Goal: Task Accomplishment & Management: Manage account settings

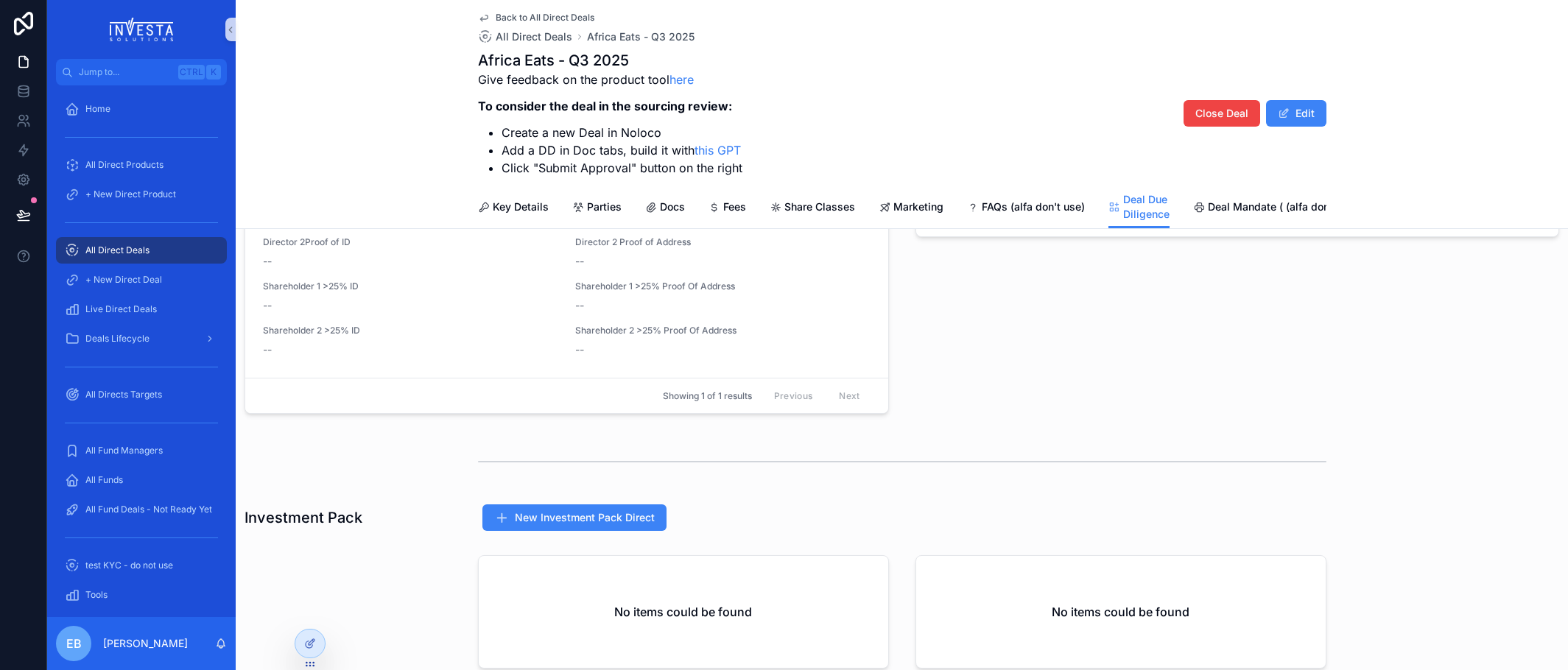
scroll to position [975, 0]
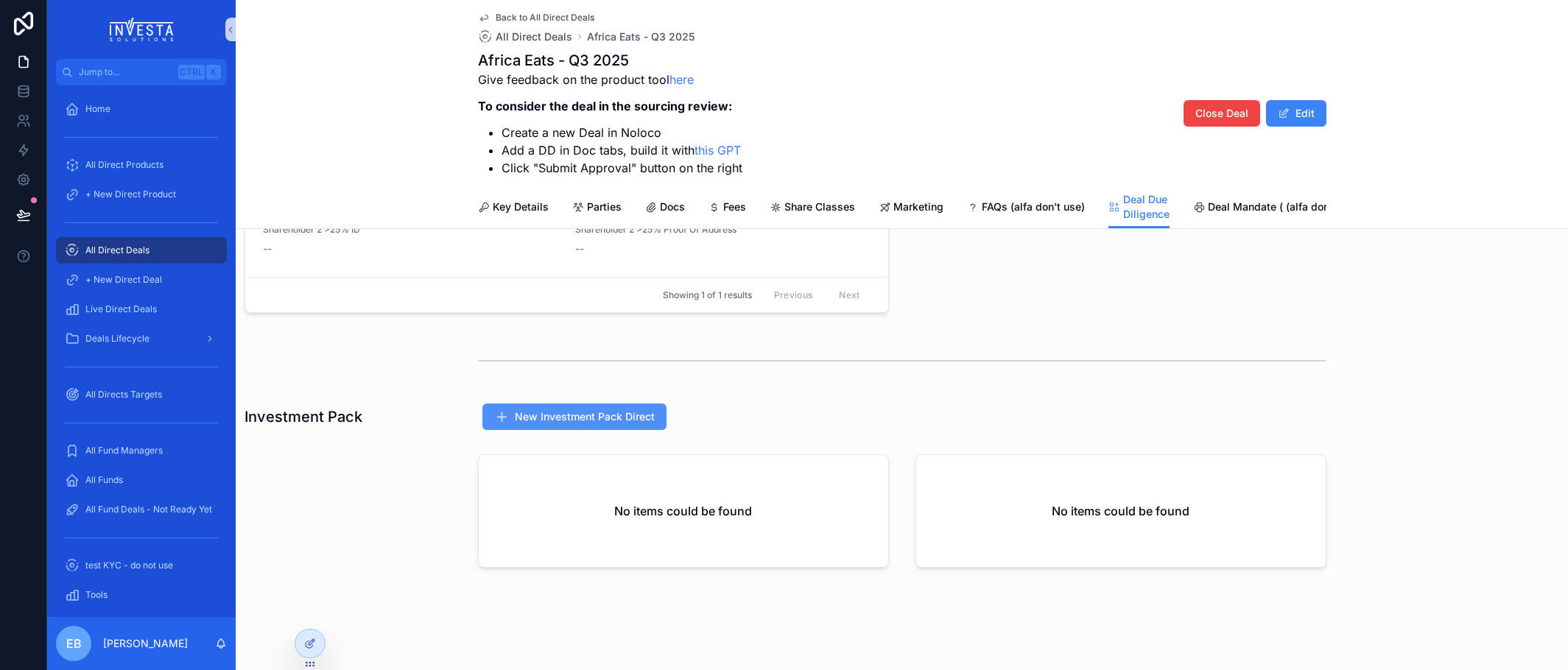
click at [581, 415] on span "New Investment Pack Direct" at bounding box center [585, 416] width 140 height 15
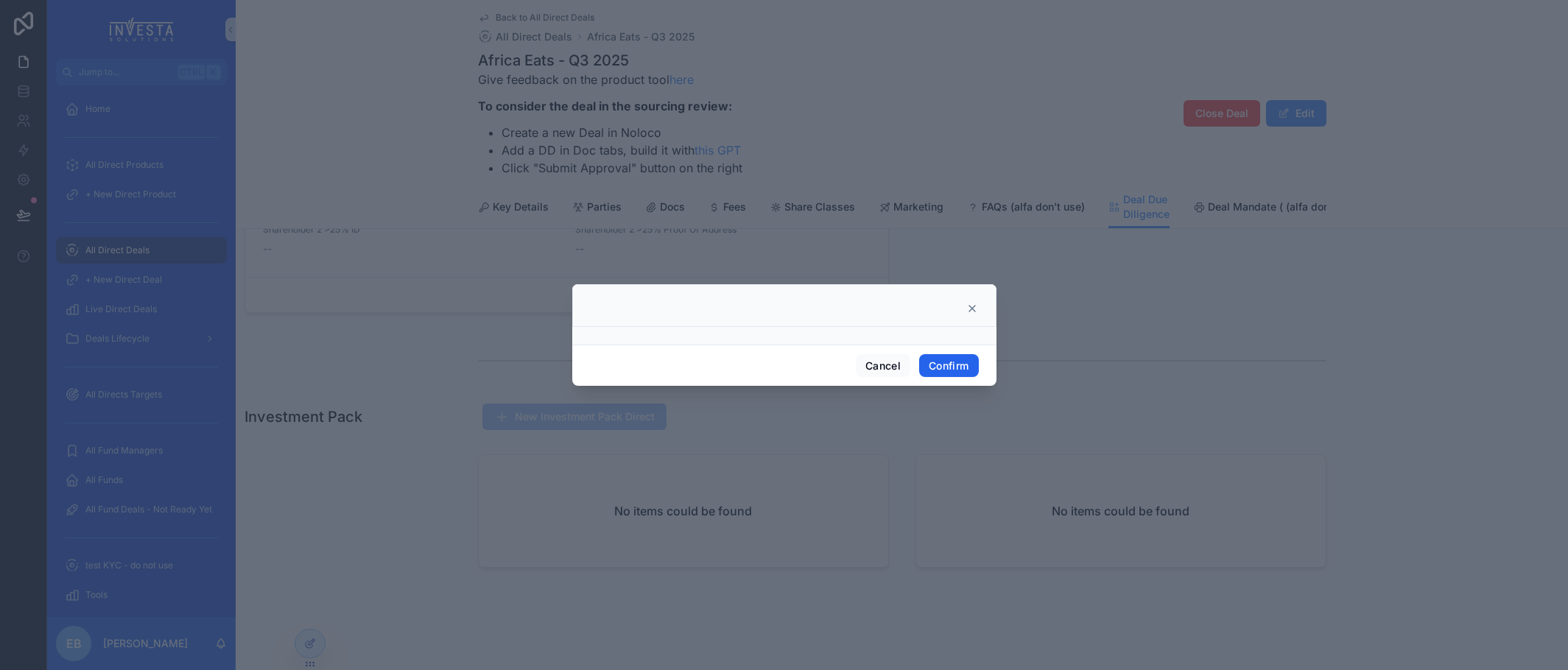
click at [955, 362] on button "Confirm" at bounding box center [948, 366] width 58 height 23
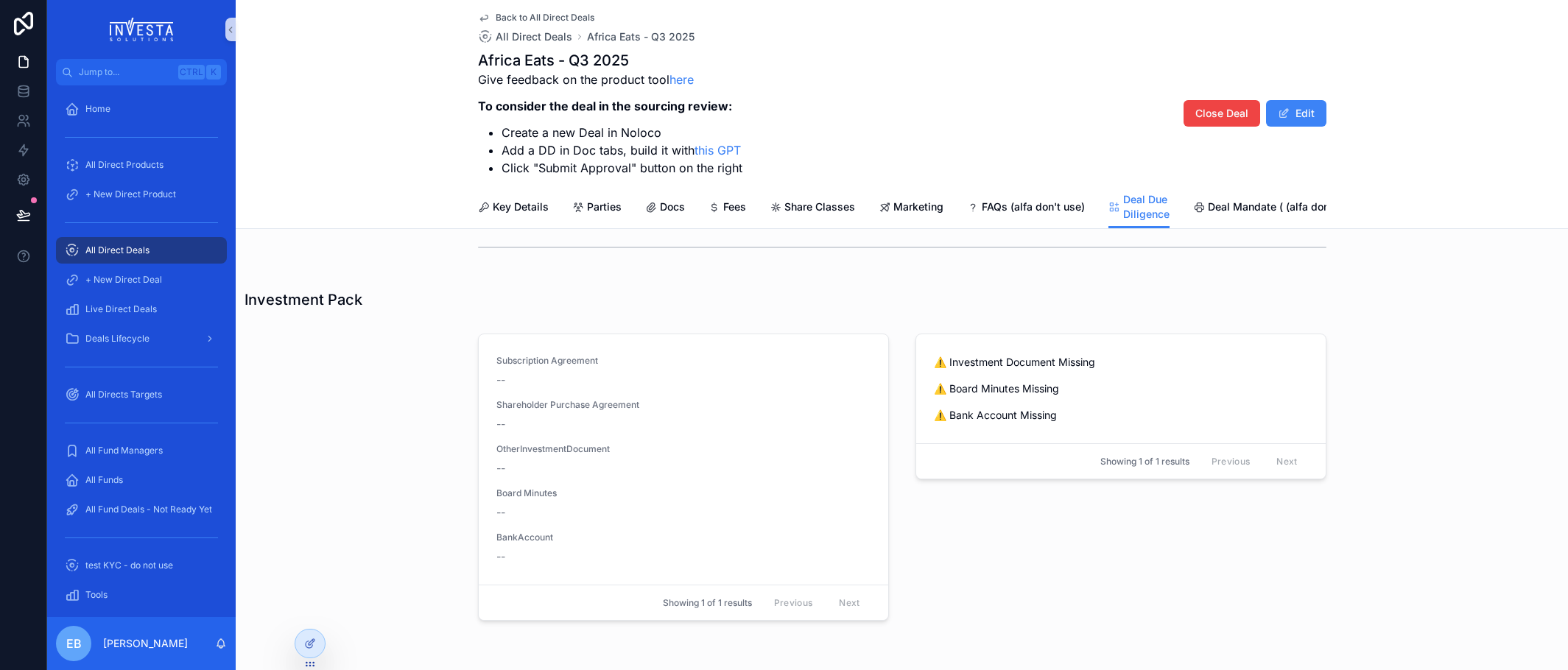
scroll to position [1140, 0]
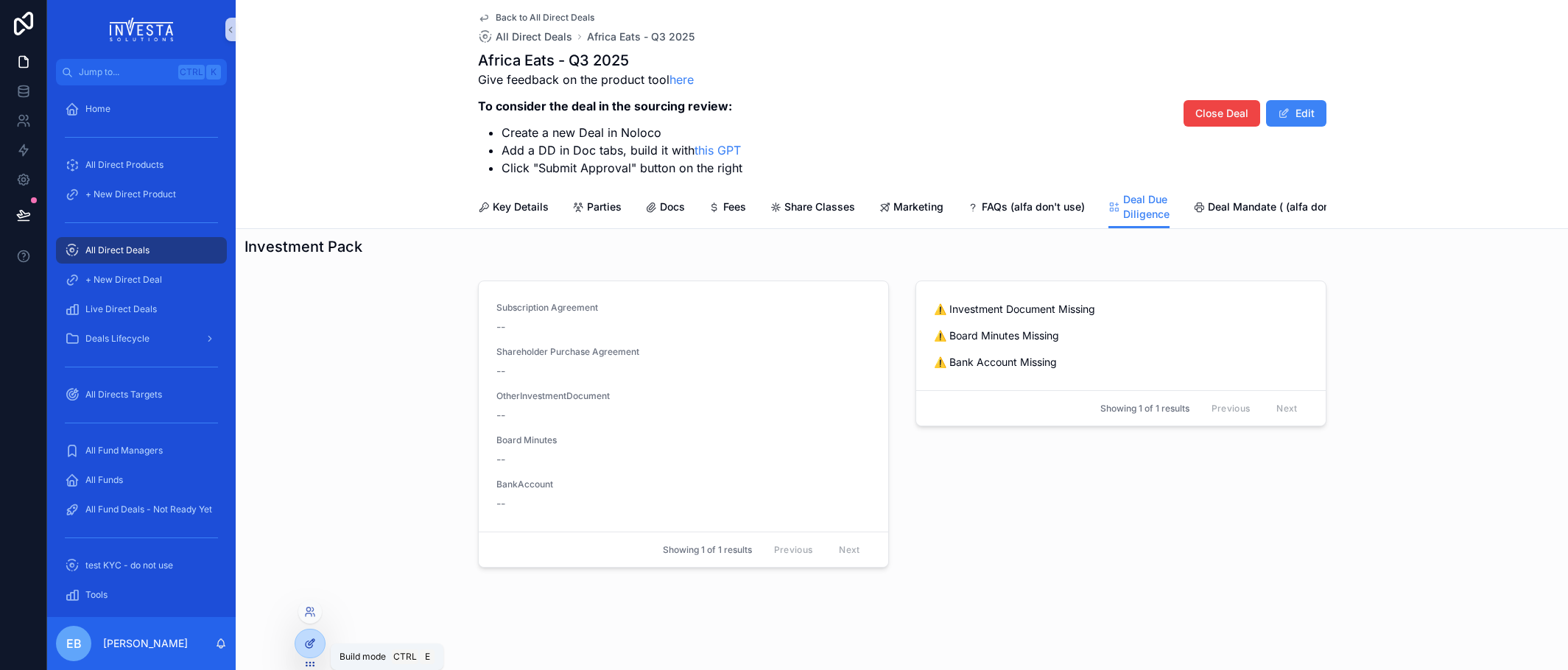
click at [315, 636] on div at bounding box center [310, 643] width 29 height 28
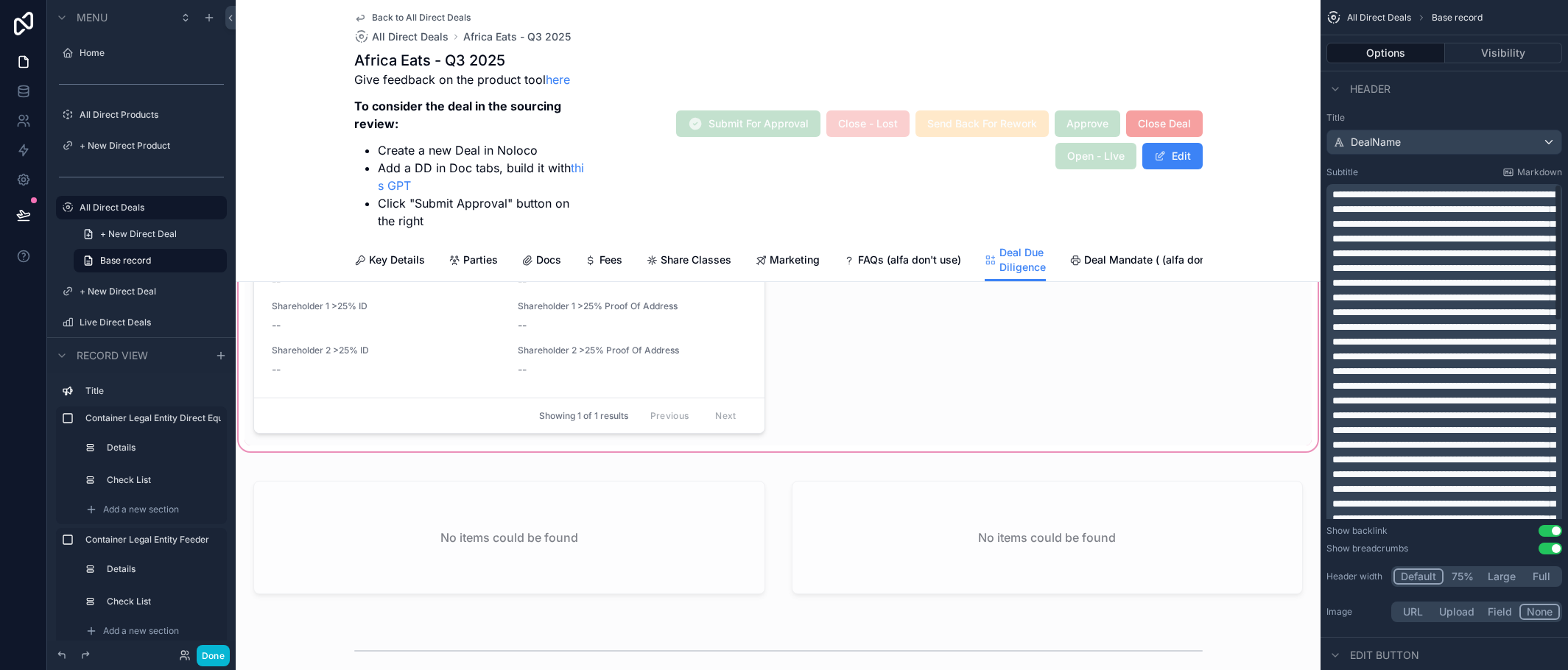
click at [661, 432] on div "scrollable content" at bounding box center [778, 249] width 1085 height 411
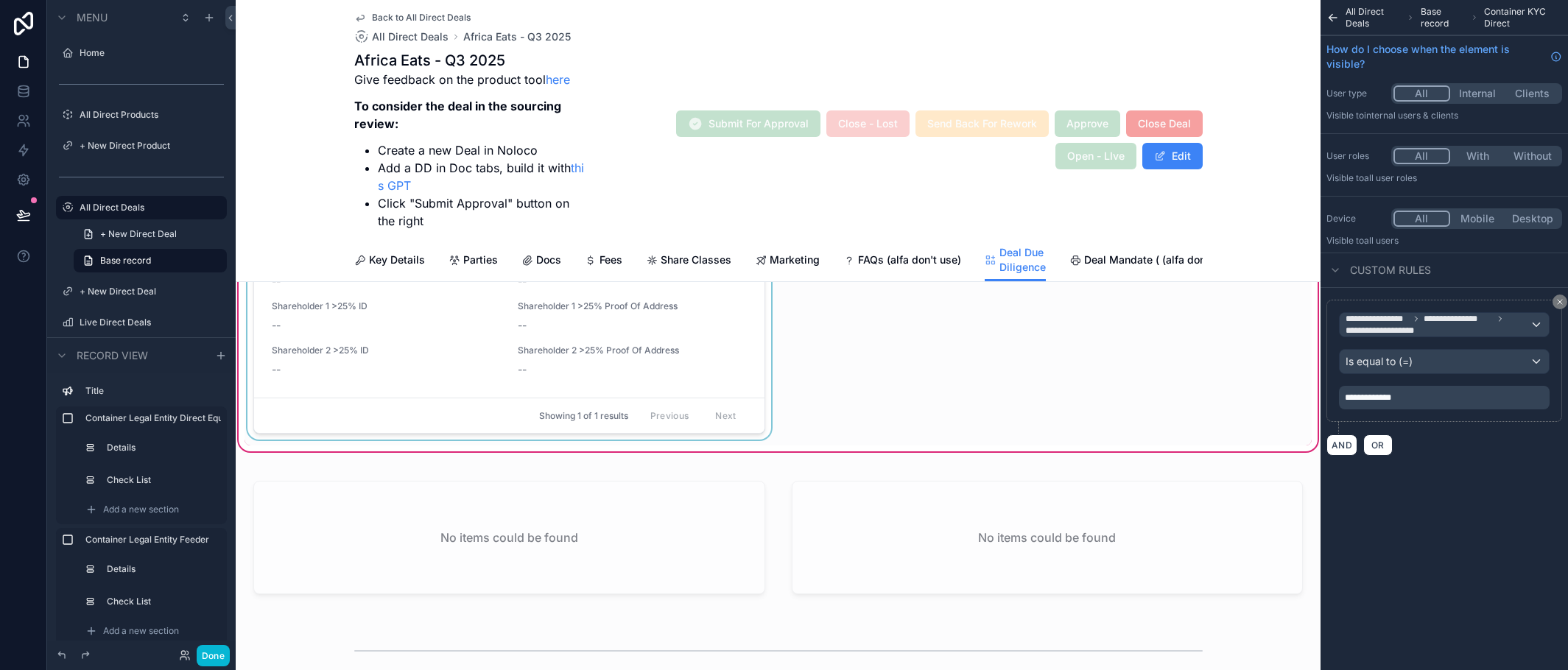
click at [686, 414] on div "scrollable content" at bounding box center [509, 249] width 529 height 393
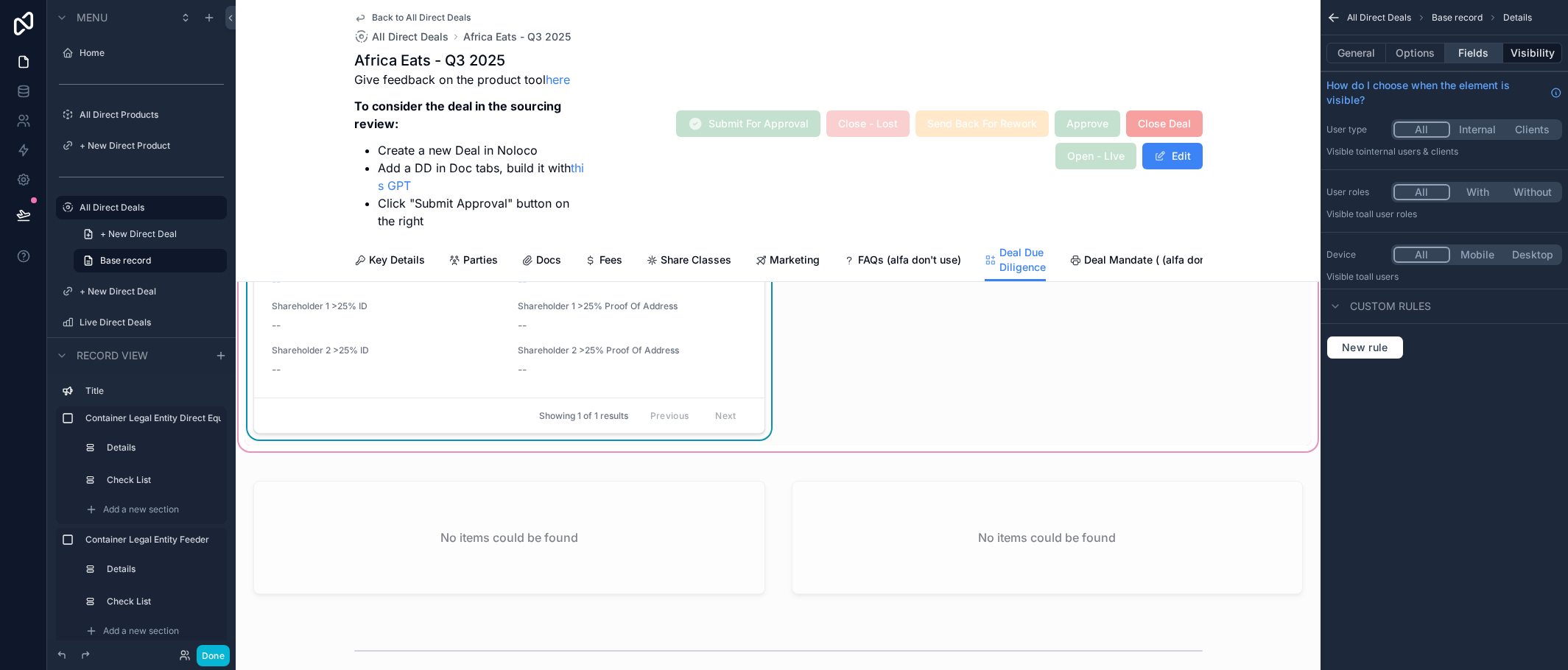
click at [1473, 56] on button "Fields" at bounding box center [1474, 53] width 58 height 20
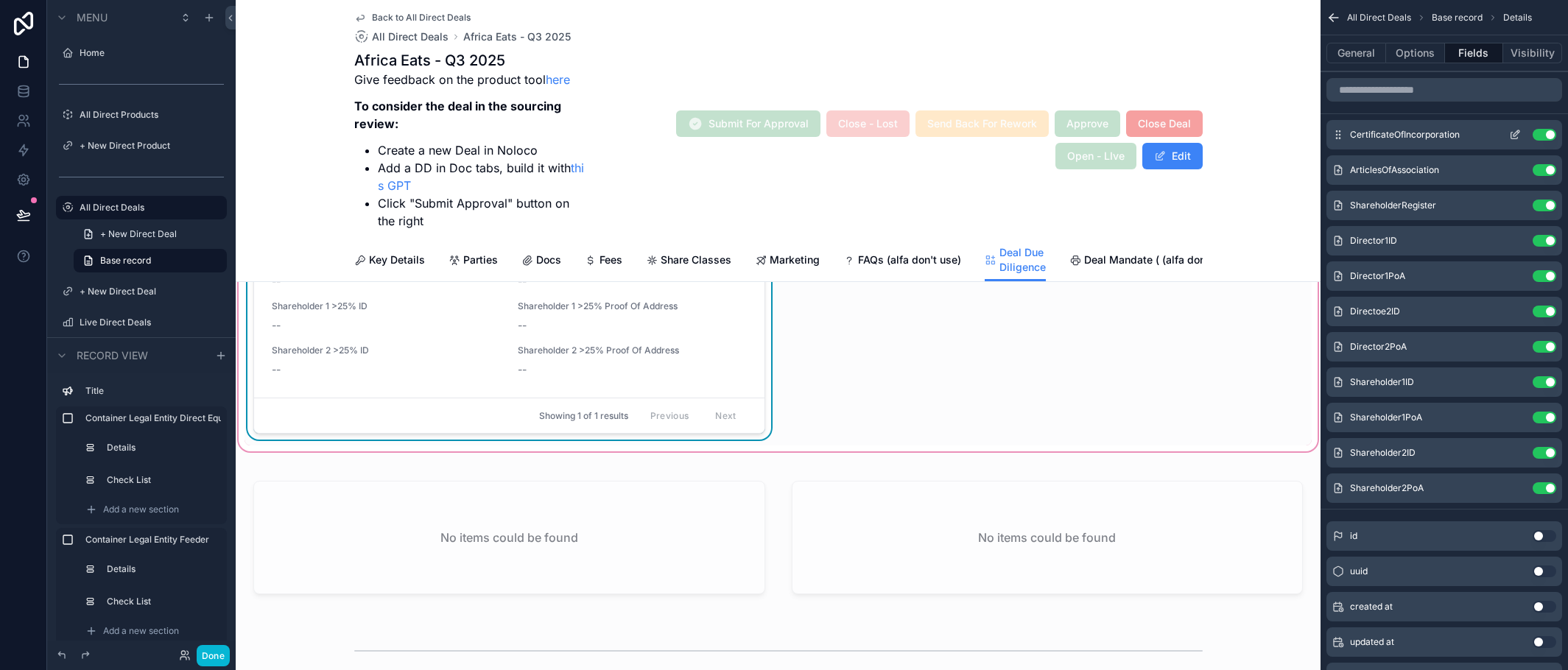
click at [1512, 137] on icon "scrollable content" at bounding box center [1515, 134] width 12 height 12
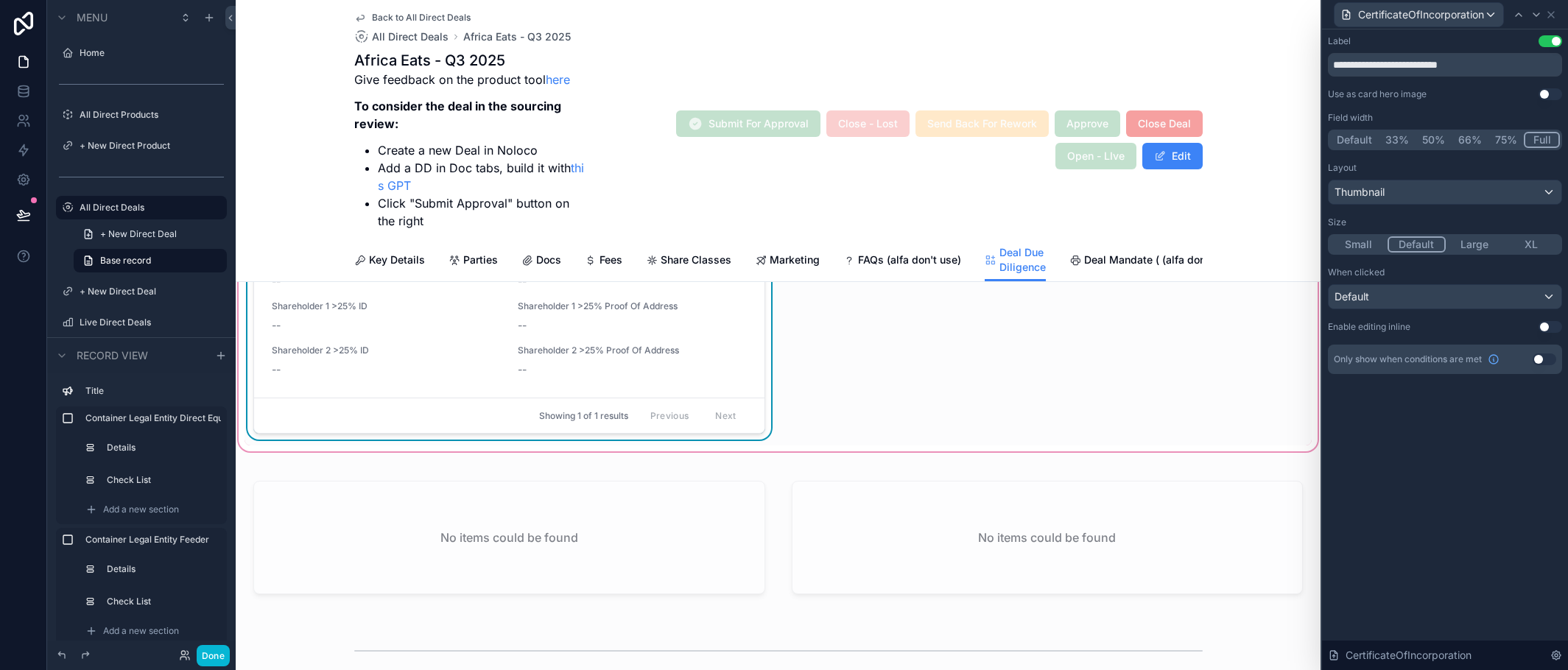
click at [1550, 324] on button "Use setting" at bounding box center [1550, 327] width 23 height 12
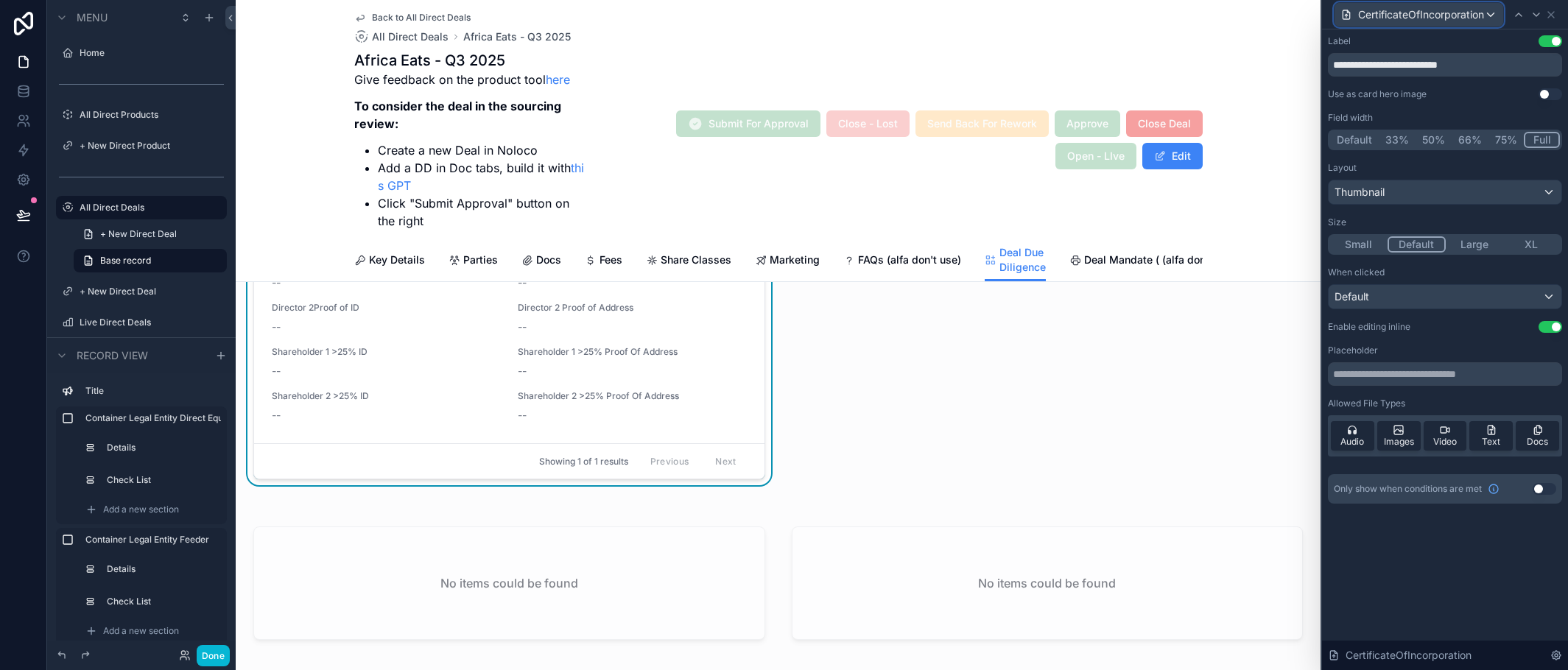
click at [1484, 14] on span "CertificateOfIncorporation" at bounding box center [1421, 15] width 126 height 15
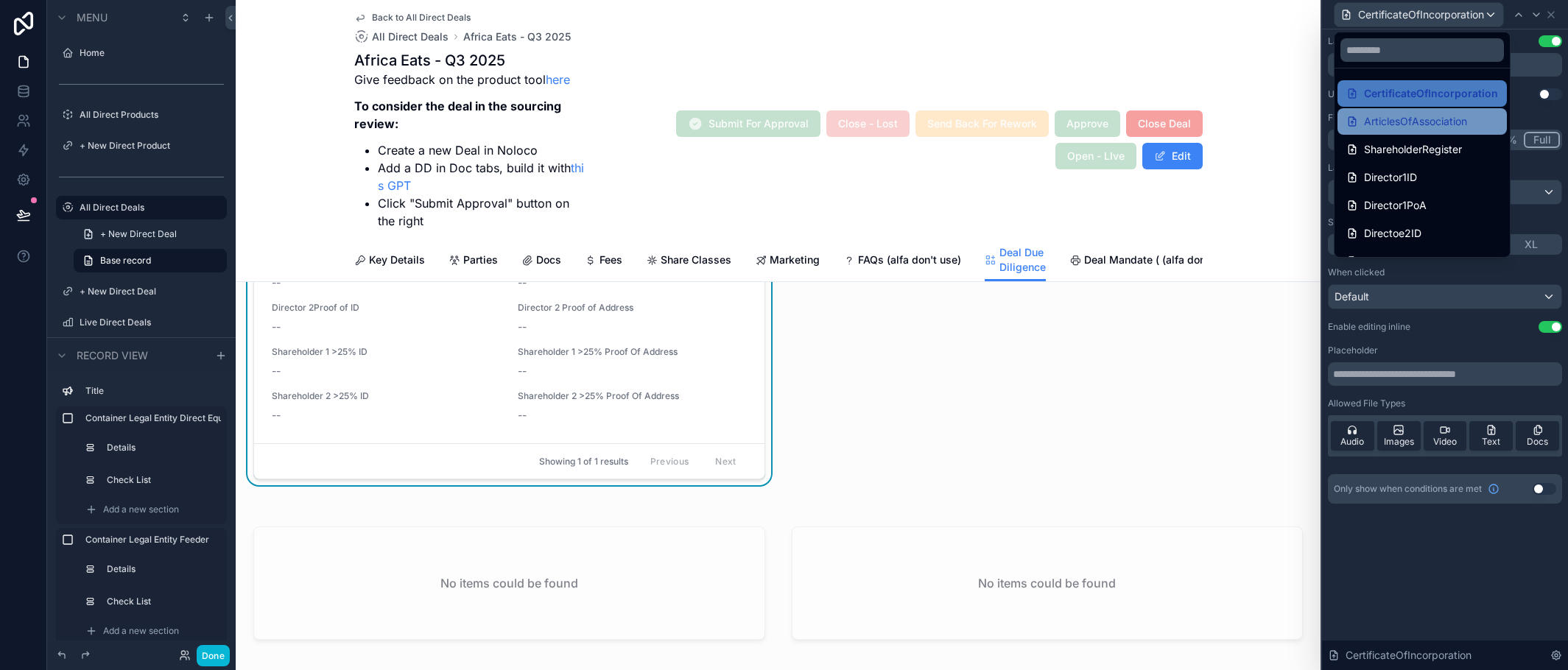
click at [1433, 130] on span "ArticlesOfAssociation" at bounding box center [1416, 122] width 103 height 18
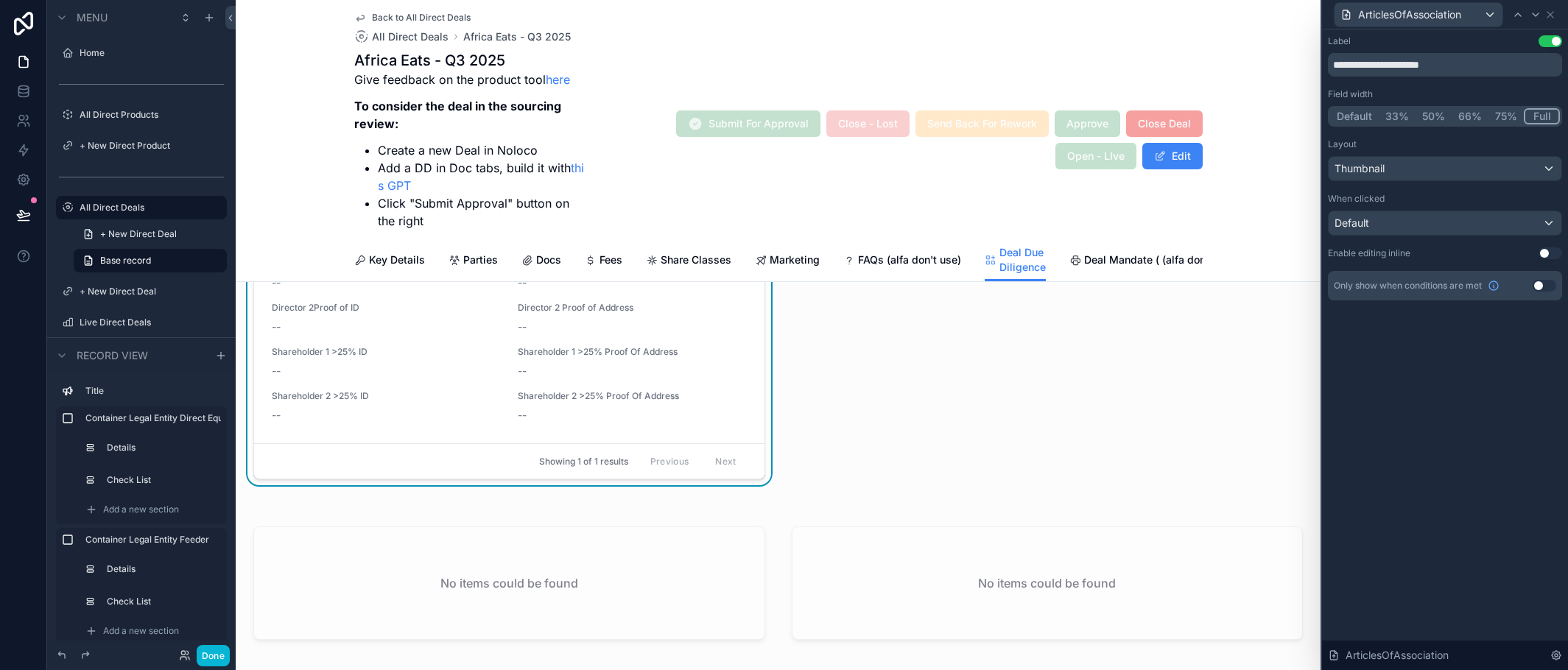
click at [1557, 255] on button "Use setting" at bounding box center [1550, 253] width 23 height 12
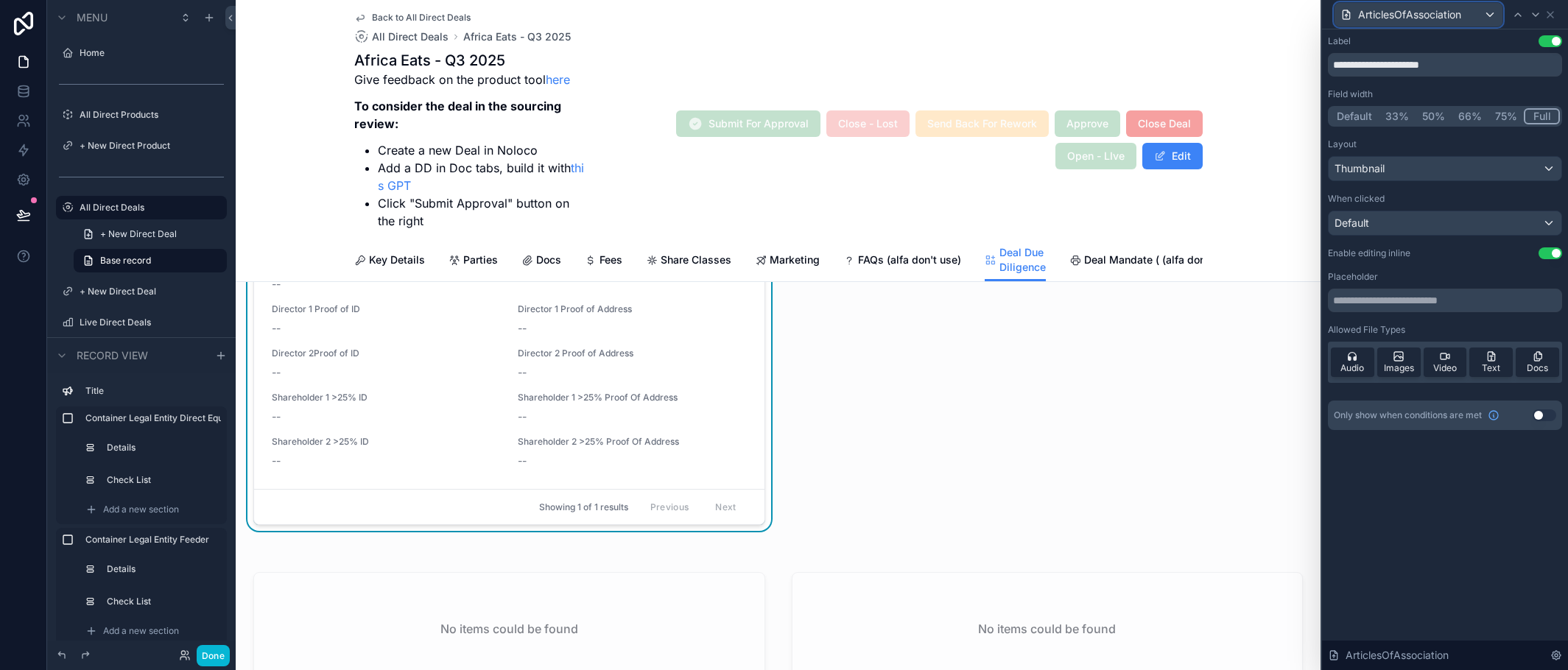
click at [1478, 16] on div "ArticlesOfAssociation" at bounding box center [1419, 15] width 168 height 23
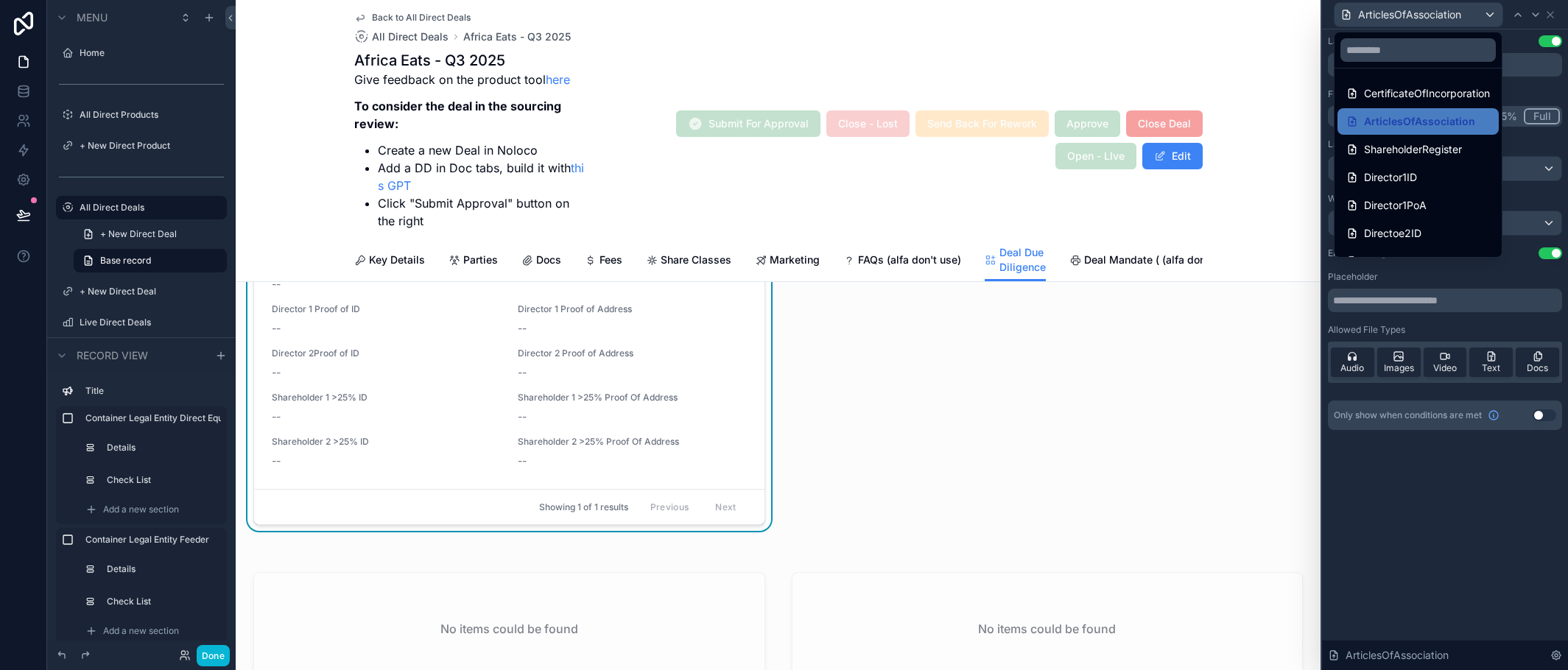
click at [1441, 163] on ul "CertificateOfIncorporation ArticlesOfAssociation ShareholderRegister Director1I…" at bounding box center [1419, 162] width 168 height 188
click at [1440, 157] on span "ShareholderRegister" at bounding box center [1413, 149] width 98 height 18
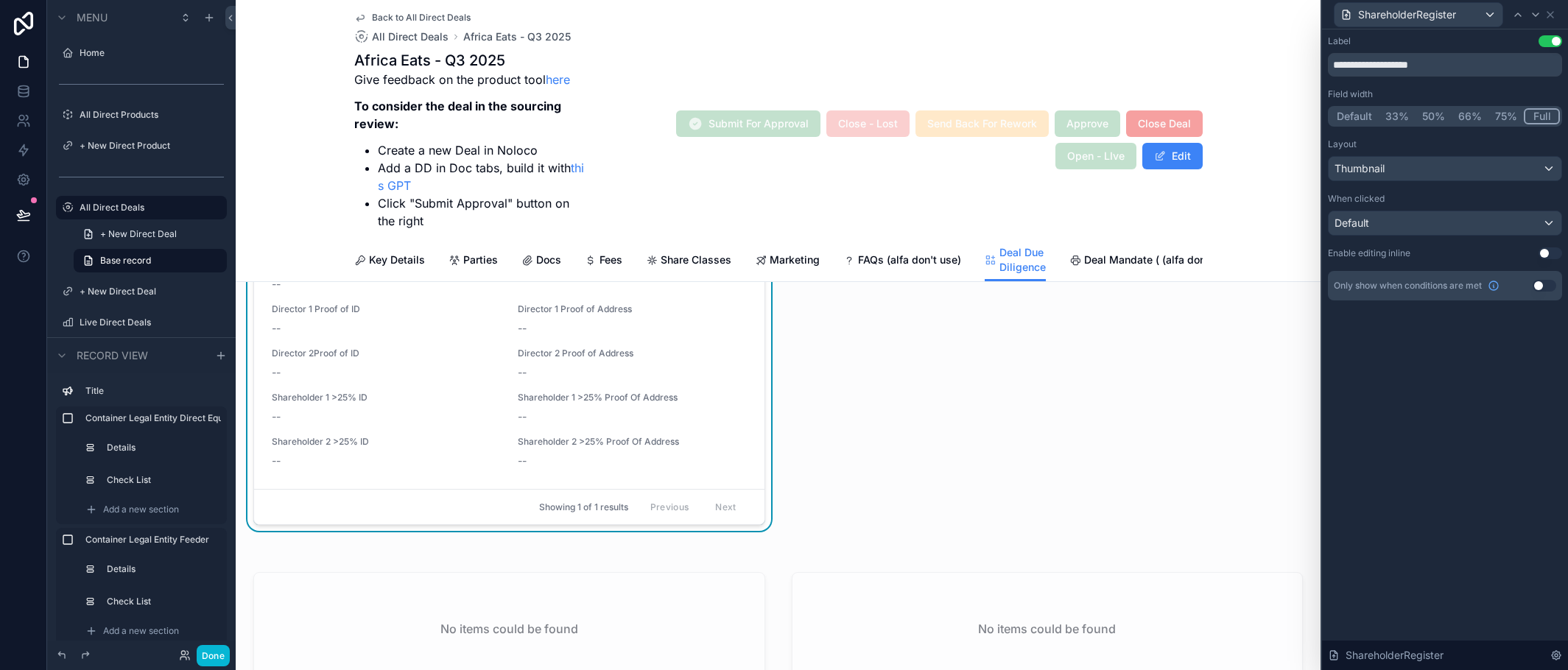
click at [1554, 252] on button "Use setting" at bounding box center [1550, 253] width 23 height 12
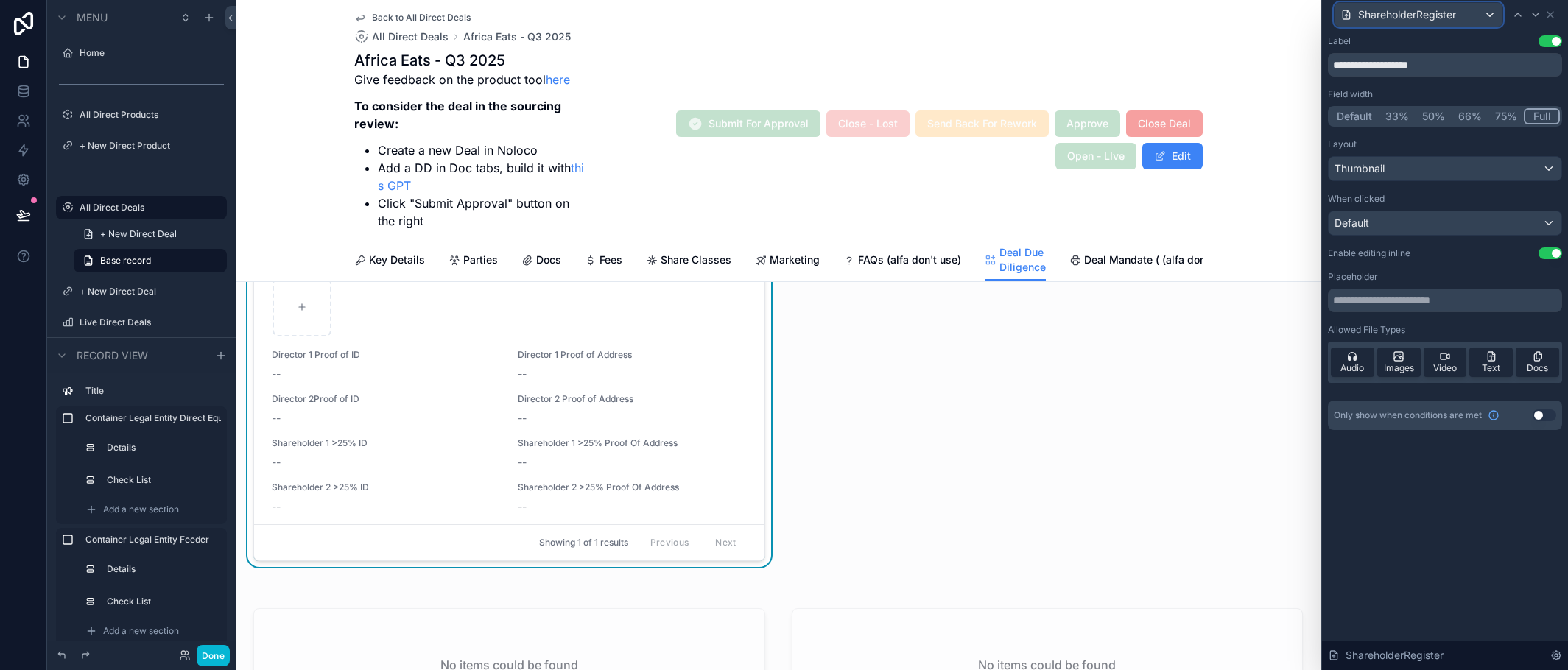
click at [1492, 10] on div "ShareholderRegister" at bounding box center [1419, 15] width 168 height 23
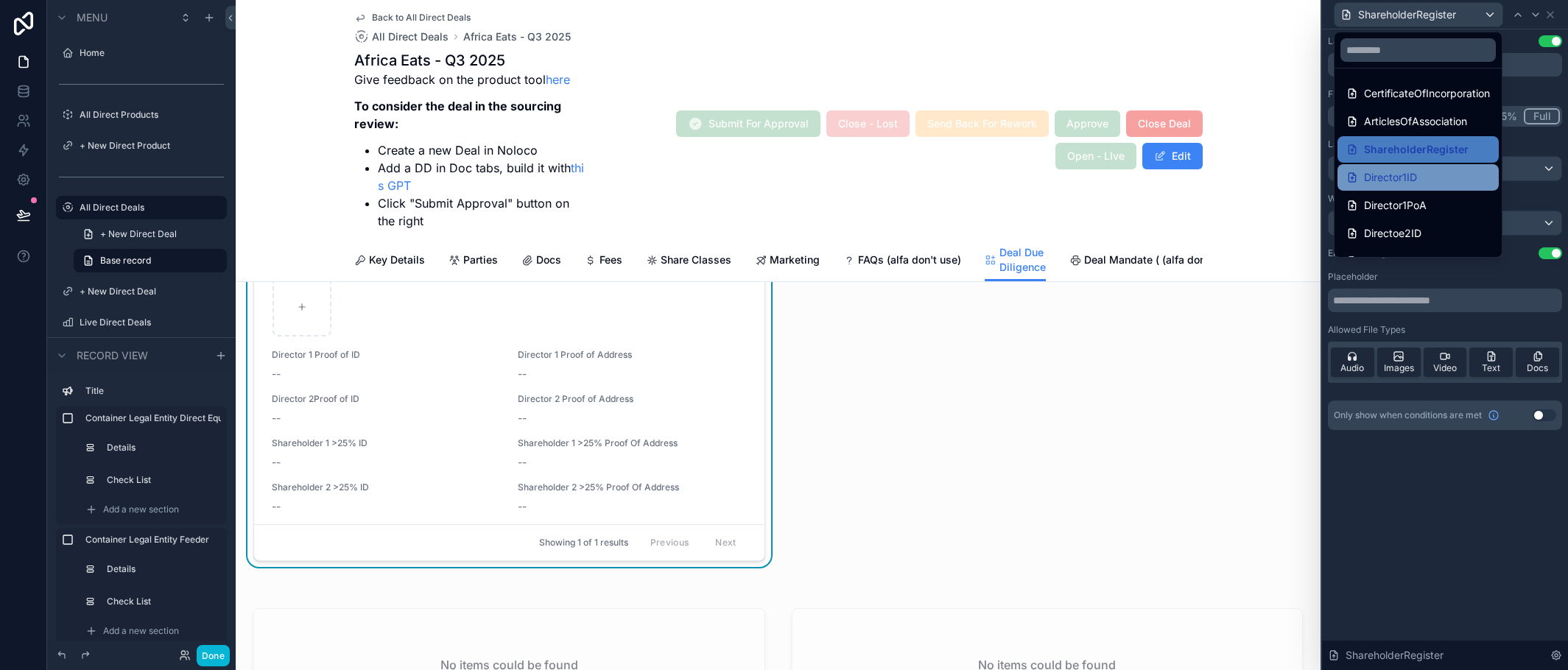
click at [1429, 176] on div "Director1ID" at bounding box center [1418, 177] width 143 height 18
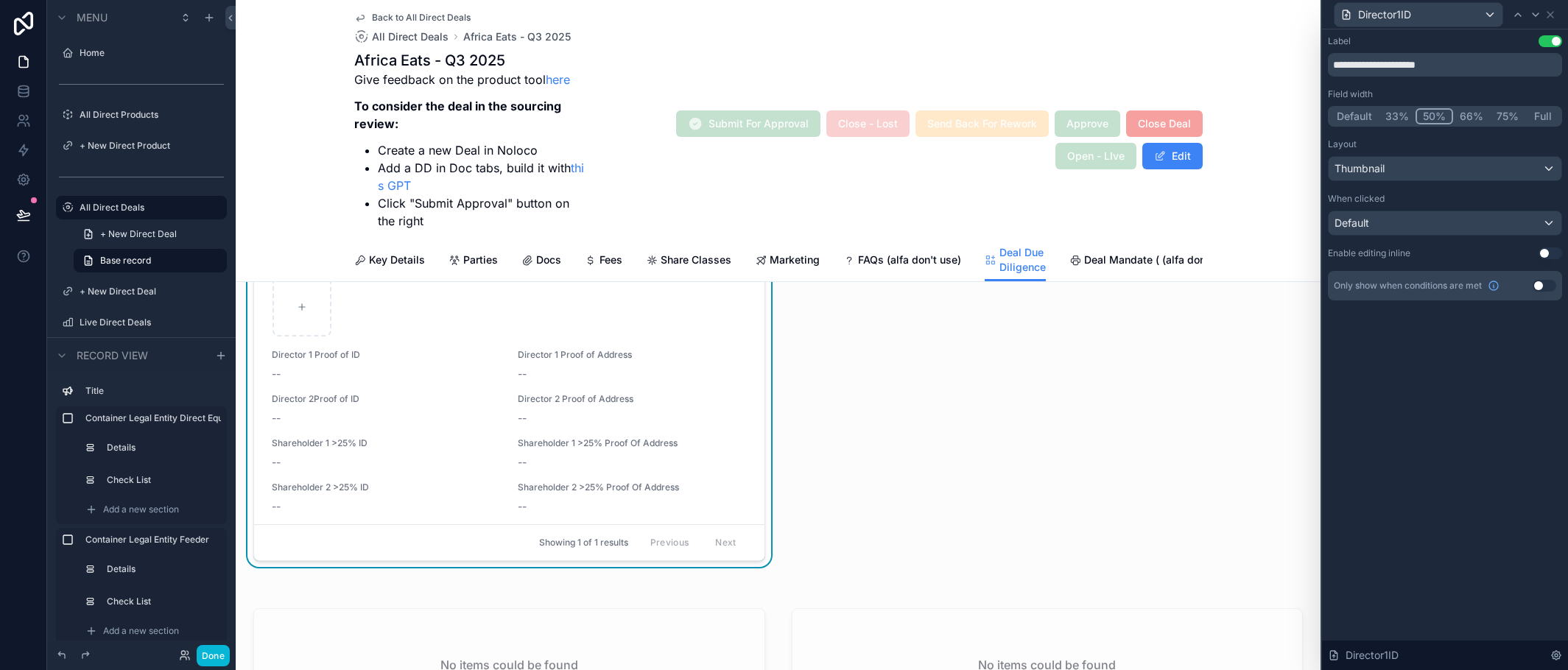
click at [1554, 251] on button "Use setting" at bounding box center [1550, 253] width 23 height 12
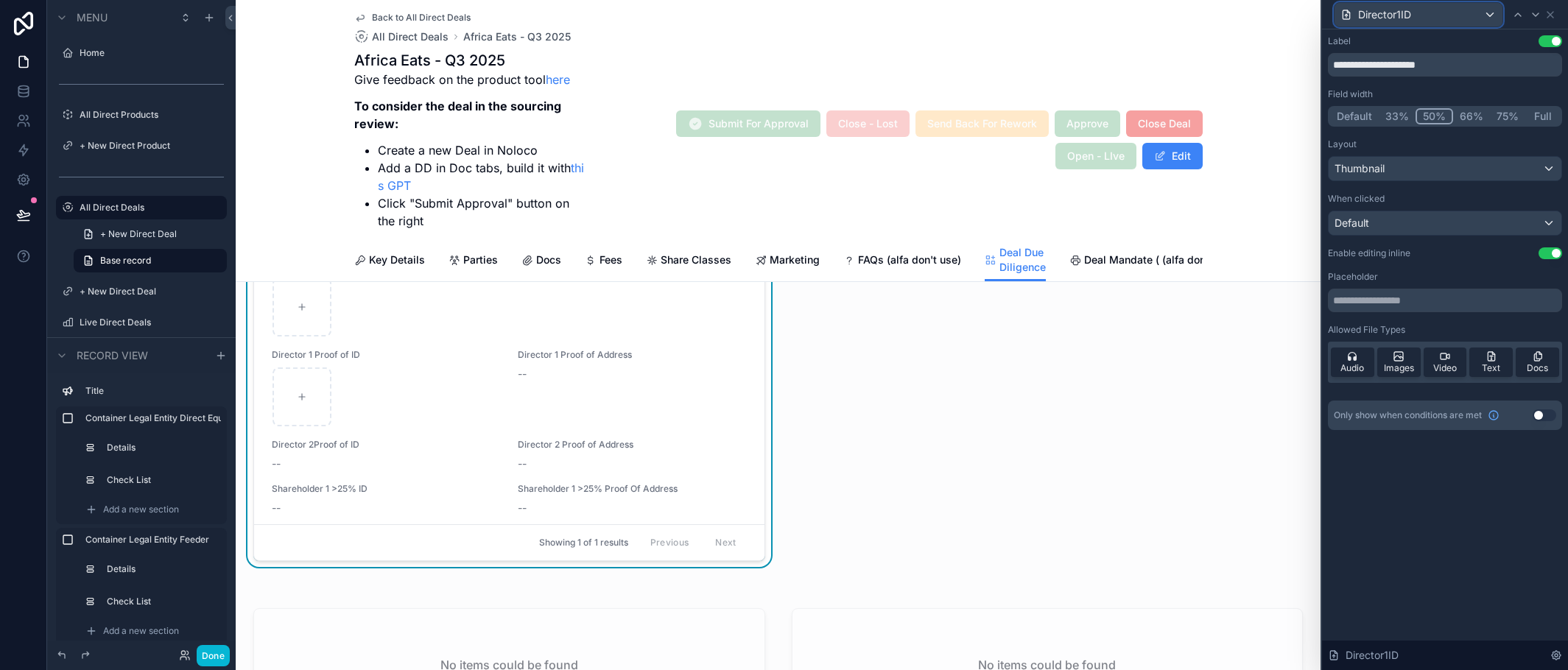
click at [1486, 16] on div "Director1ID" at bounding box center [1419, 15] width 168 height 23
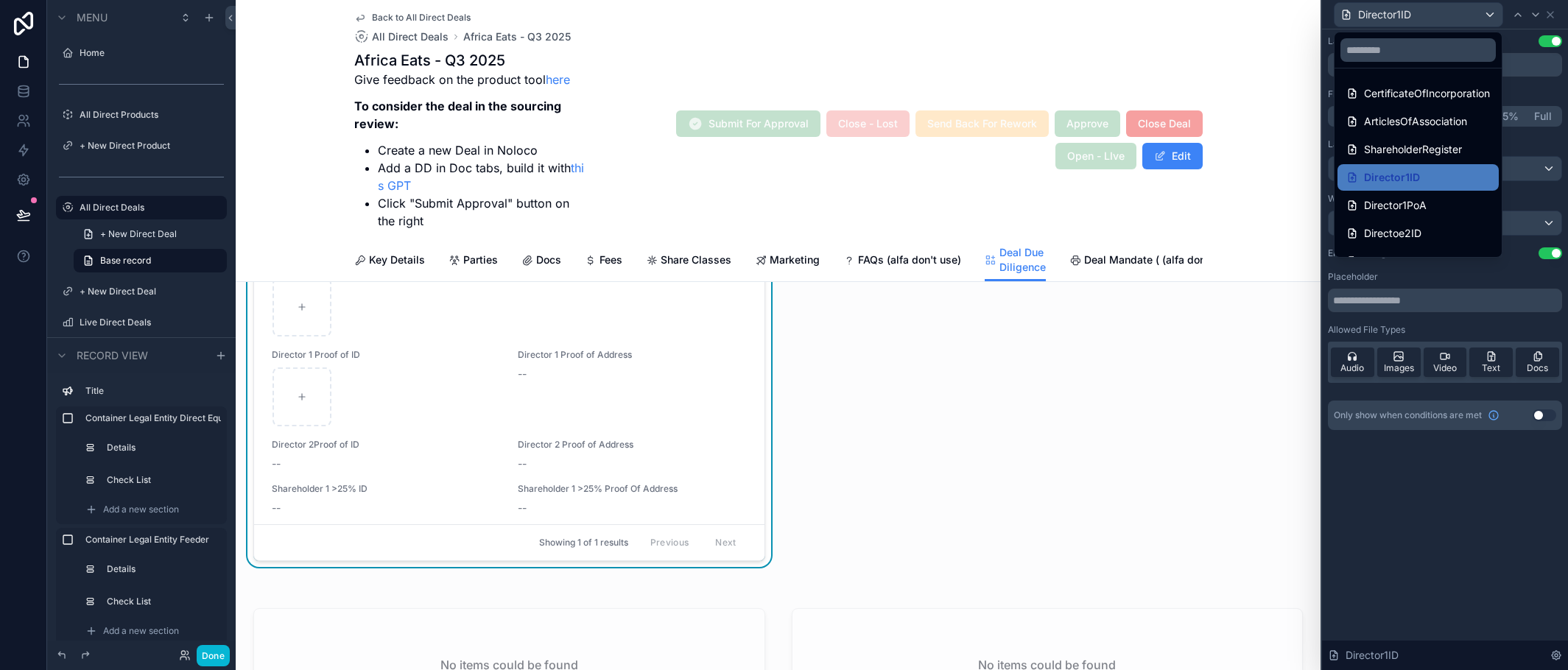
click at [1428, 204] on div "Director1PoA" at bounding box center [1418, 205] width 143 height 18
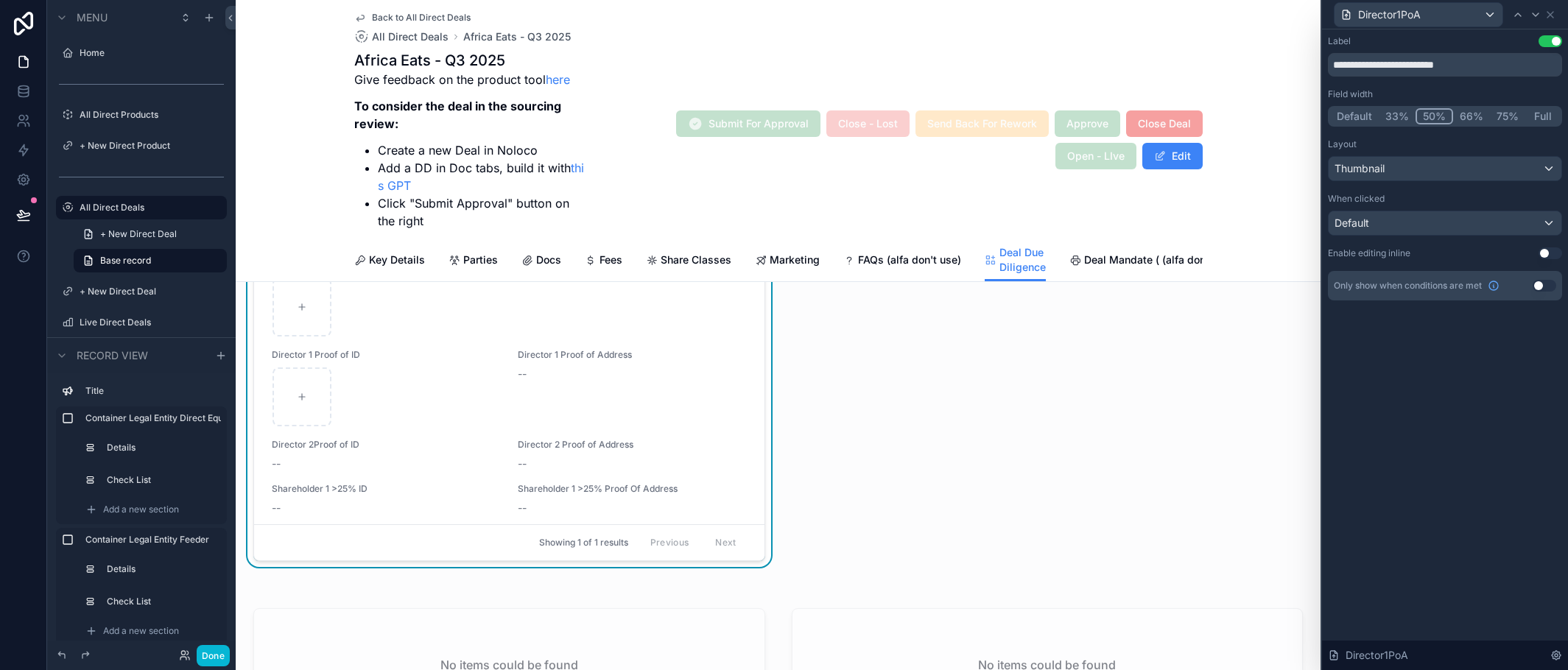
click at [1553, 247] on button "Use setting" at bounding box center [1550, 253] width 23 height 12
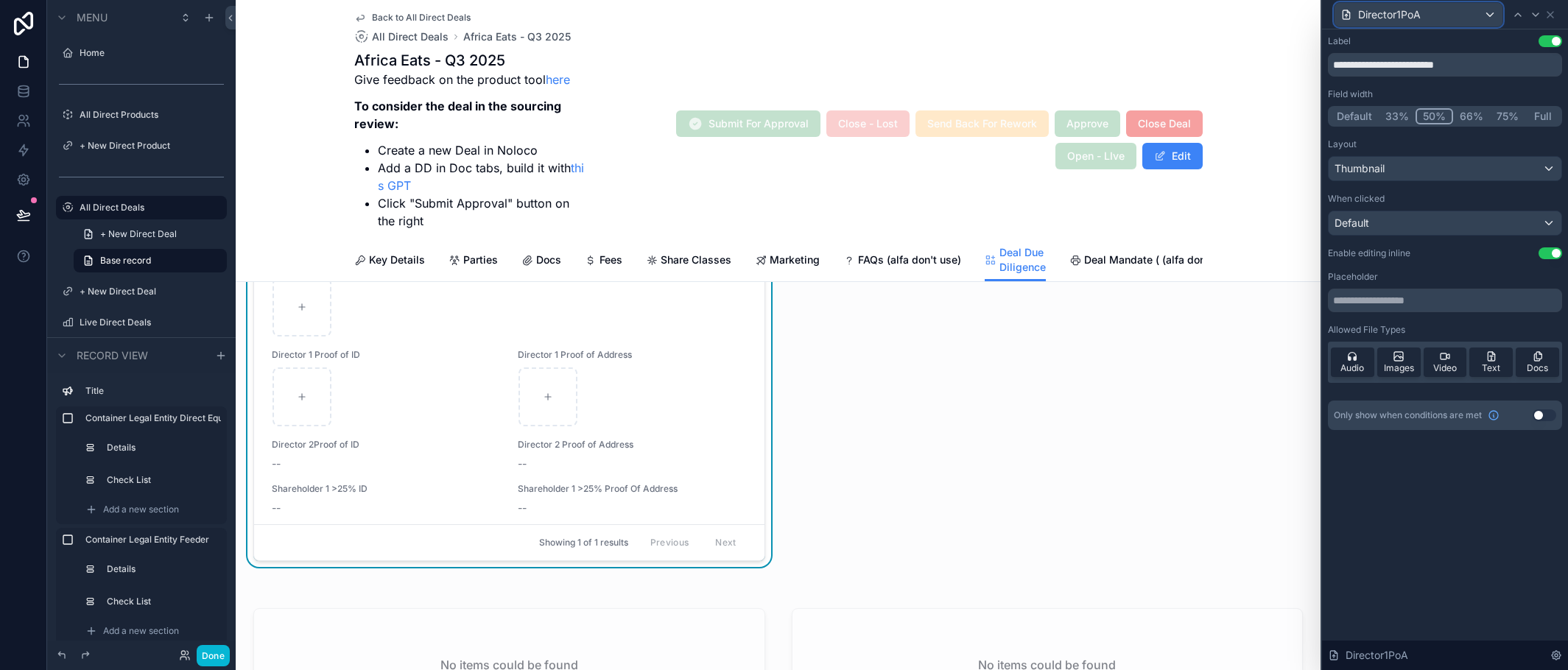
click at [1479, 16] on div "Director1PoA" at bounding box center [1419, 15] width 168 height 23
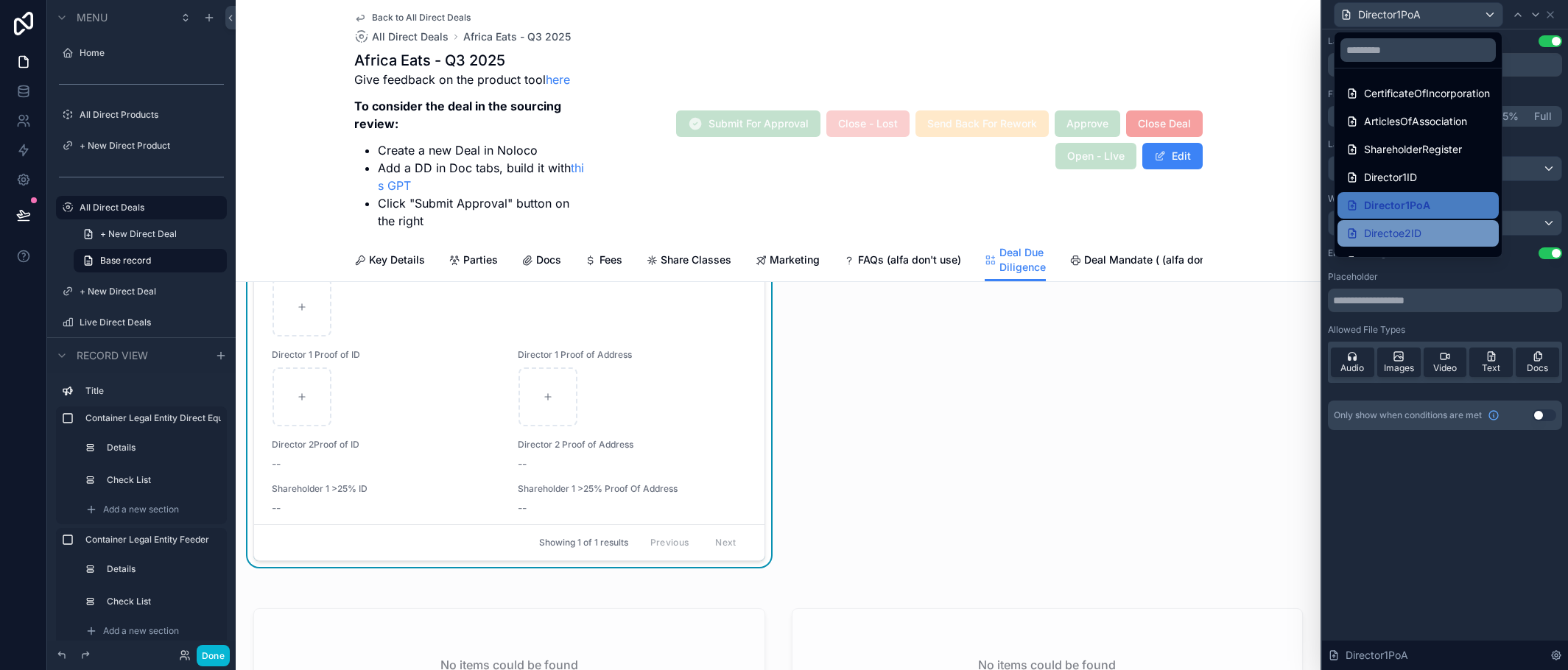
click at [1453, 227] on div "Directoe2ID" at bounding box center [1418, 234] width 143 height 18
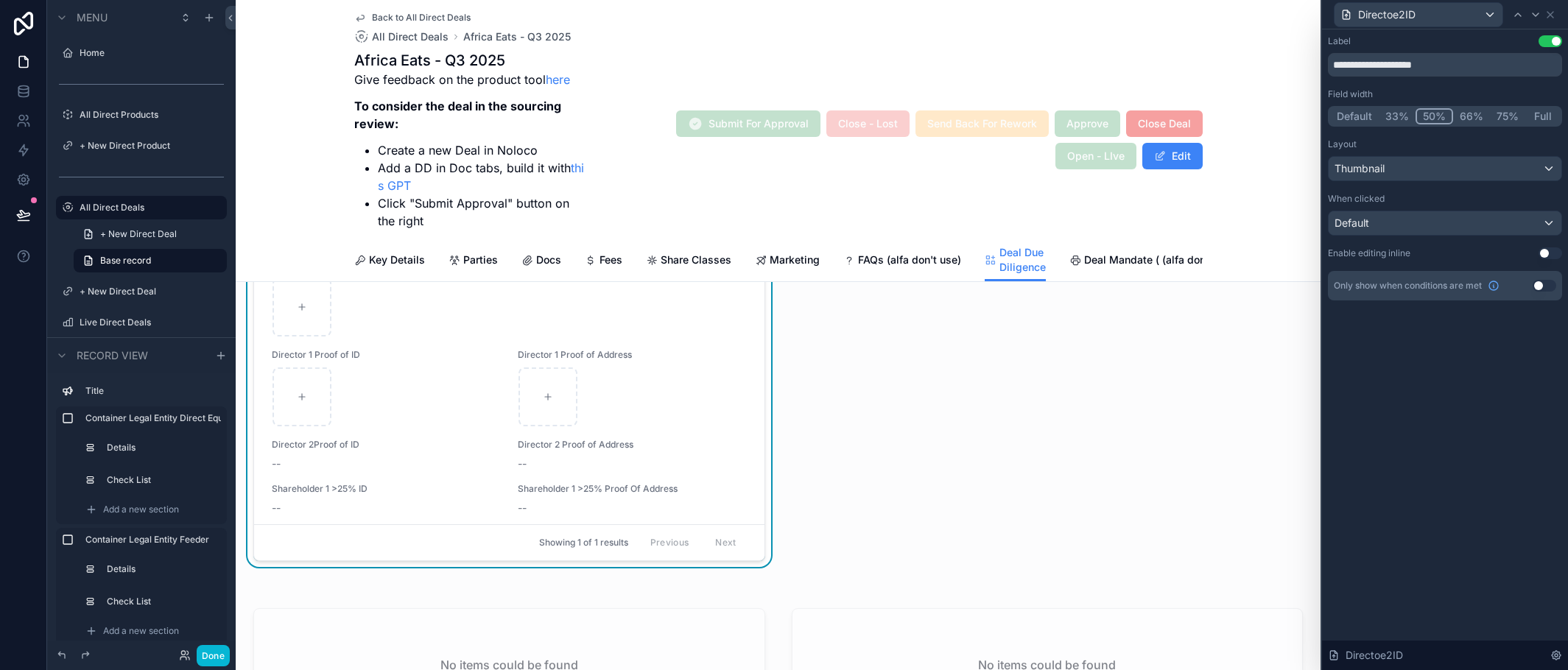
click at [1552, 249] on button "Use setting" at bounding box center [1550, 253] width 23 height 12
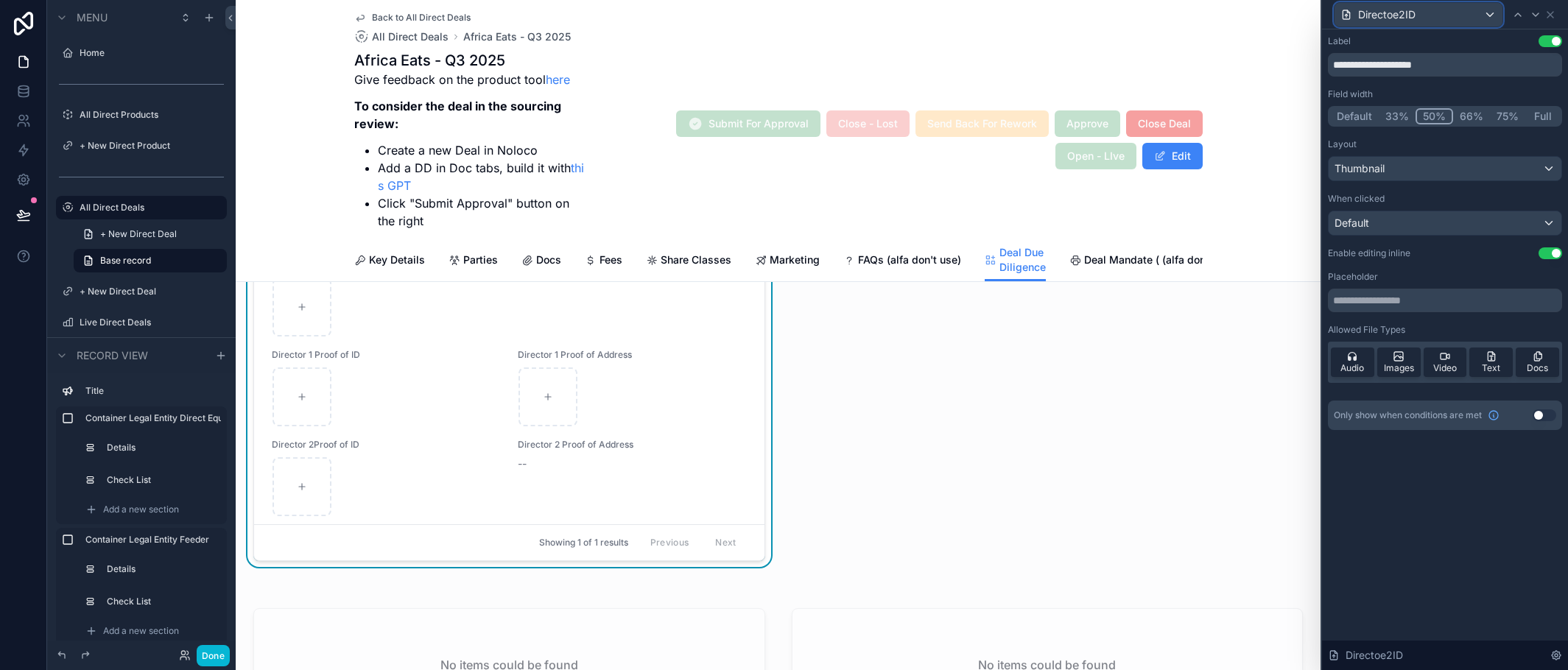
click at [1443, 12] on div "Directoe2ID" at bounding box center [1419, 15] width 168 height 23
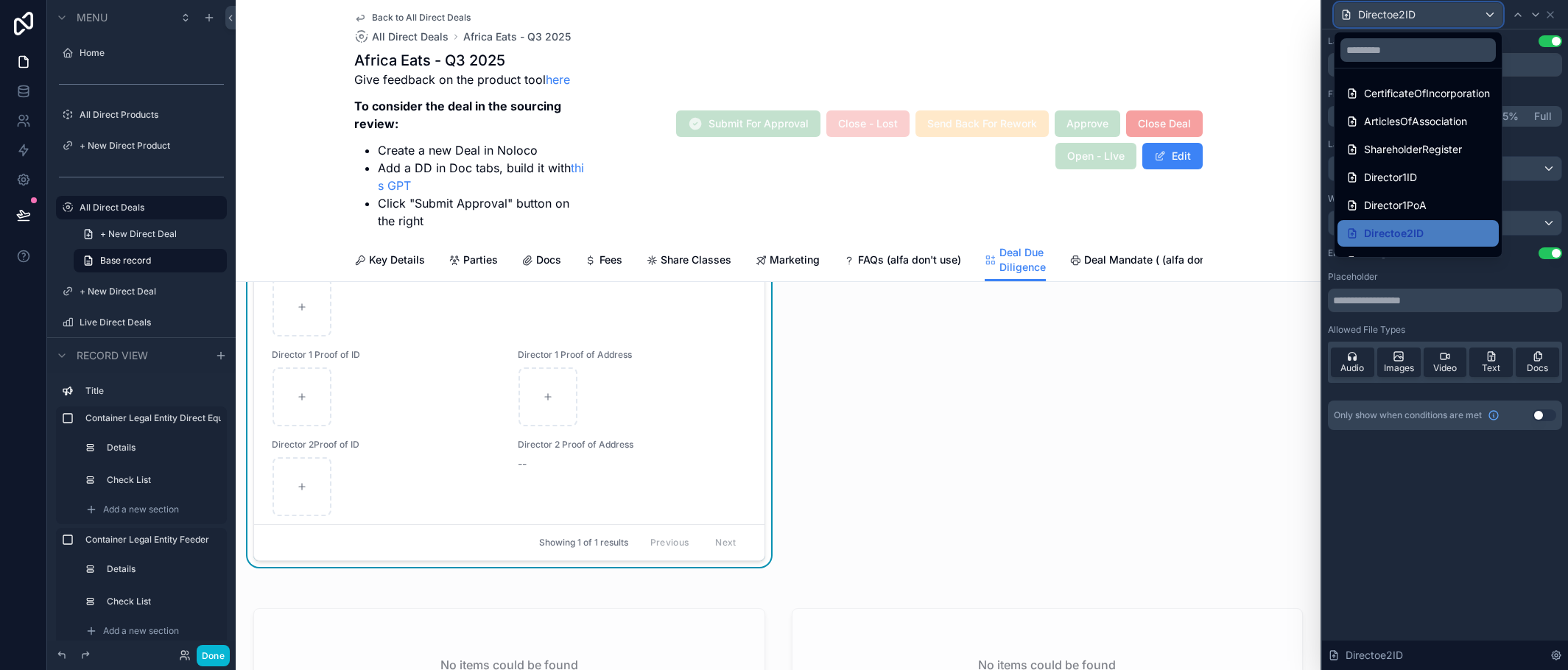
scroll to position [132, 0]
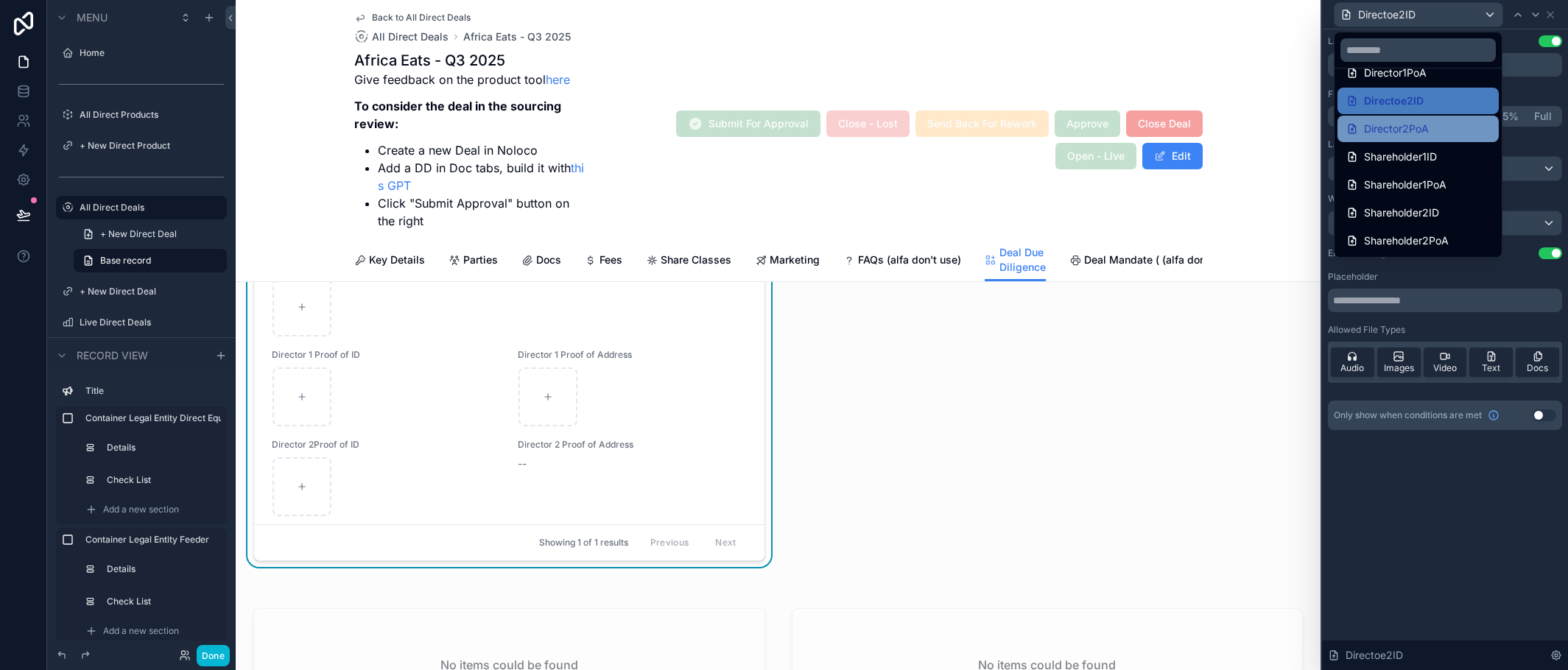
click at [1456, 131] on div "Director2PoA" at bounding box center [1418, 129] width 143 height 18
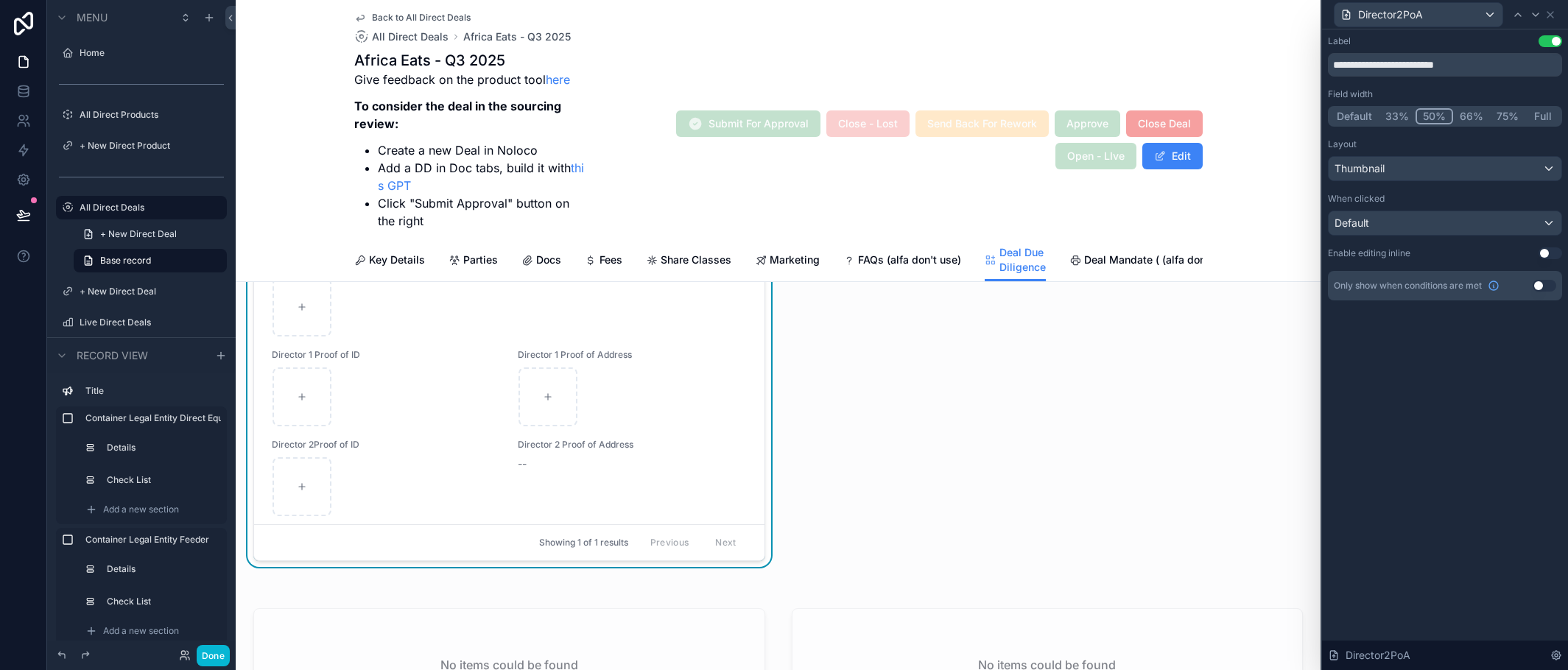
click at [1551, 253] on button "Use setting" at bounding box center [1550, 253] width 23 height 12
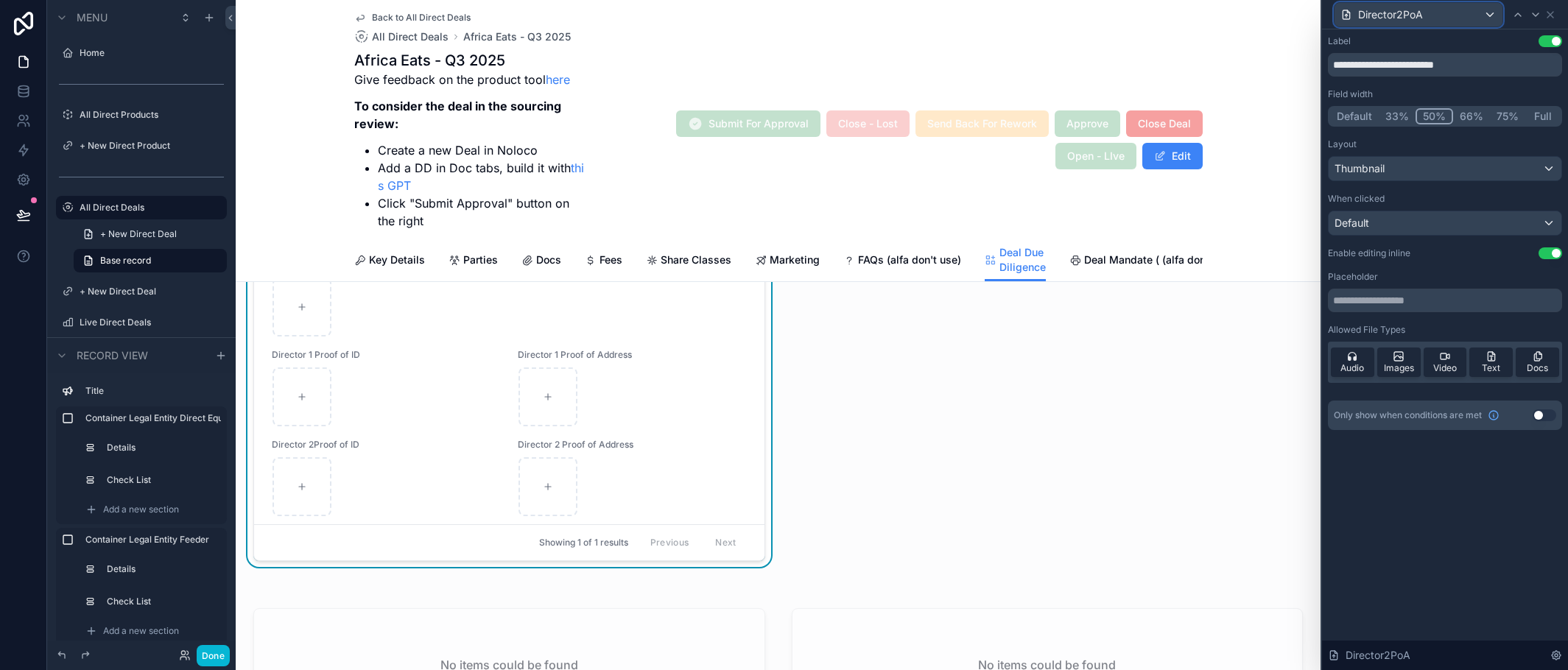
click at [1465, 13] on div "Director2PoA" at bounding box center [1419, 15] width 168 height 23
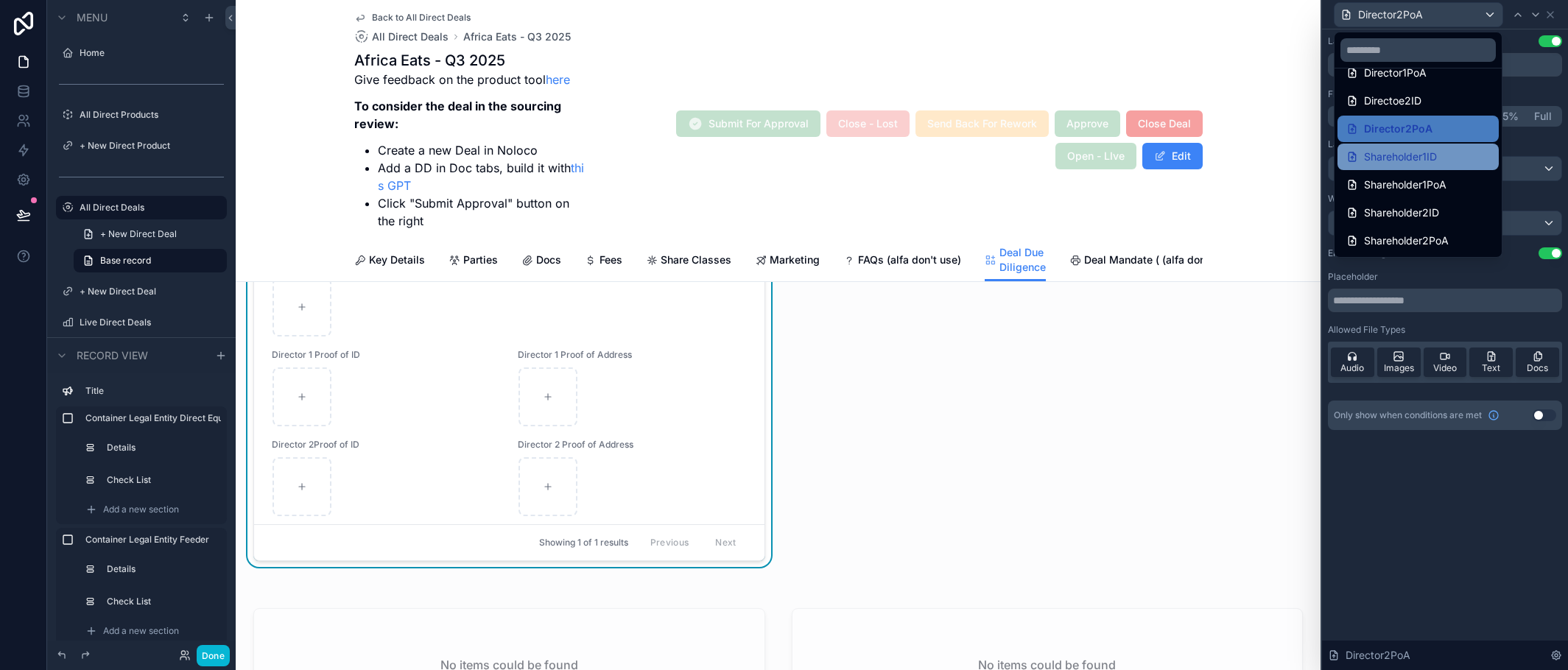
click at [1431, 159] on span "Shareholder1ID" at bounding box center [1400, 157] width 73 height 18
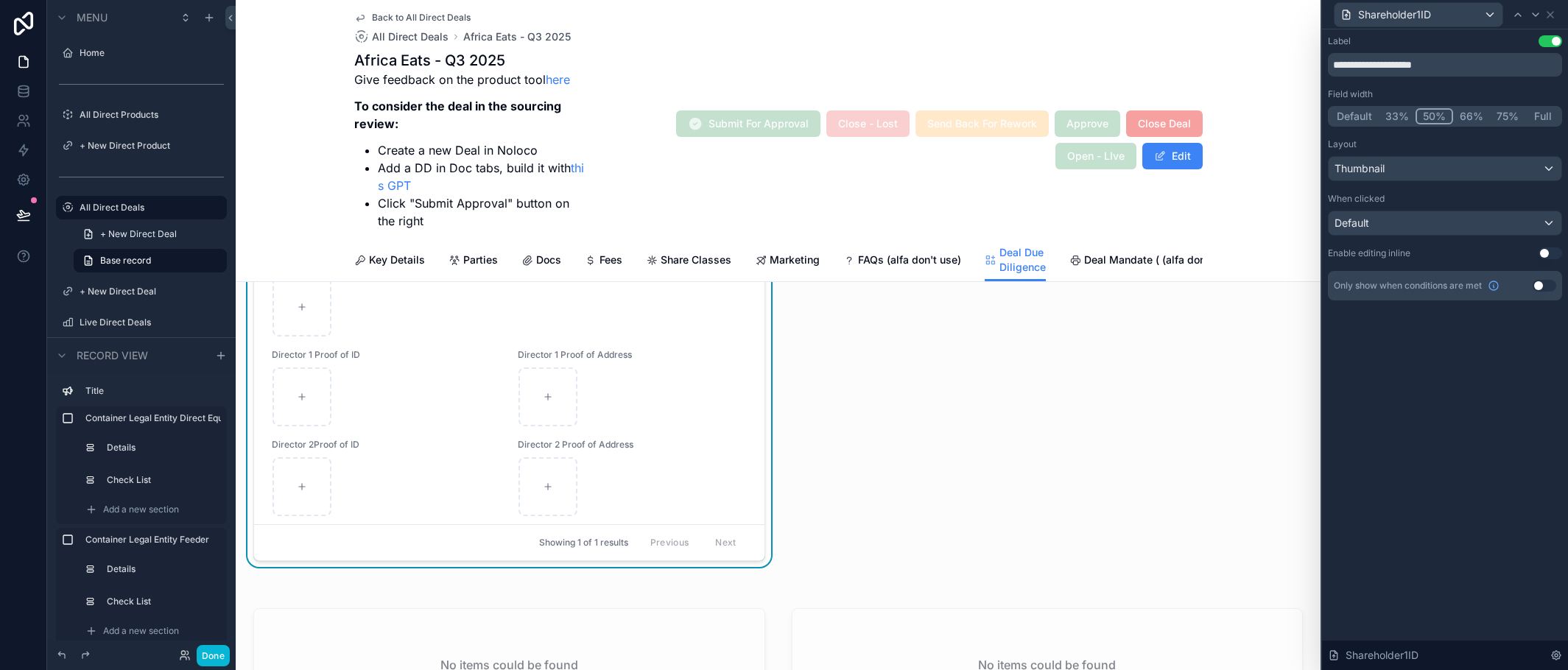
click at [1553, 251] on button "Use setting" at bounding box center [1550, 253] width 23 height 12
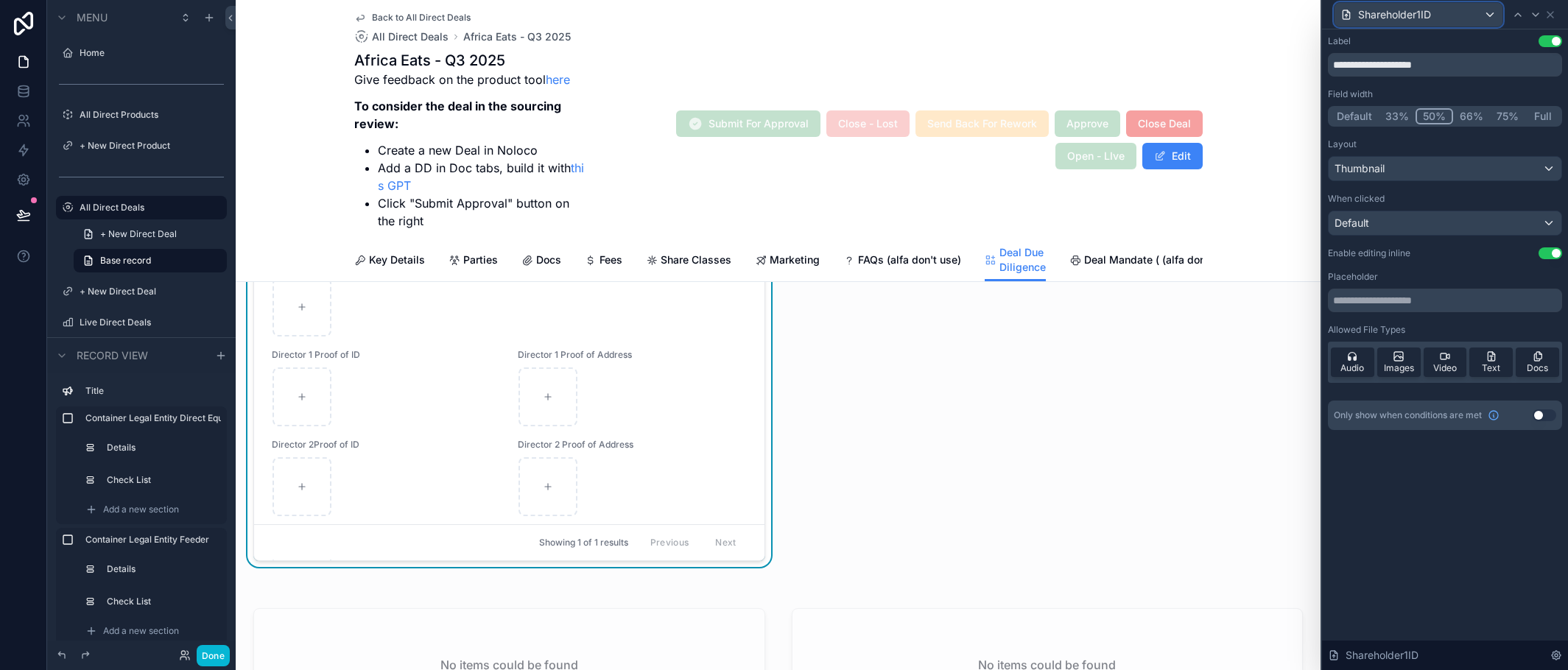
click at [1455, 14] on div "Shareholder1ID" at bounding box center [1419, 15] width 168 height 23
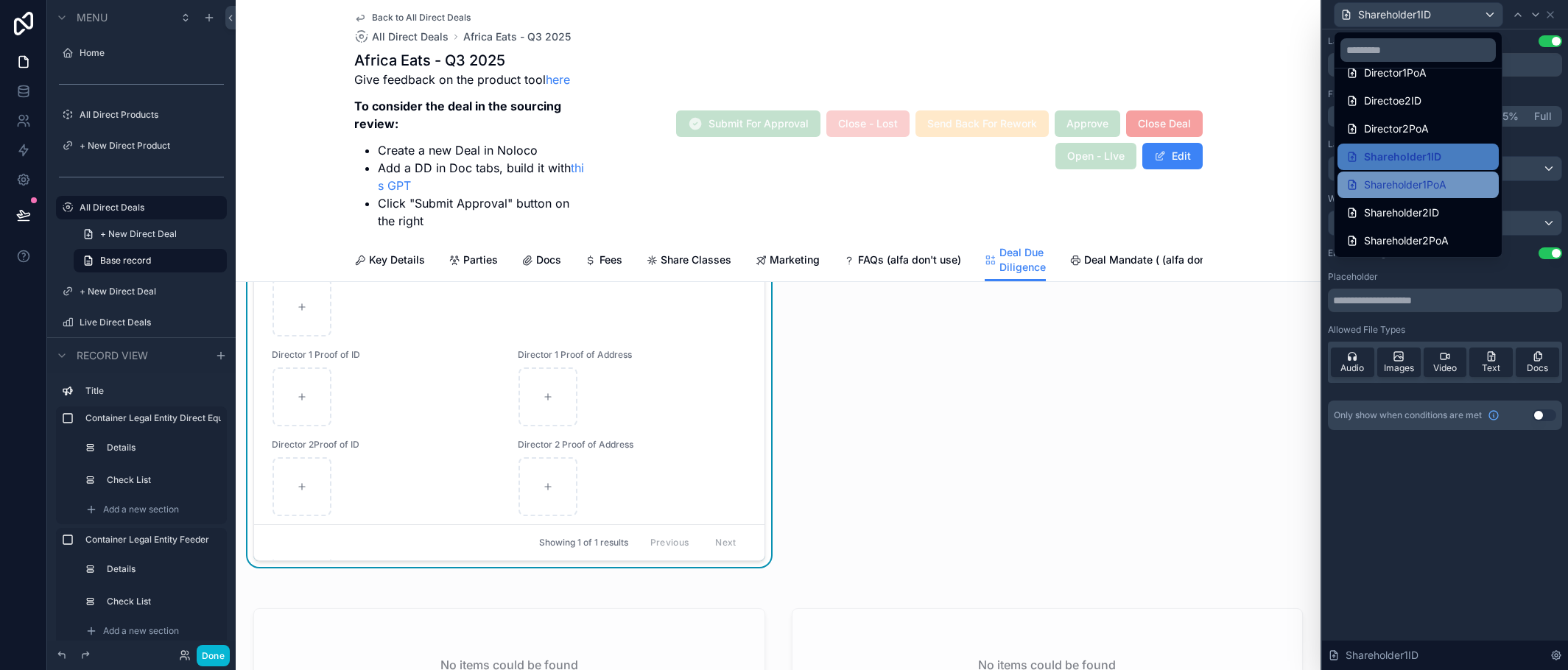
click at [1436, 176] on span "Shareholder1PoA" at bounding box center [1405, 185] width 83 height 18
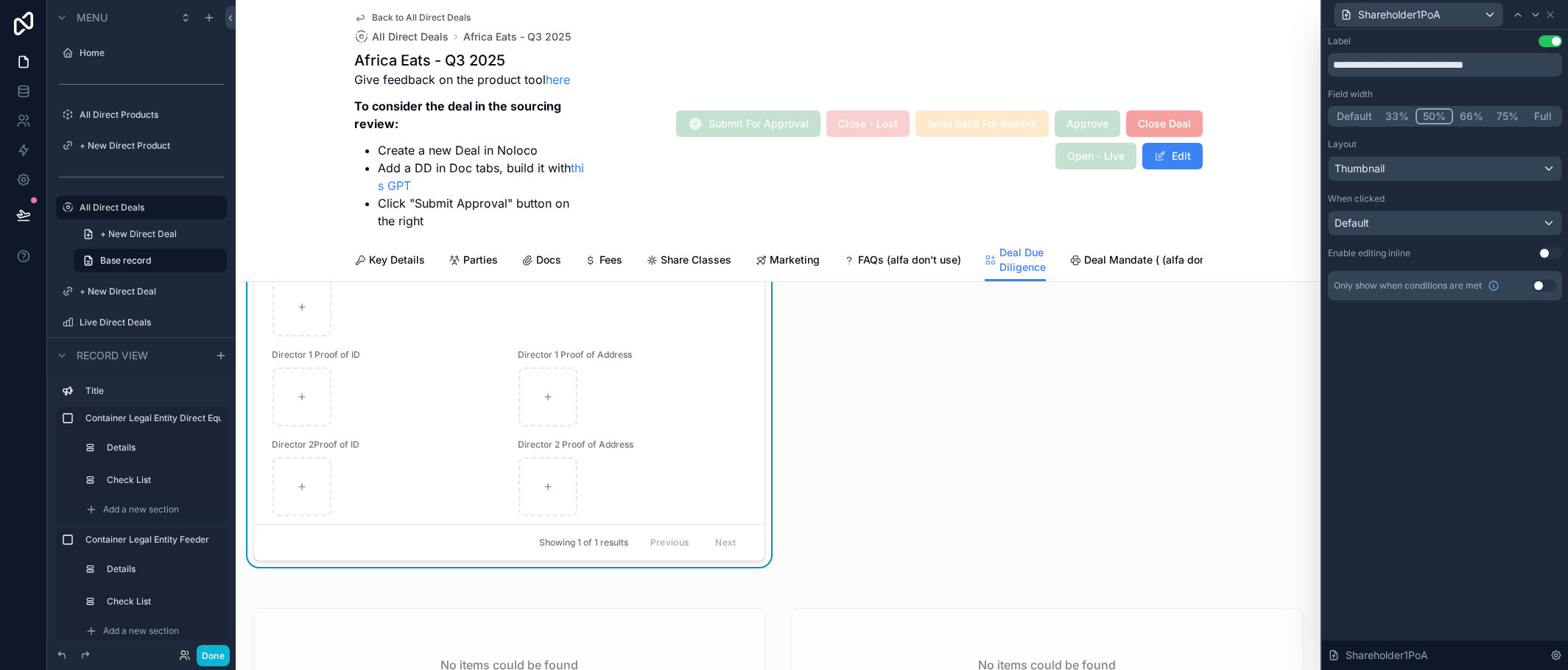
click at [1554, 253] on button "Use setting" at bounding box center [1550, 253] width 23 height 12
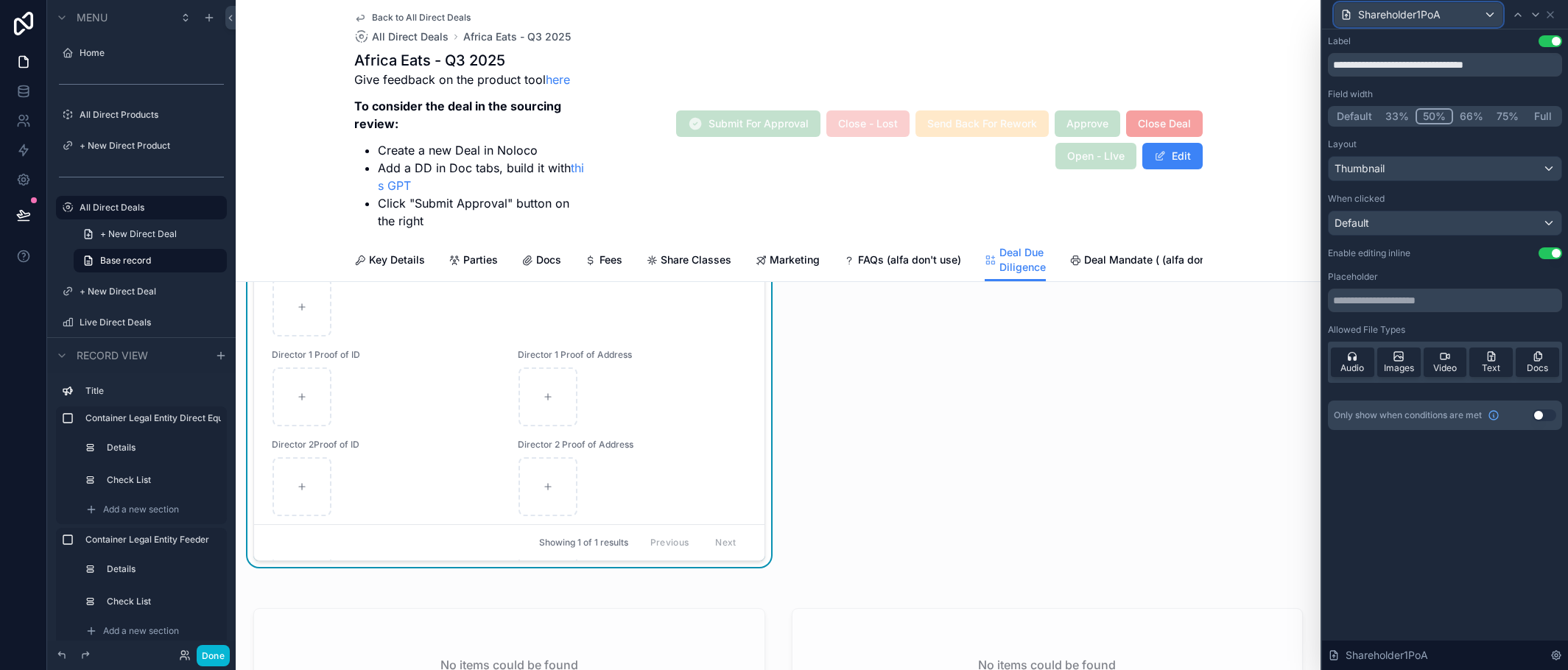
click at [1447, 20] on div "Shareholder1PoA" at bounding box center [1419, 15] width 168 height 23
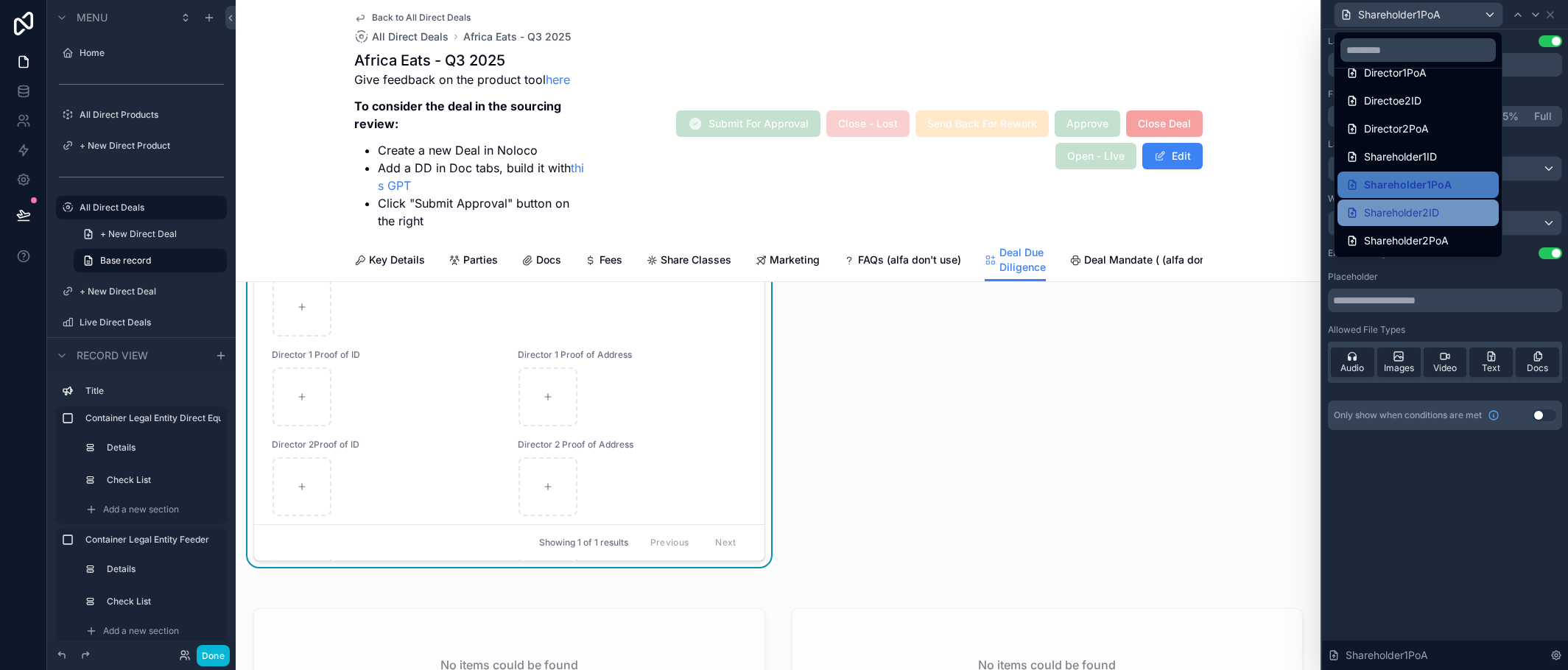
click at [1423, 217] on span "Shareholder2ID" at bounding box center [1401, 212] width 75 height 18
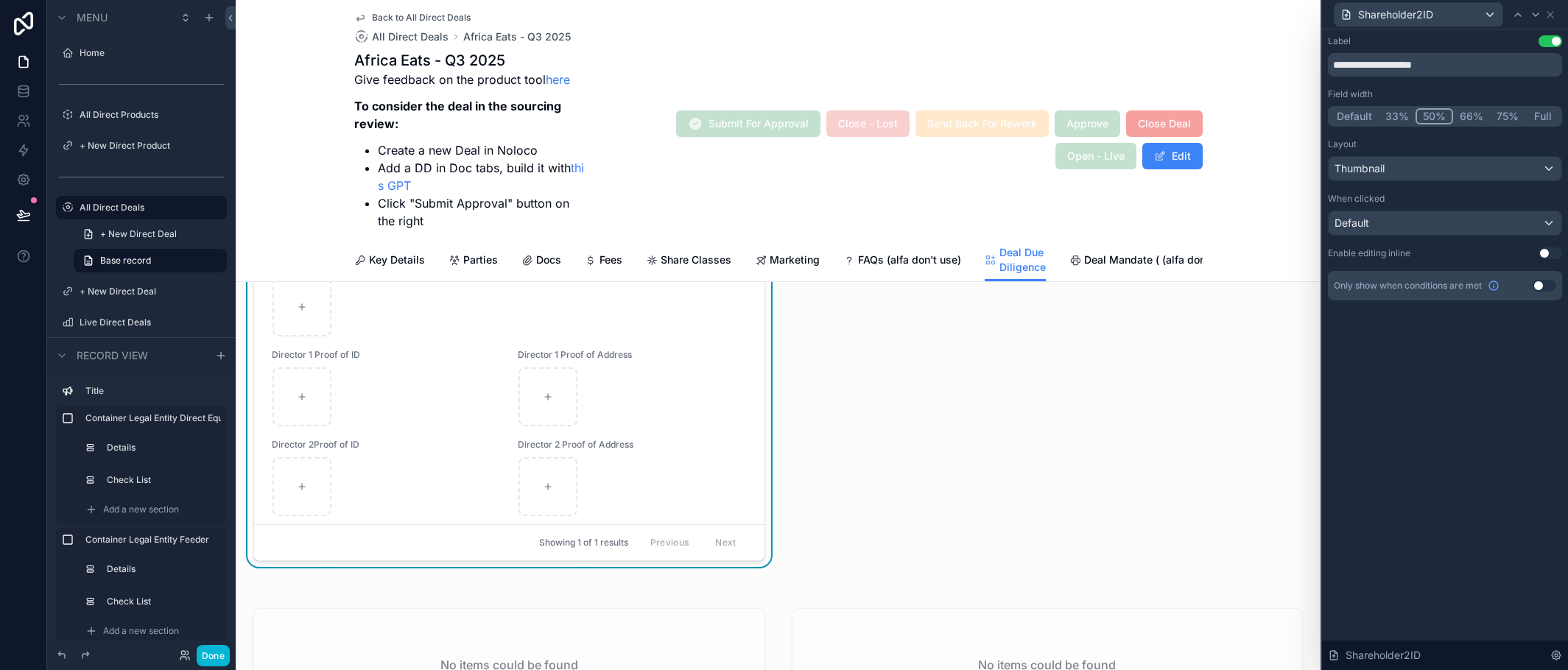
click at [1551, 249] on button "Use setting" at bounding box center [1550, 253] width 23 height 12
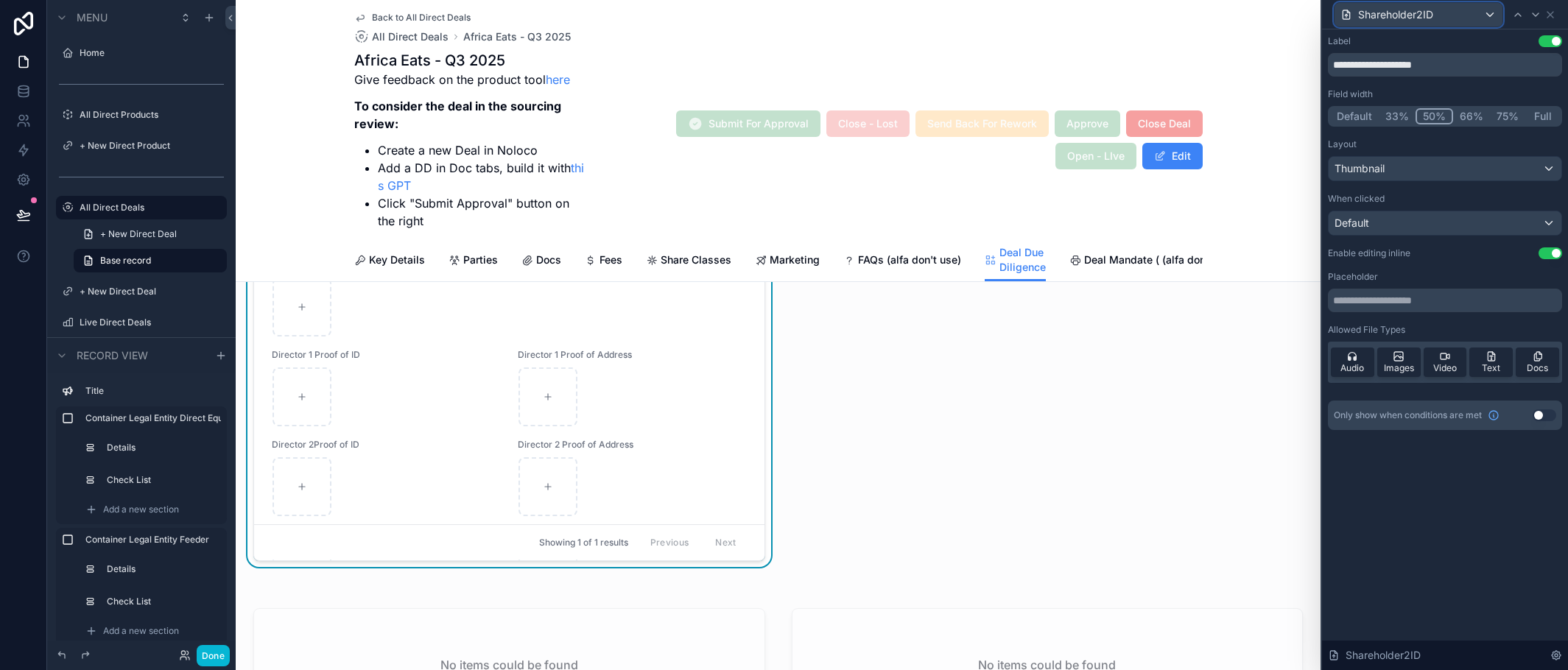
click at [1443, 15] on div "Shareholder2ID" at bounding box center [1419, 15] width 168 height 23
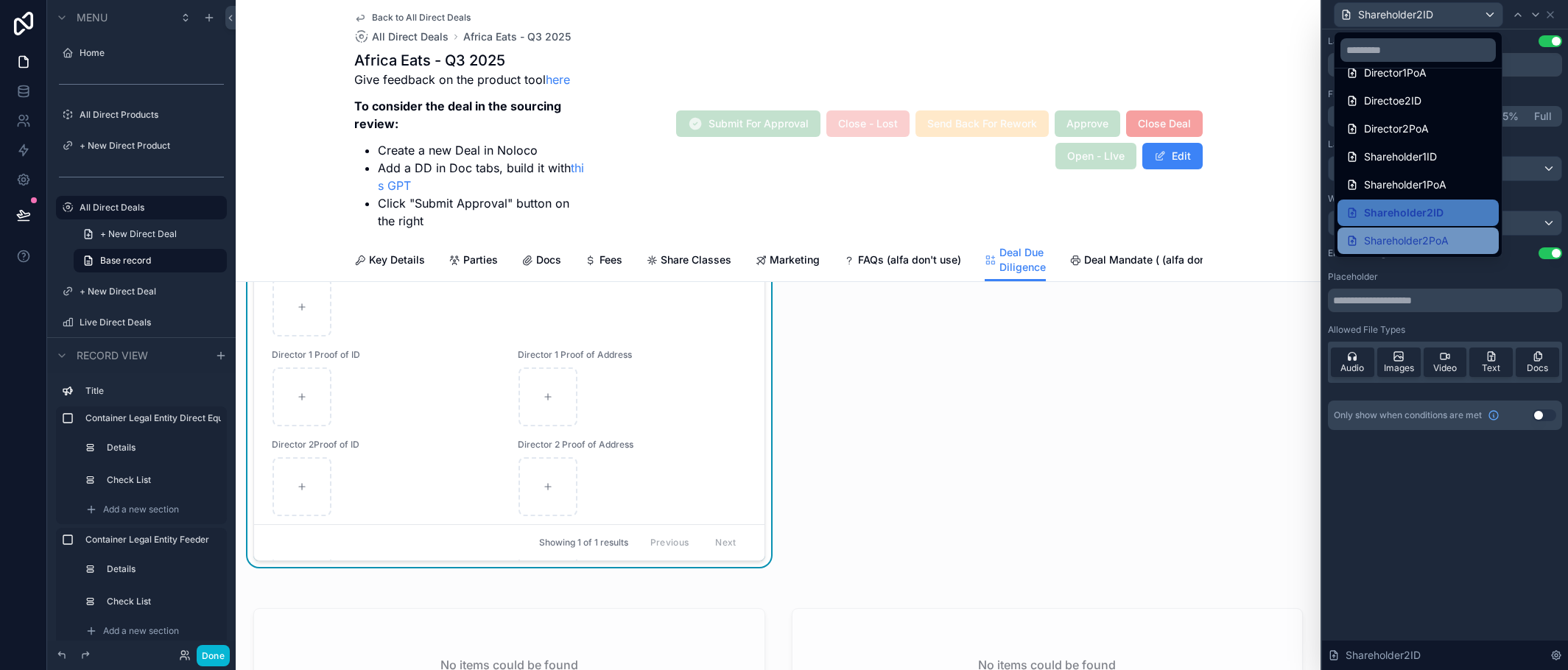
click at [1434, 232] on span "Shareholder2PoA" at bounding box center [1406, 241] width 85 height 18
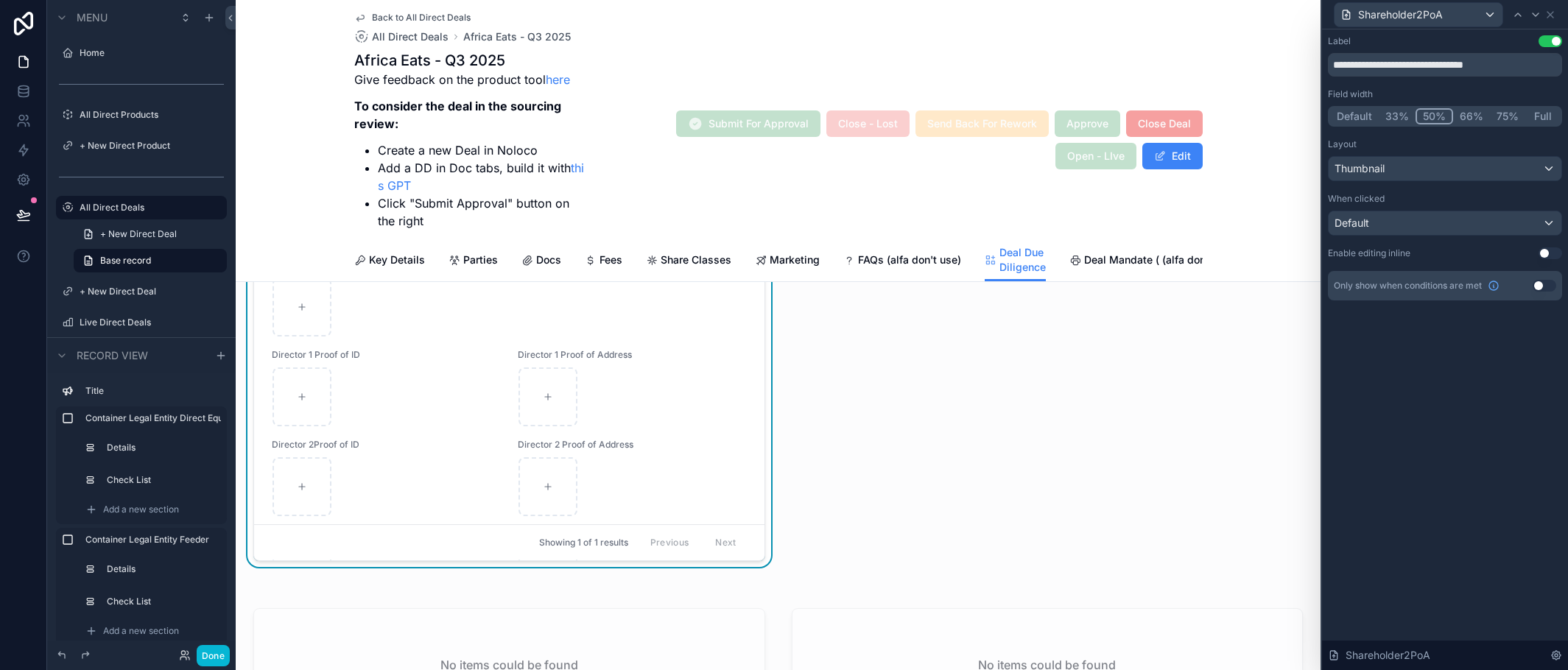
click at [1552, 253] on button "Use setting" at bounding box center [1550, 253] width 23 height 12
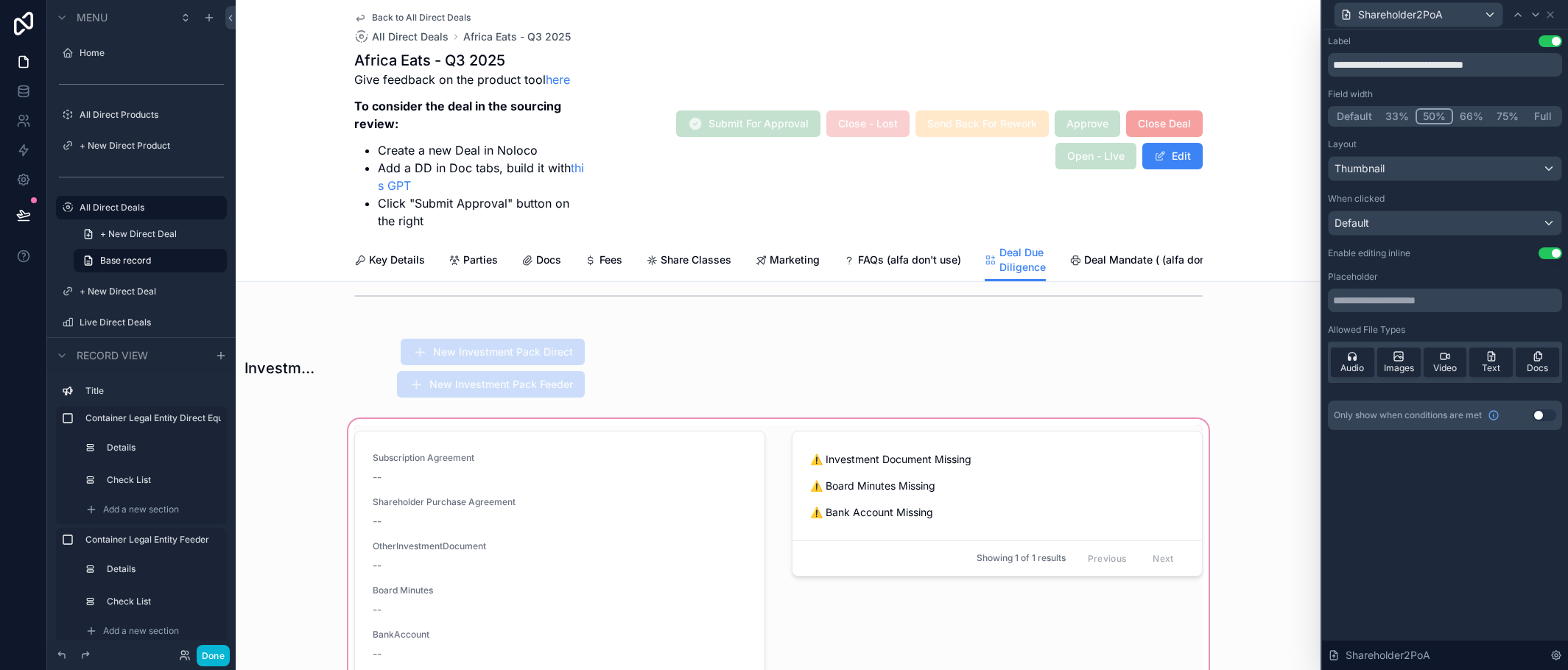
scroll to position [1730, 0]
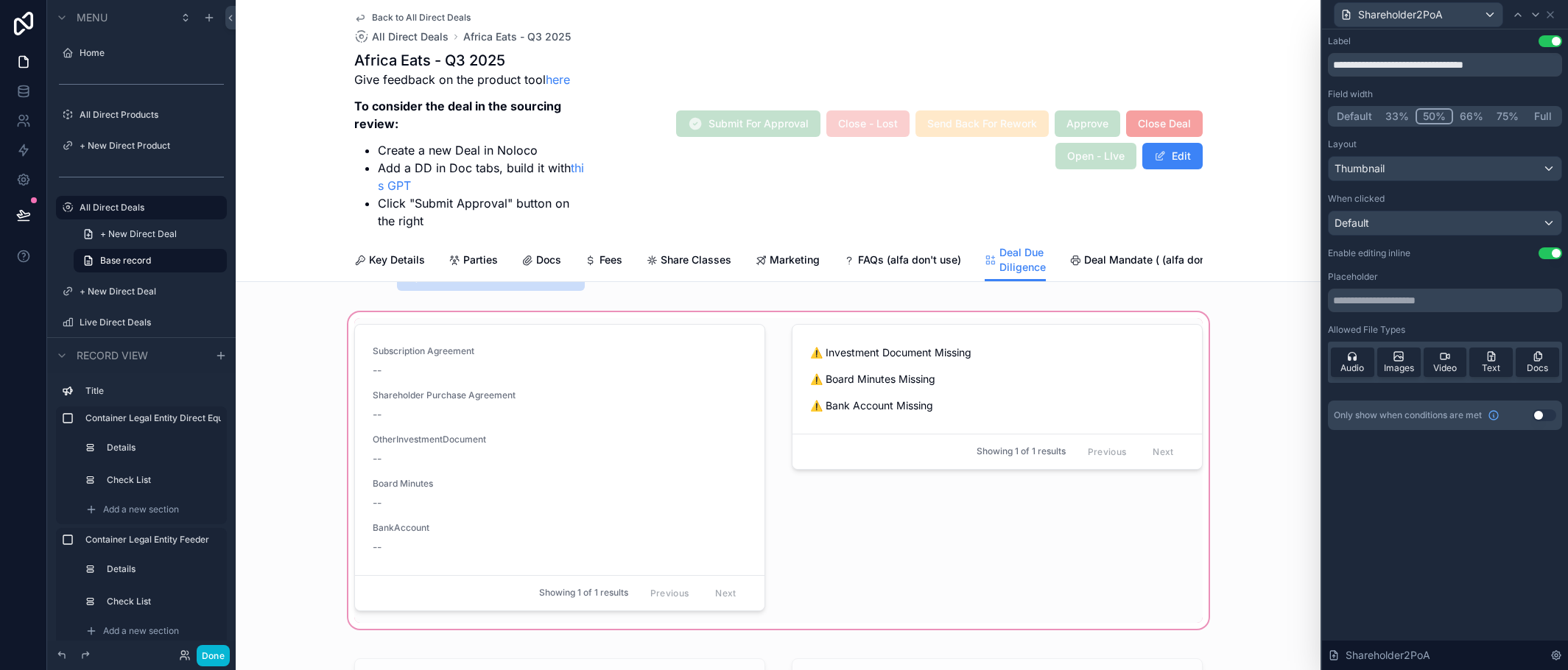
click at [643, 493] on div "scrollable content" at bounding box center [778, 469] width 1085 height 322
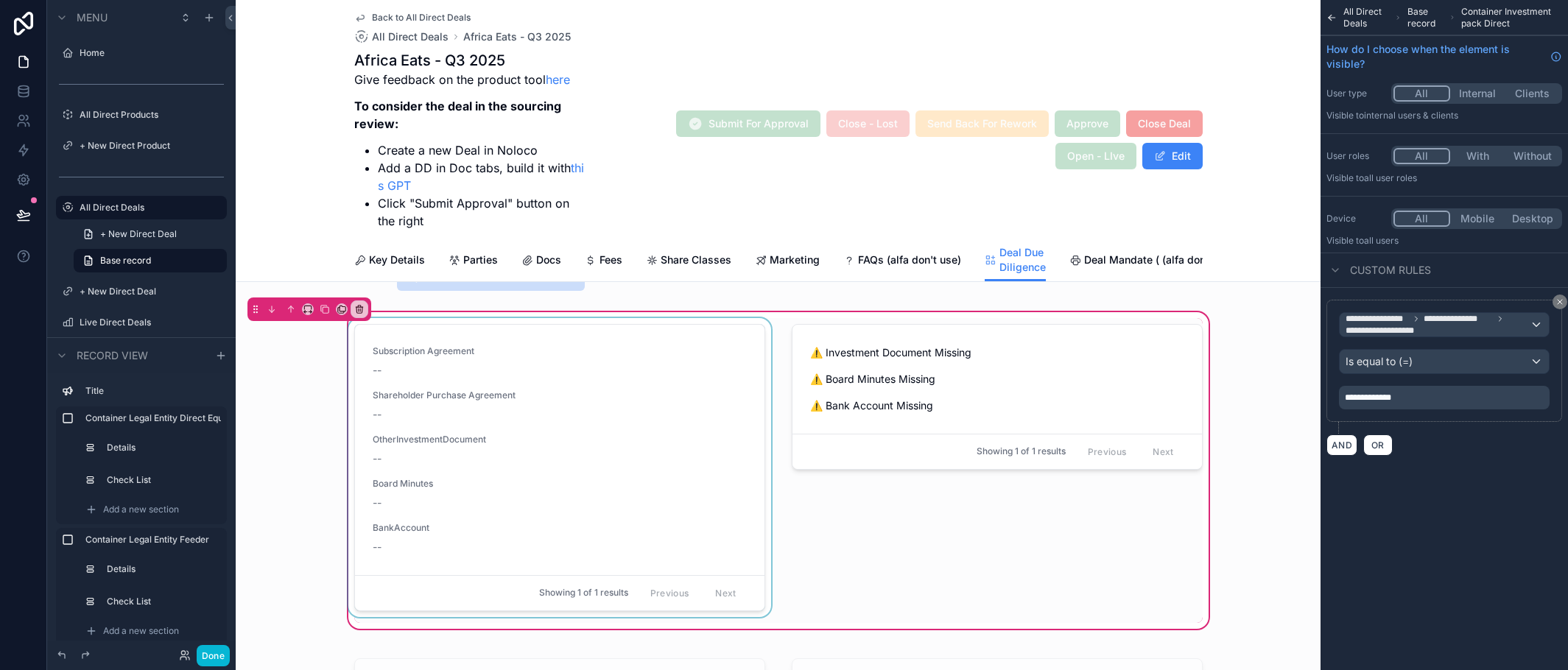
click at [647, 509] on div "scrollable content" at bounding box center [559, 470] width 429 height 305
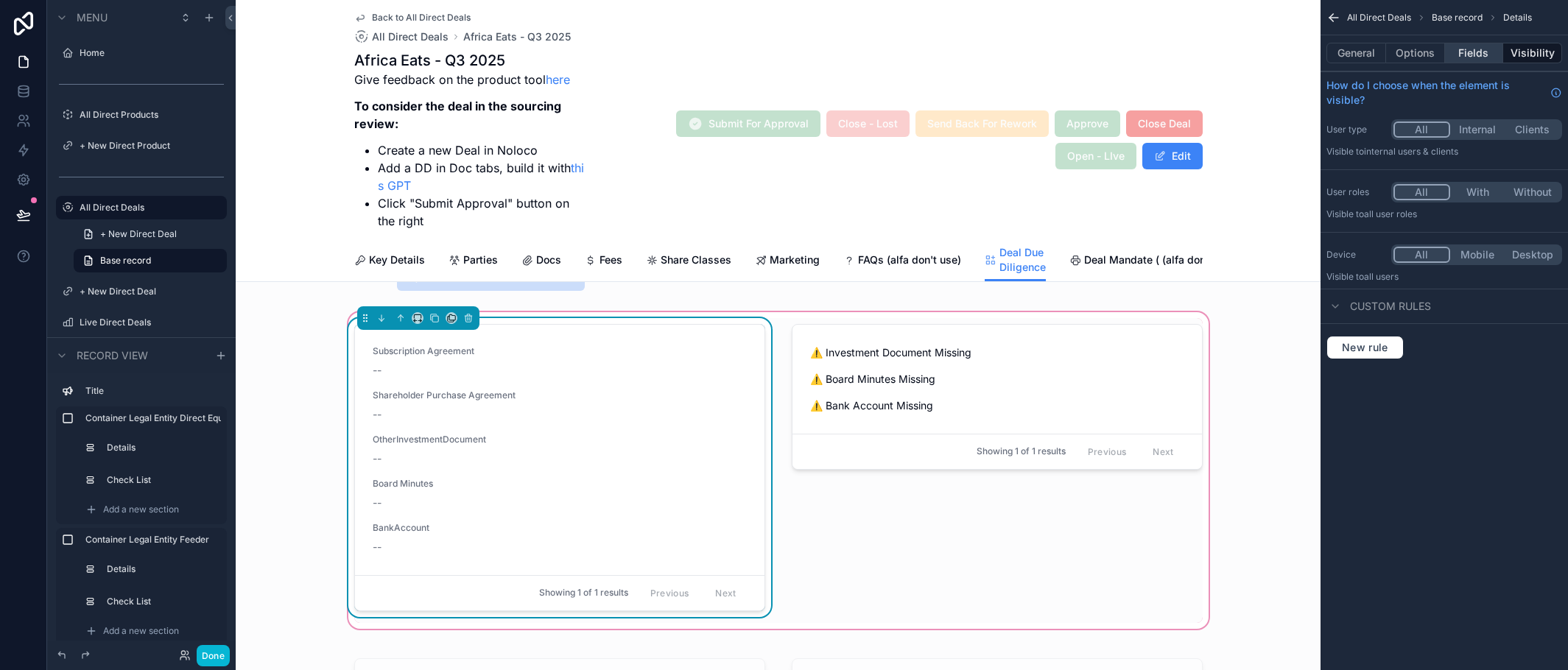
click at [1479, 60] on button "Fields" at bounding box center [1474, 53] width 58 height 20
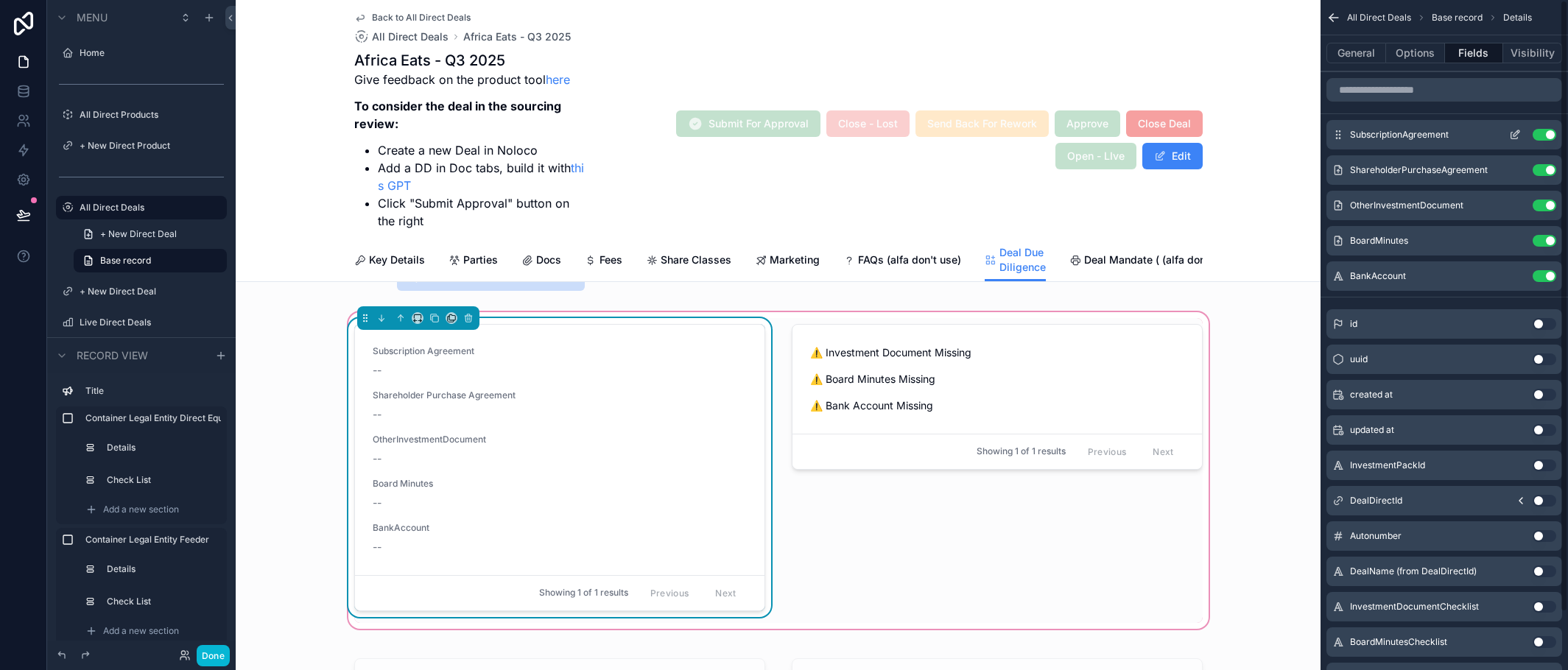
click at [1514, 139] on icon "scrollable content" at bounding box center [1514, 135] width 7 height 7
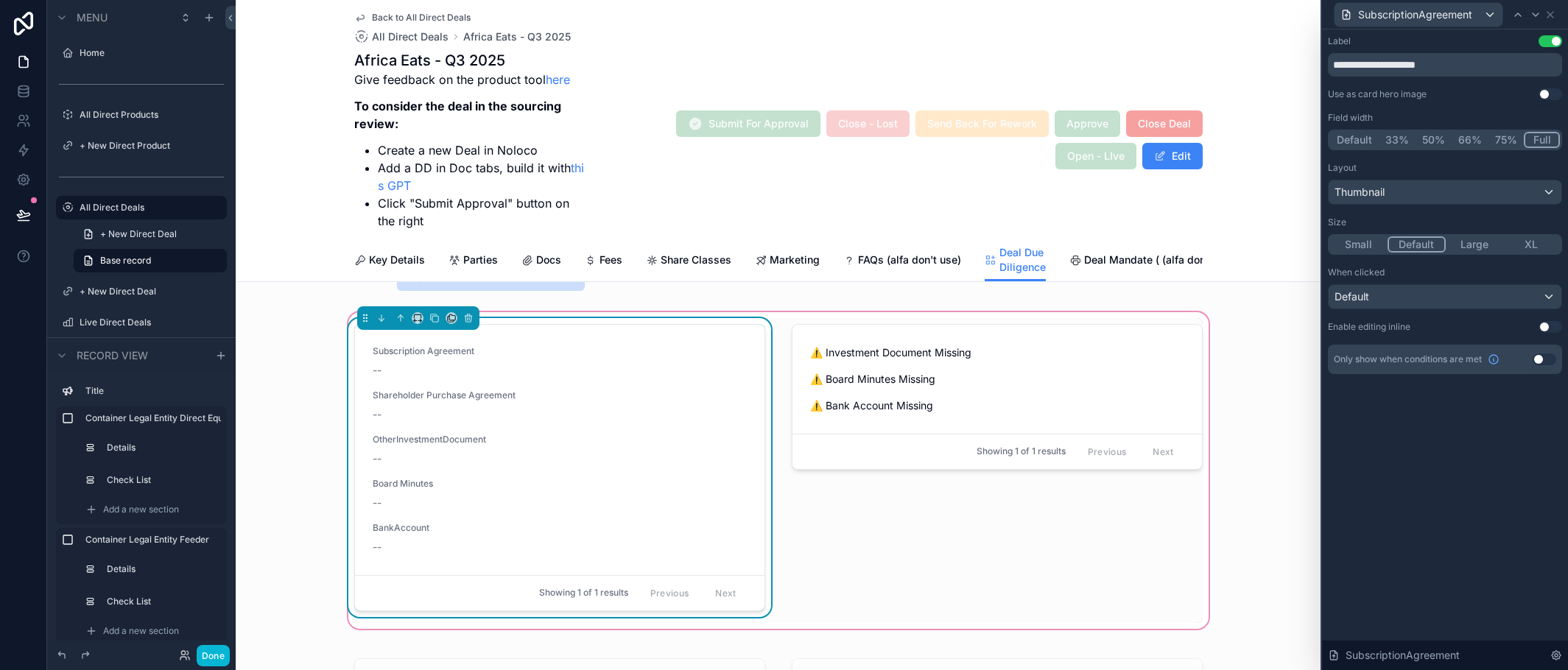
click at [1552, 326] on button "Use setting" at bounding box center [1550, 327] width 23 height 12
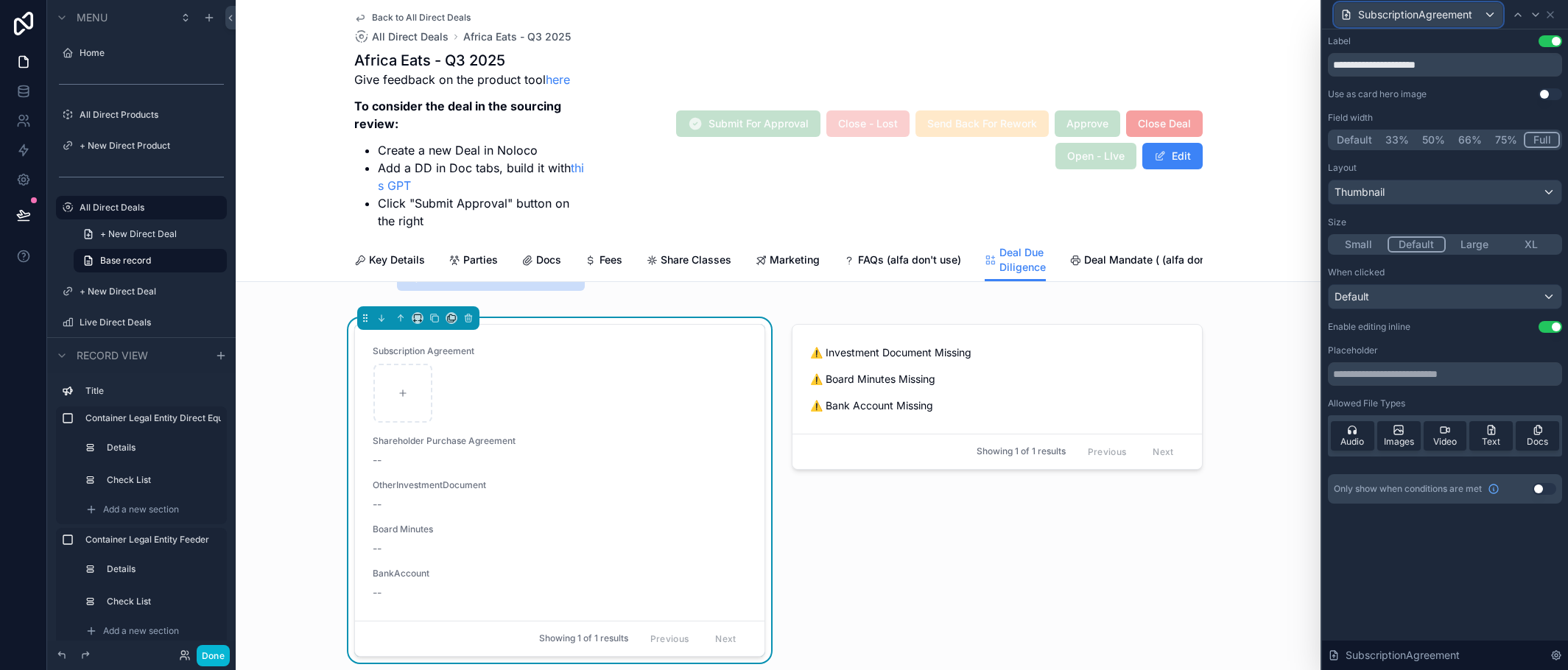
click at [1489, 14] on div "SubscriptionAgreement" at bounding box center [1419, 15] width 168 height 23
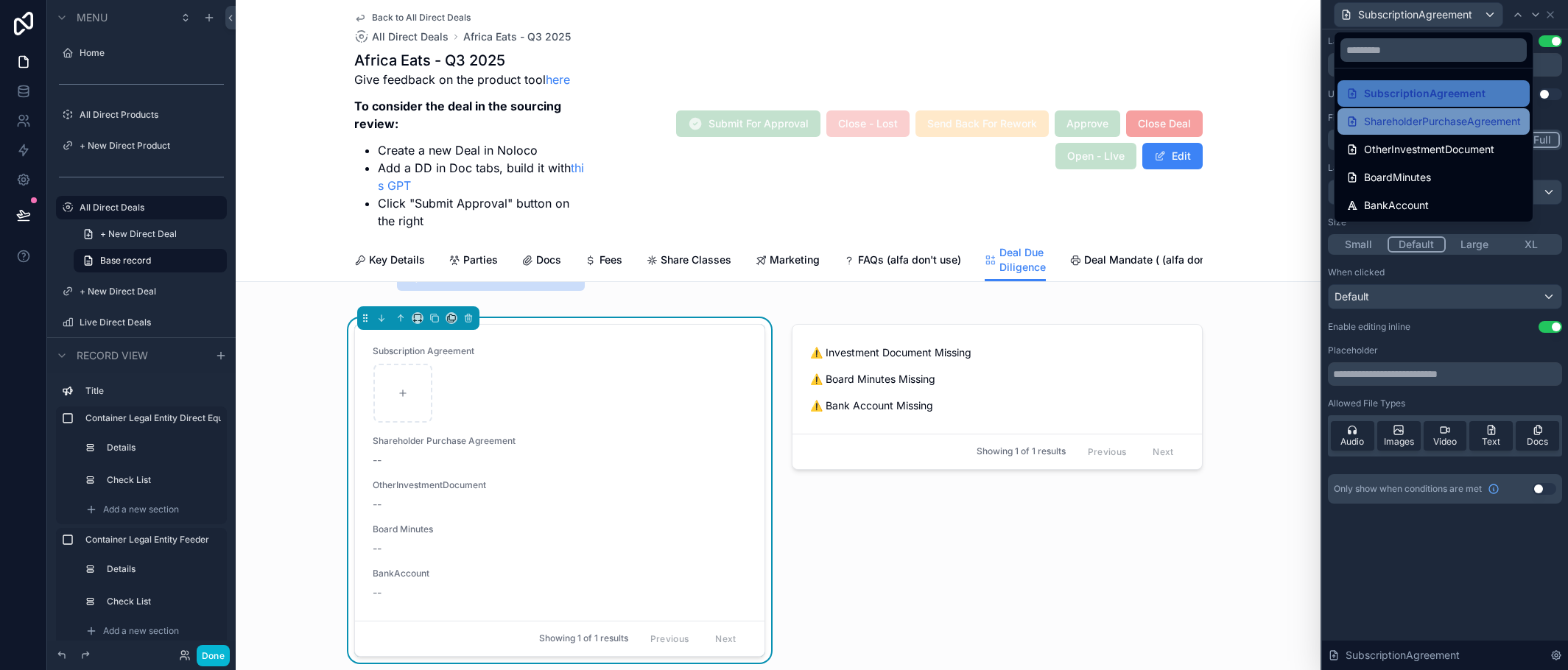
click at [1476, 114] on span "ShareholderPurchaseAgreement" at bounding box center [1442, 122] width 157 height 18
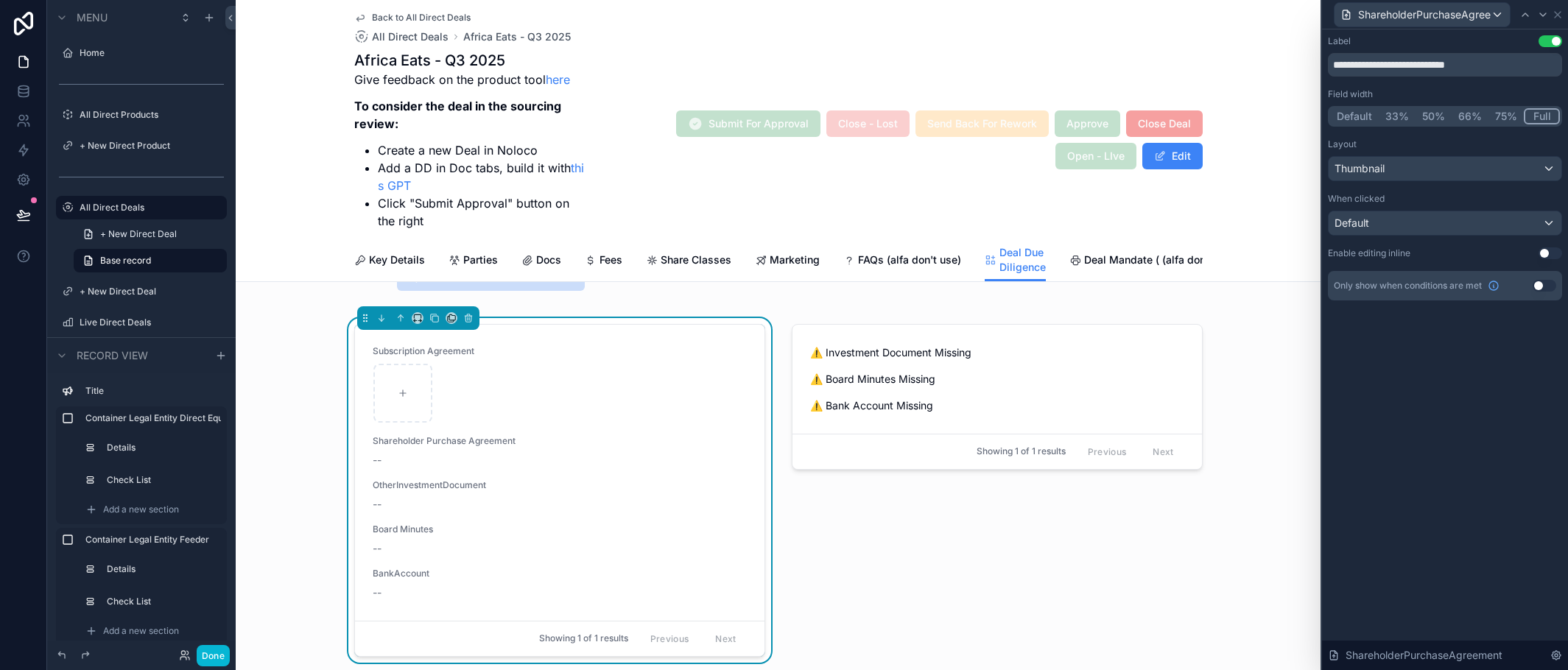
click at [1555, 251] on button "Use setting" at bounding box center [1550, 253] width 23 height 12
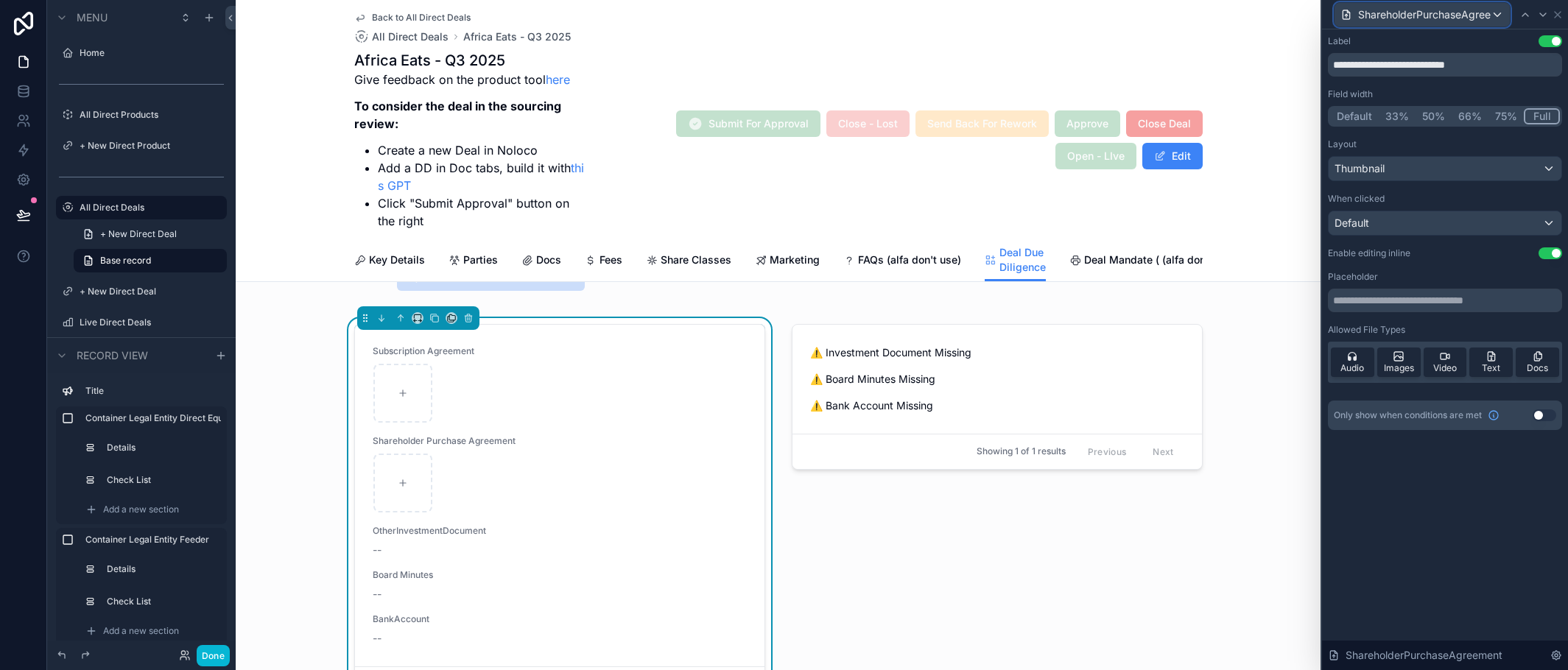
click at [1495, 16] on div "ShareholderPurchaseAgreement" at bounding box center [1423, 15] width 175 height 23
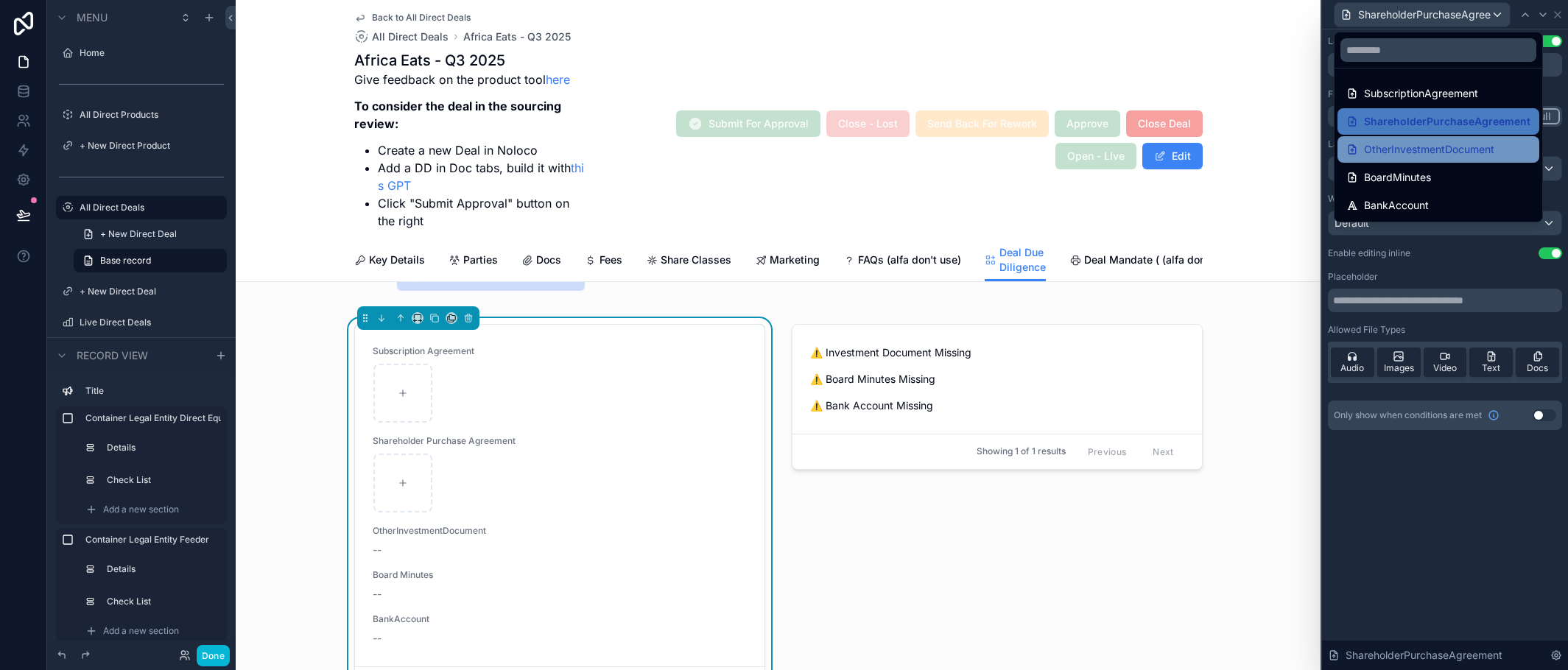
click at [1477, 155] on span "OtherInvestmentDocument" at bounding box center [1430, 149] width 131 height 18
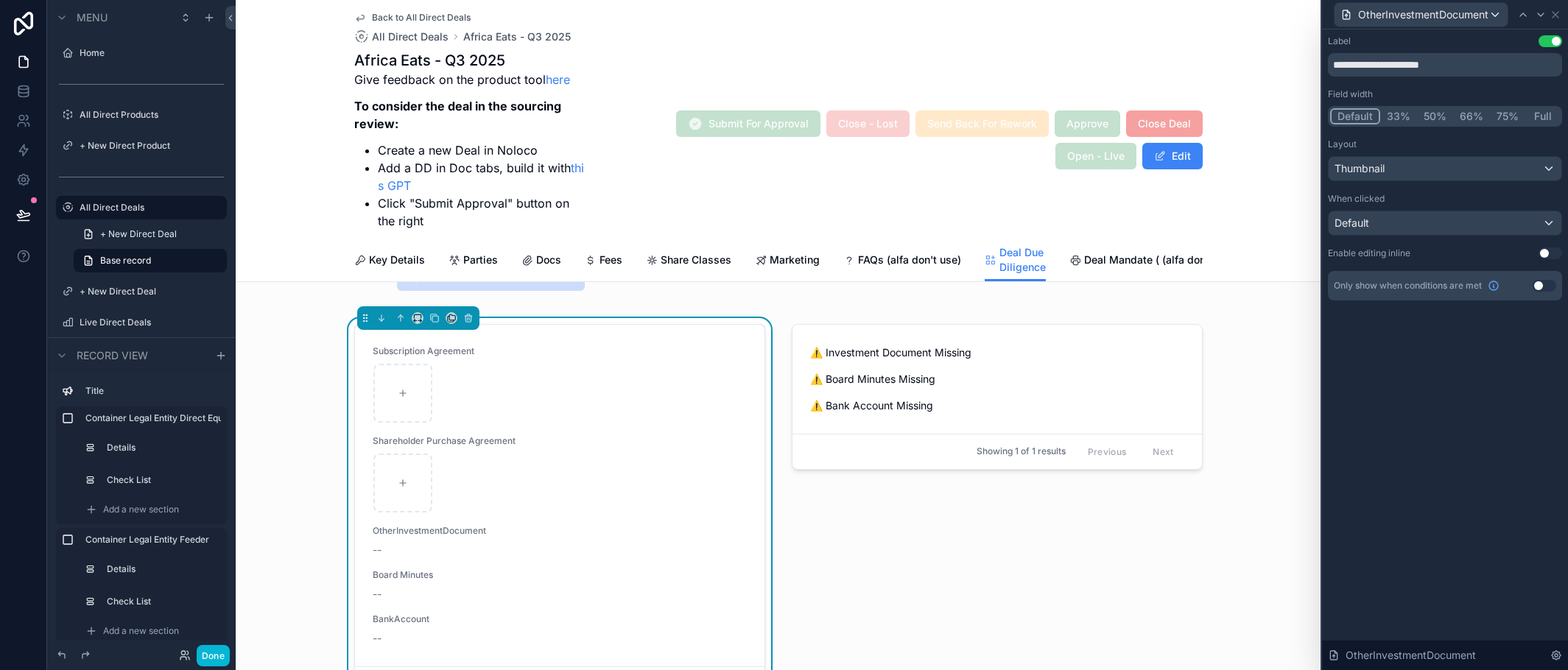
click at [1550, 253] on button "Use setting" at bounding box center [1550, 253] width 23 height 12
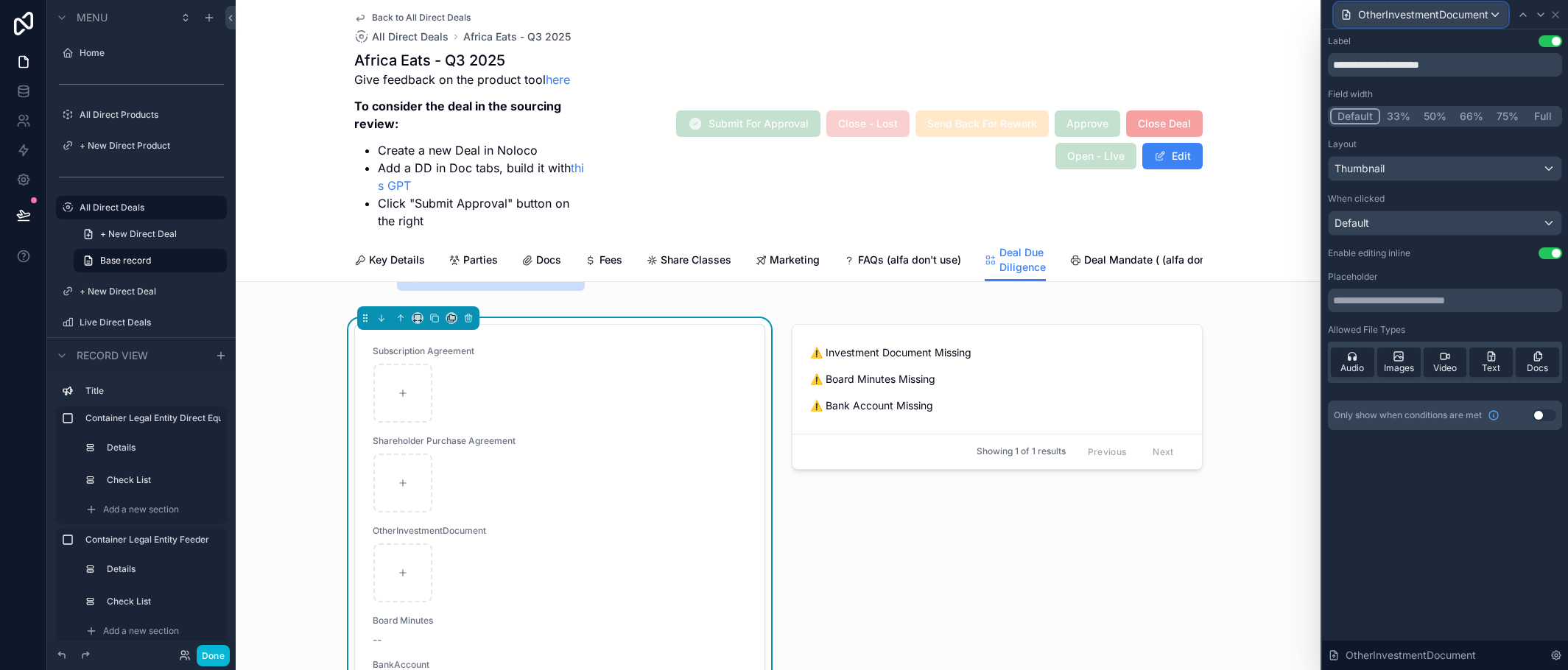
click at [1492, 17] on div "OtherInvestmentDocument" at bounding box center [1422, 15] width 173 height 23
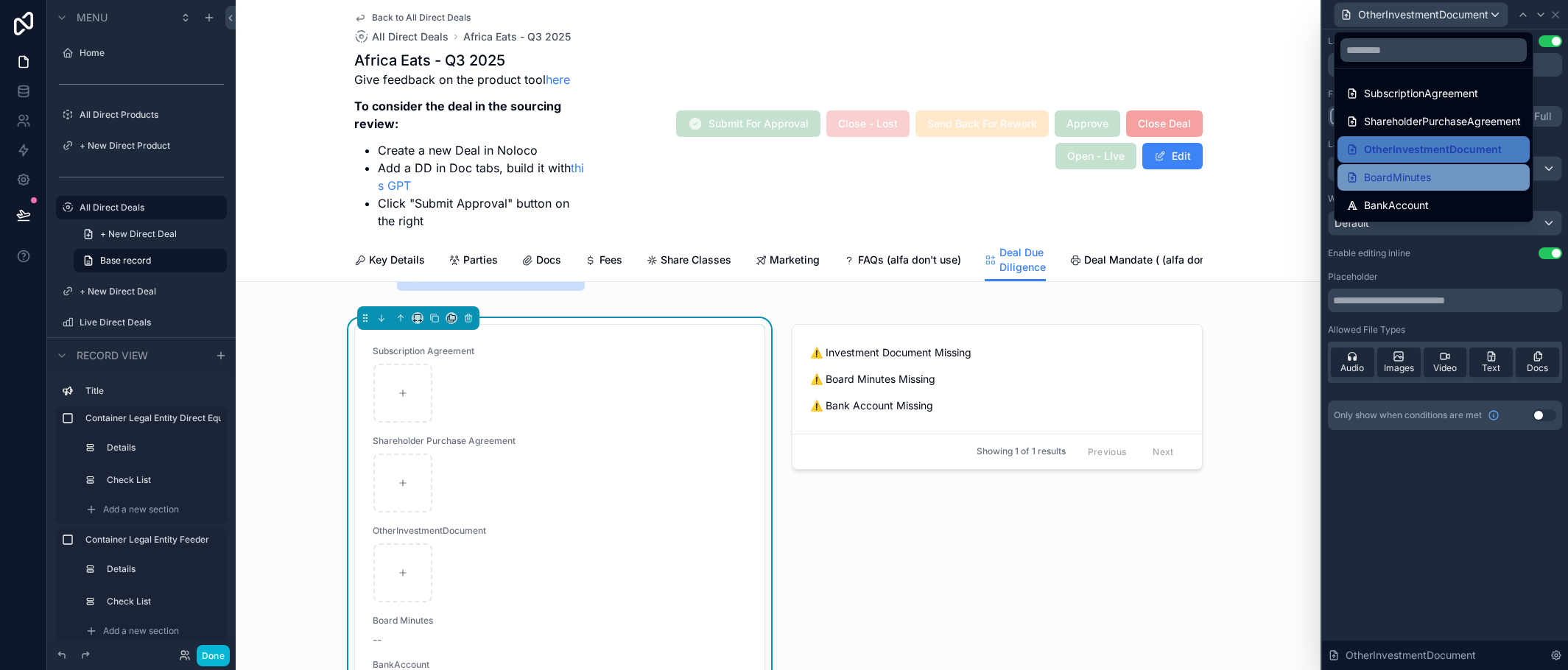
click at [1485, 176] on div "BoardMinutes" at bounding box center [1434, 177] width 174 height 18
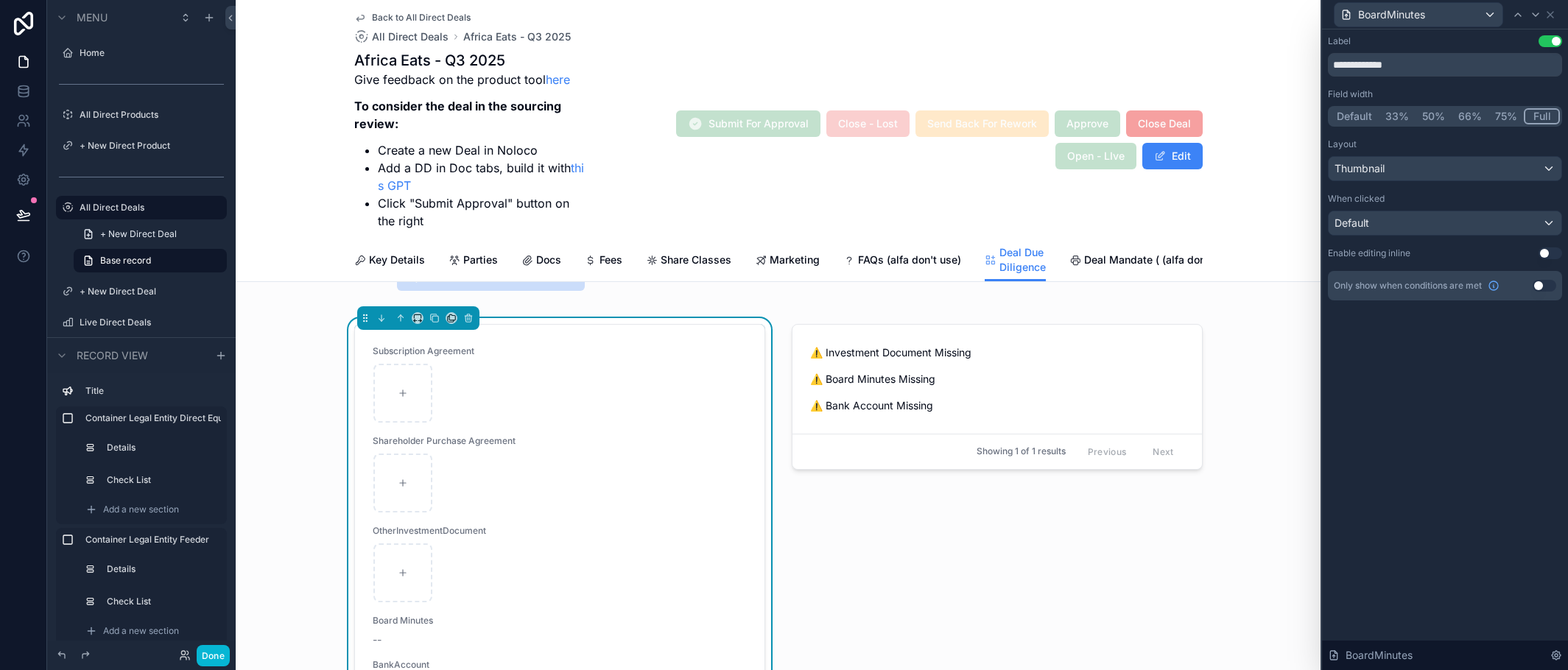
click at [1553, 249] on button "Use setting" at bounding box center [1550, 253] width 23 height 12
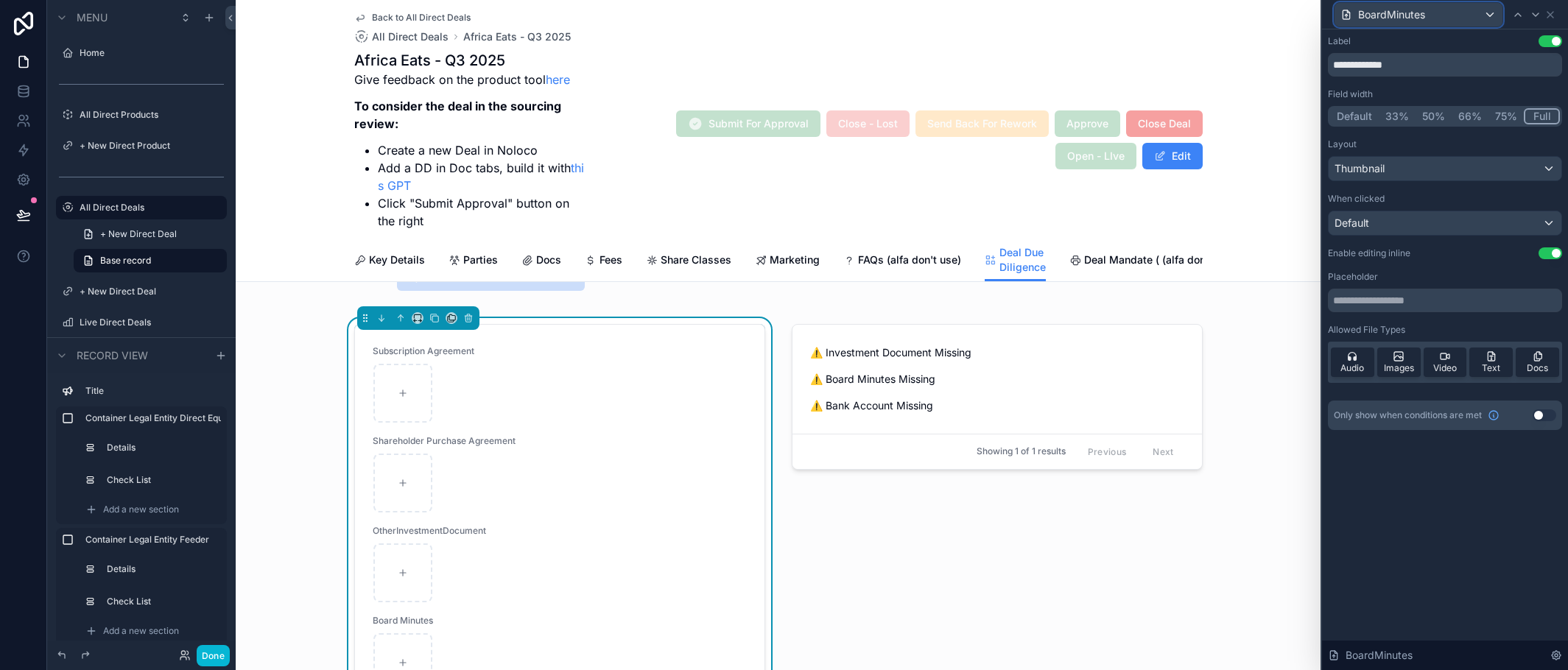
click at [1460, 17] on div "BoardMinutes" at bounding box center [1419, 15] width 168 height 23
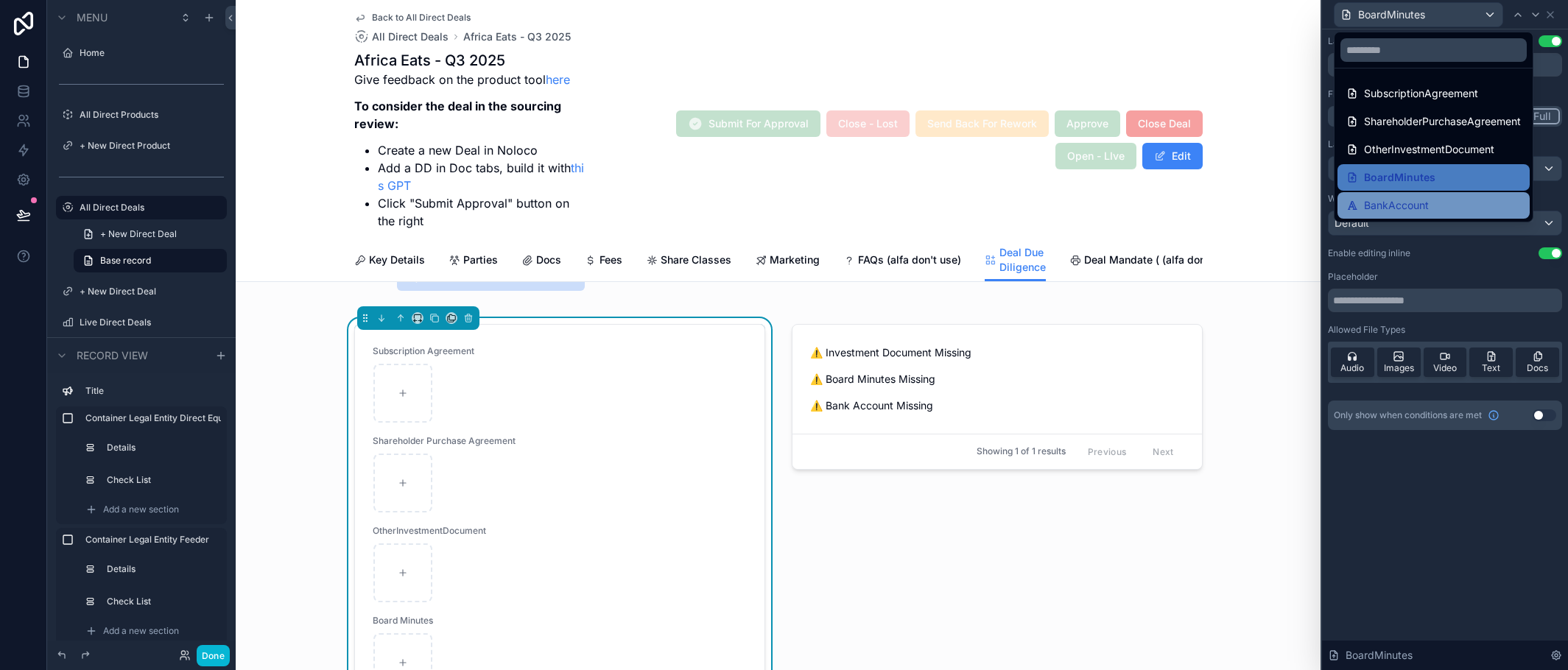
click at [1437, 199] on div "BankAccount" at bounding box center [1434, 205] width 174 height 18
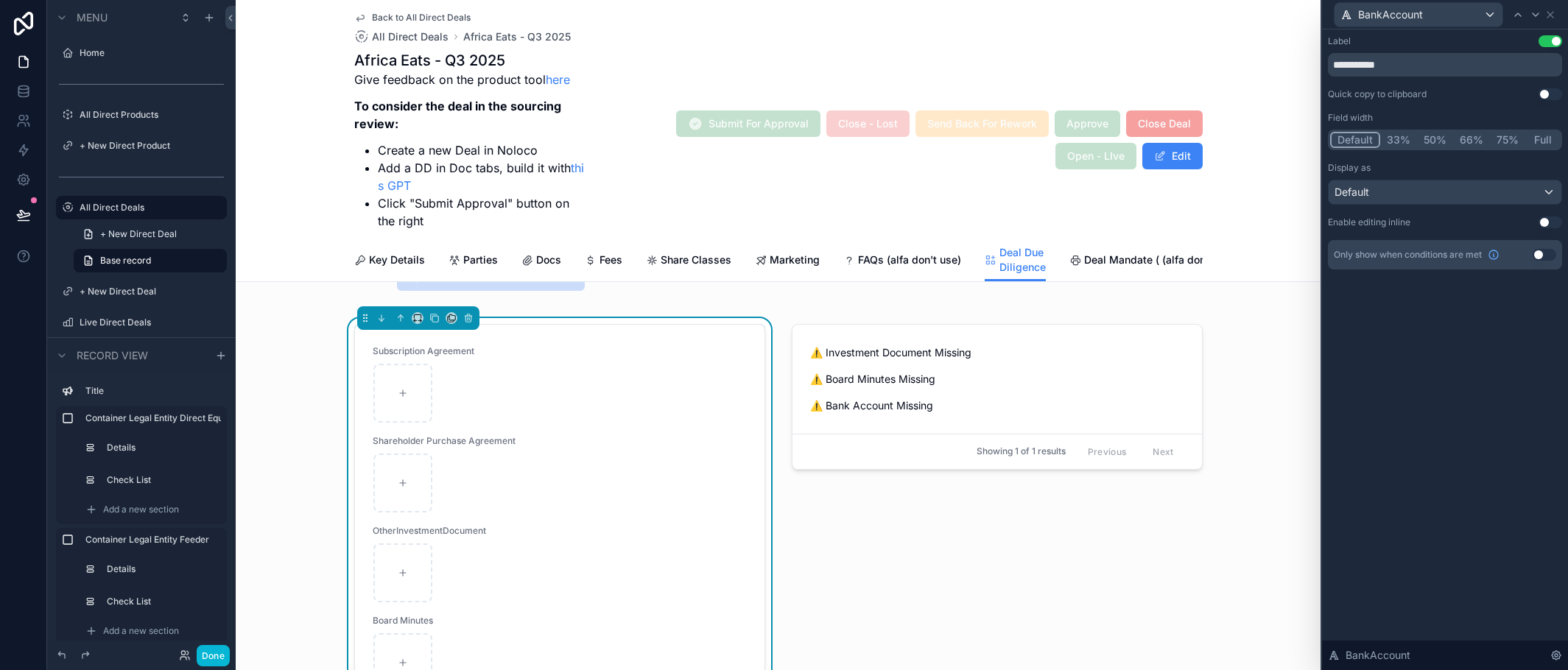
click at [1553, 218] on button "Use setting" at bounding box center [1550, 222] width 23 height 12
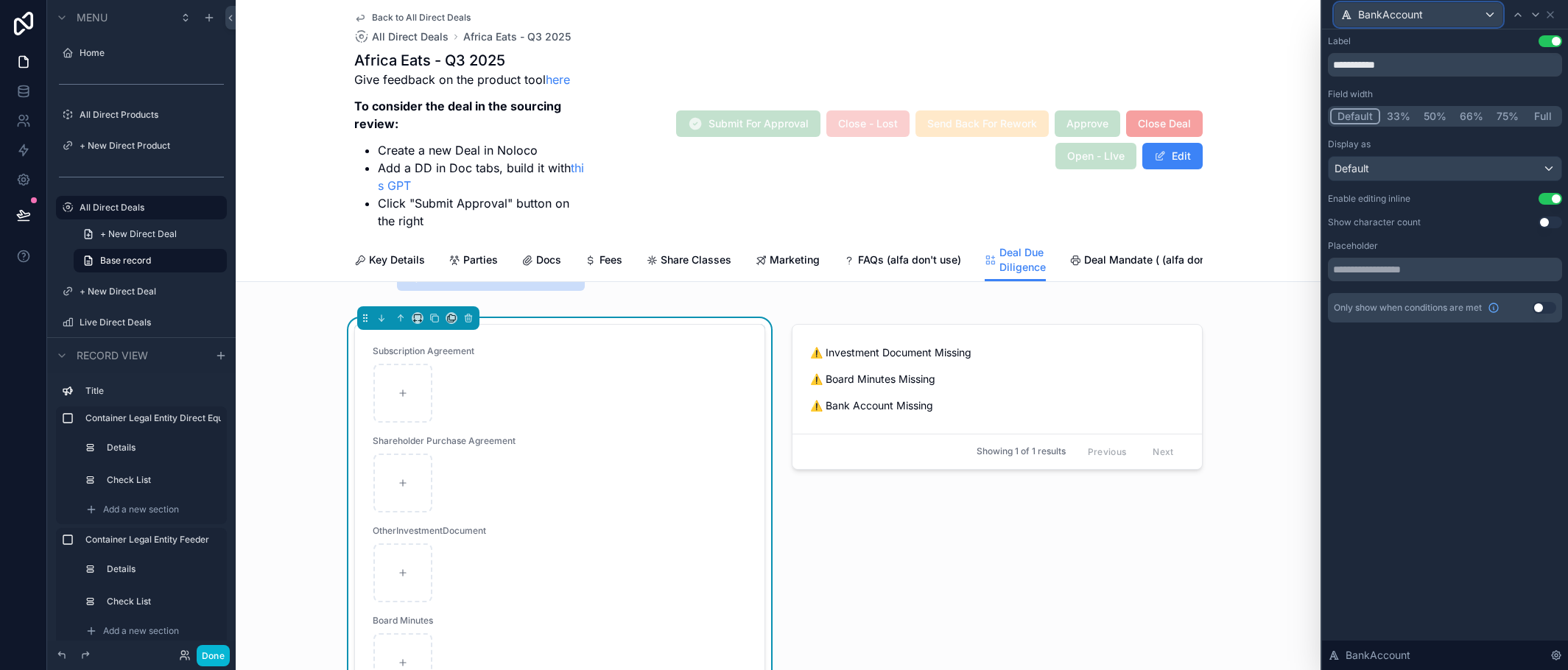
click at [1484, 19] on div "BankAccount" at bounding box center [1419, 15] width 168 height 23
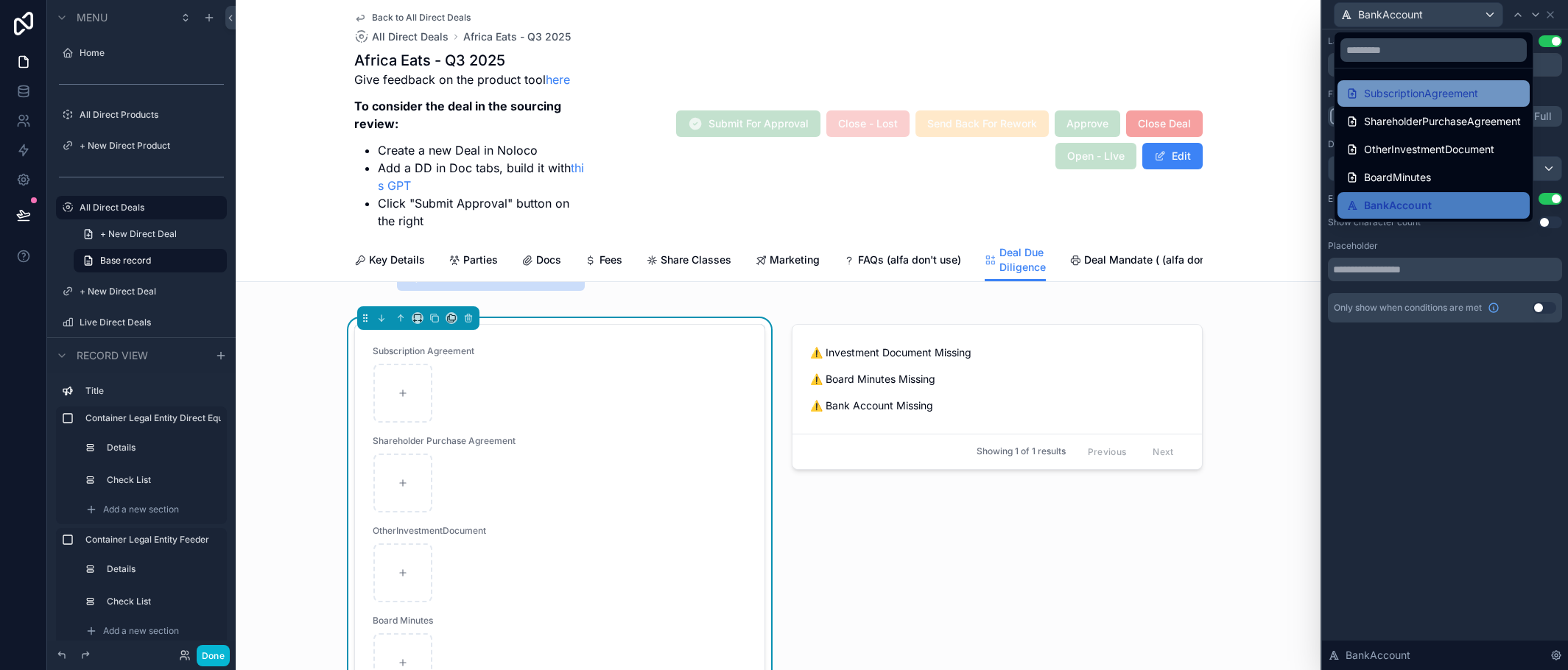
click at [1465, 86] on span "SubscriptionAgreement" at bounding box center [1421, 93] width 114 height 18
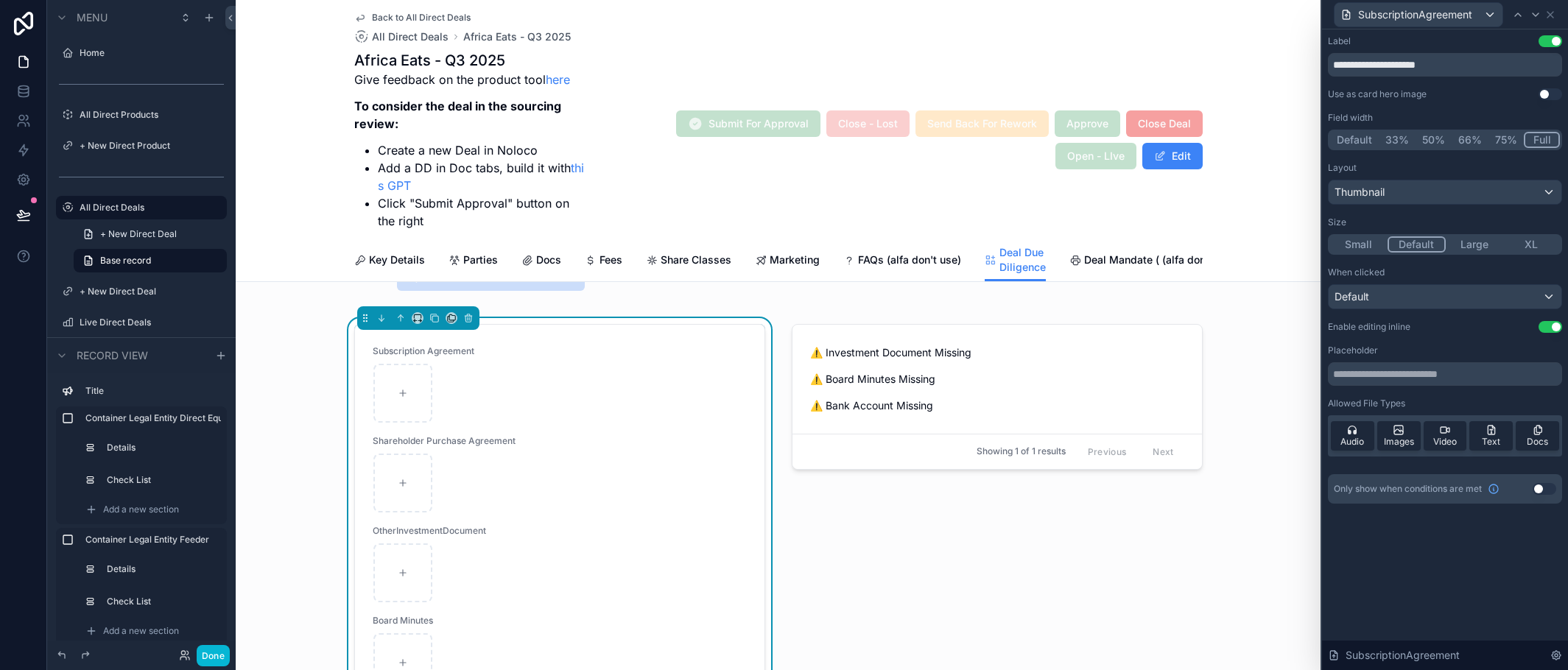
click at [1558, 92] on button "Use setting" at bounding box center [1550, 94] width 23 height 12
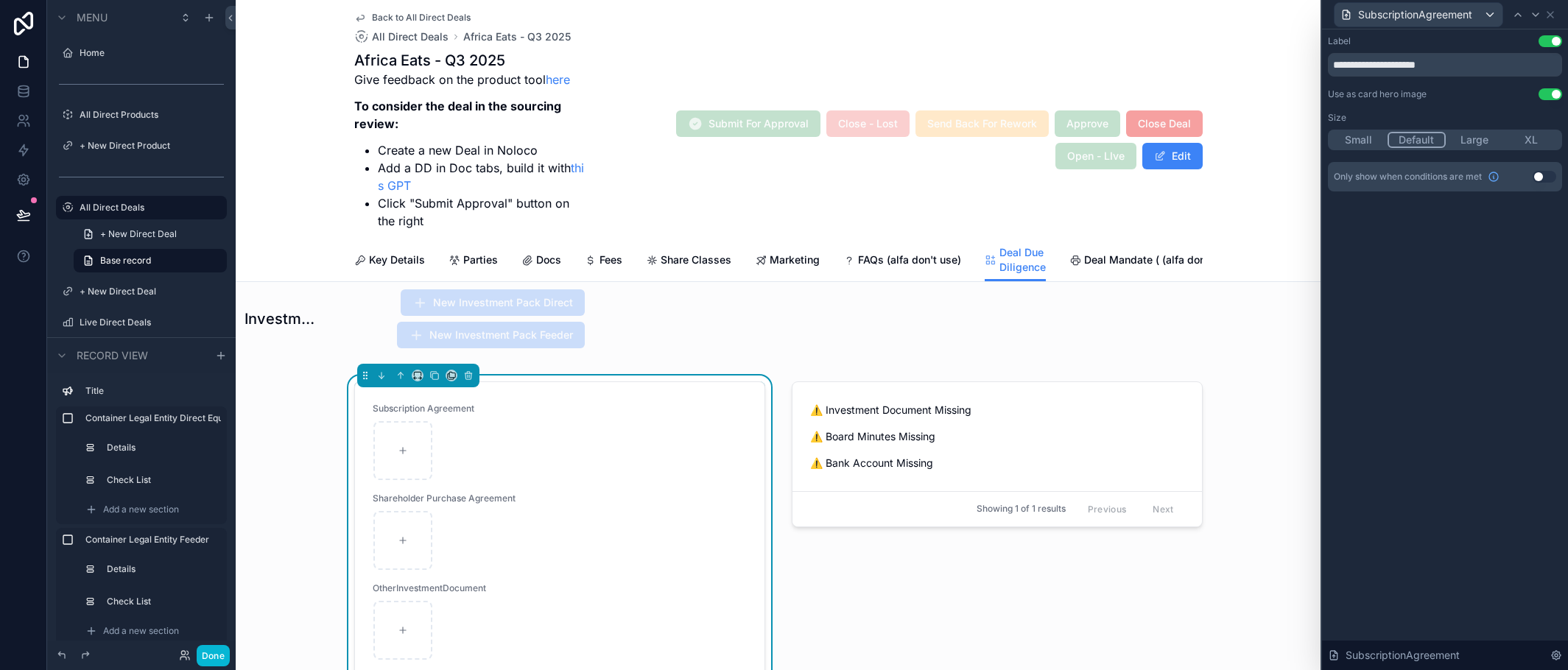
scroll to position [1641, 0]
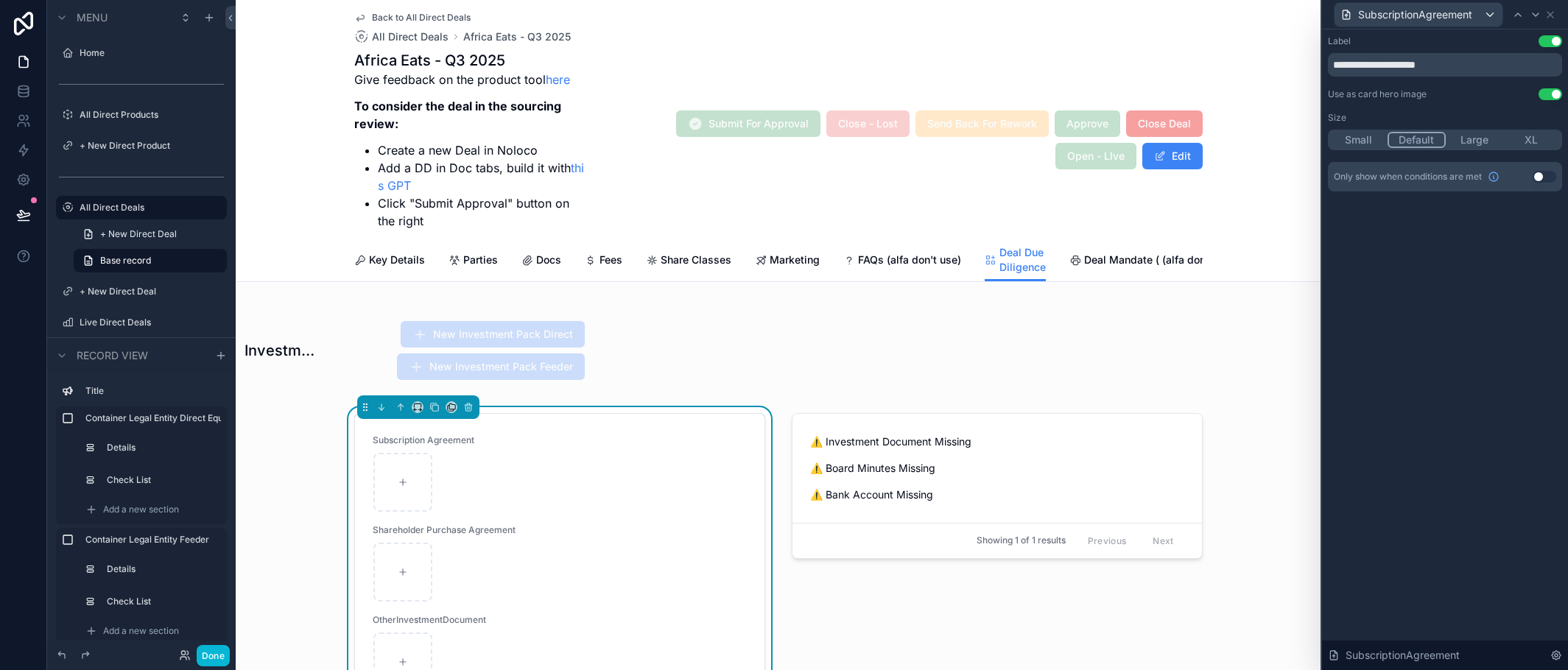
click at [1546, 94] on button "Use setting" at bounding box center [1550, 94] width 23 height 12
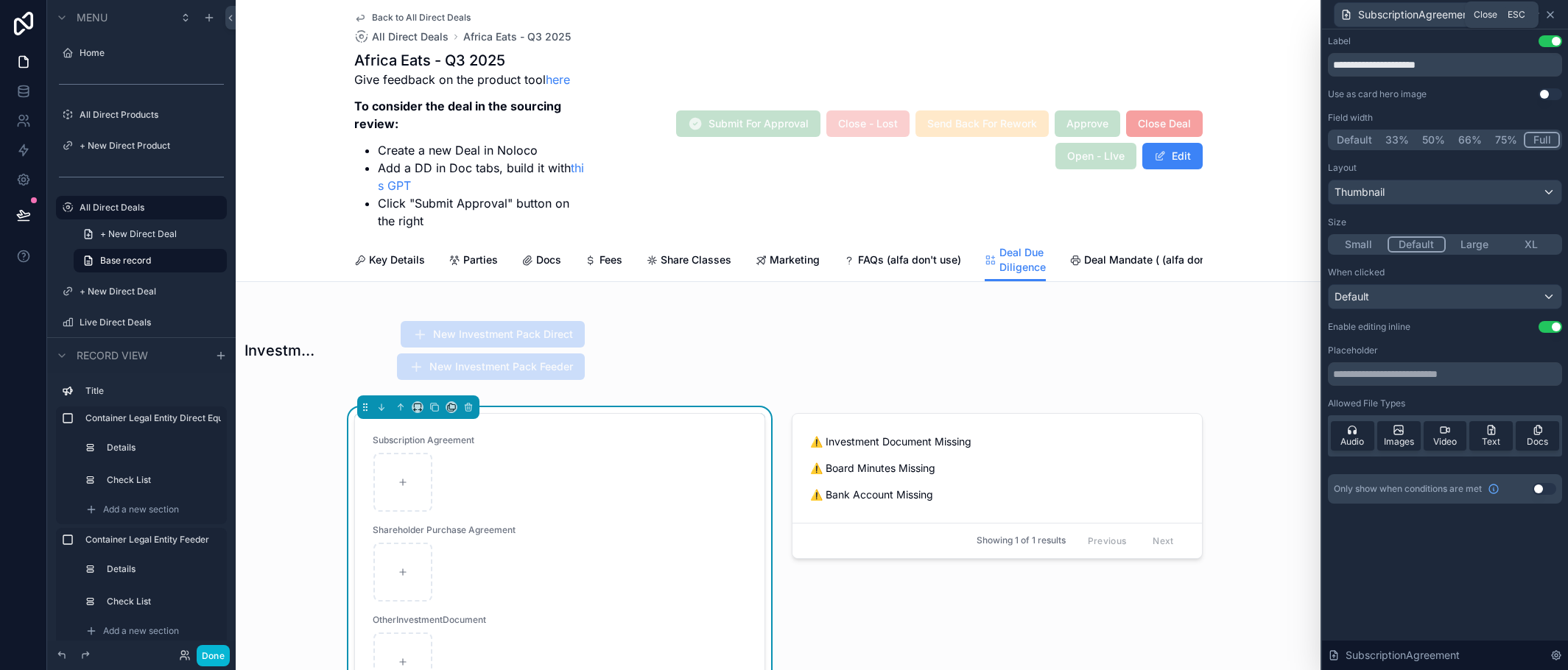
click at [1549, 11] on icon at bounding box center [1550, 15] width 12 height 12
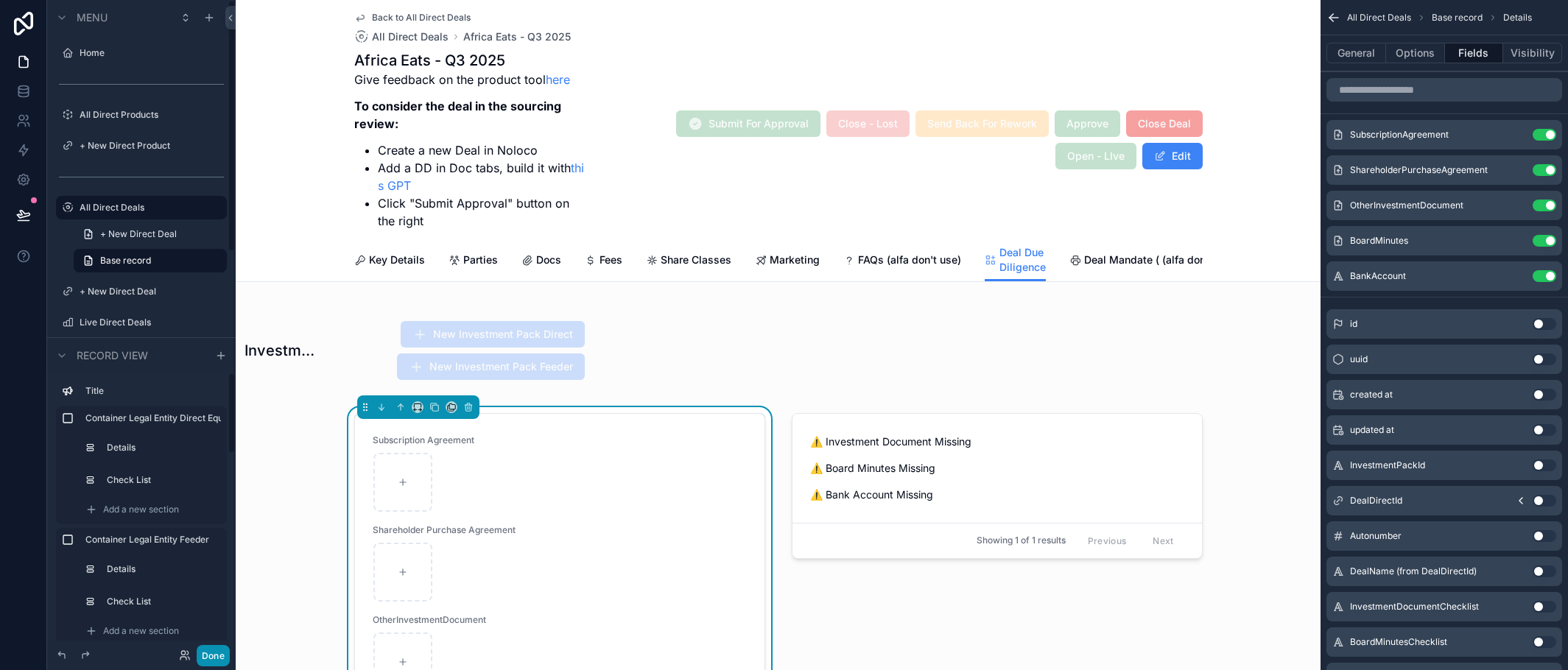
click at [205, 650] on button "Done" at bounding box center [213, 655] width 33 height 21
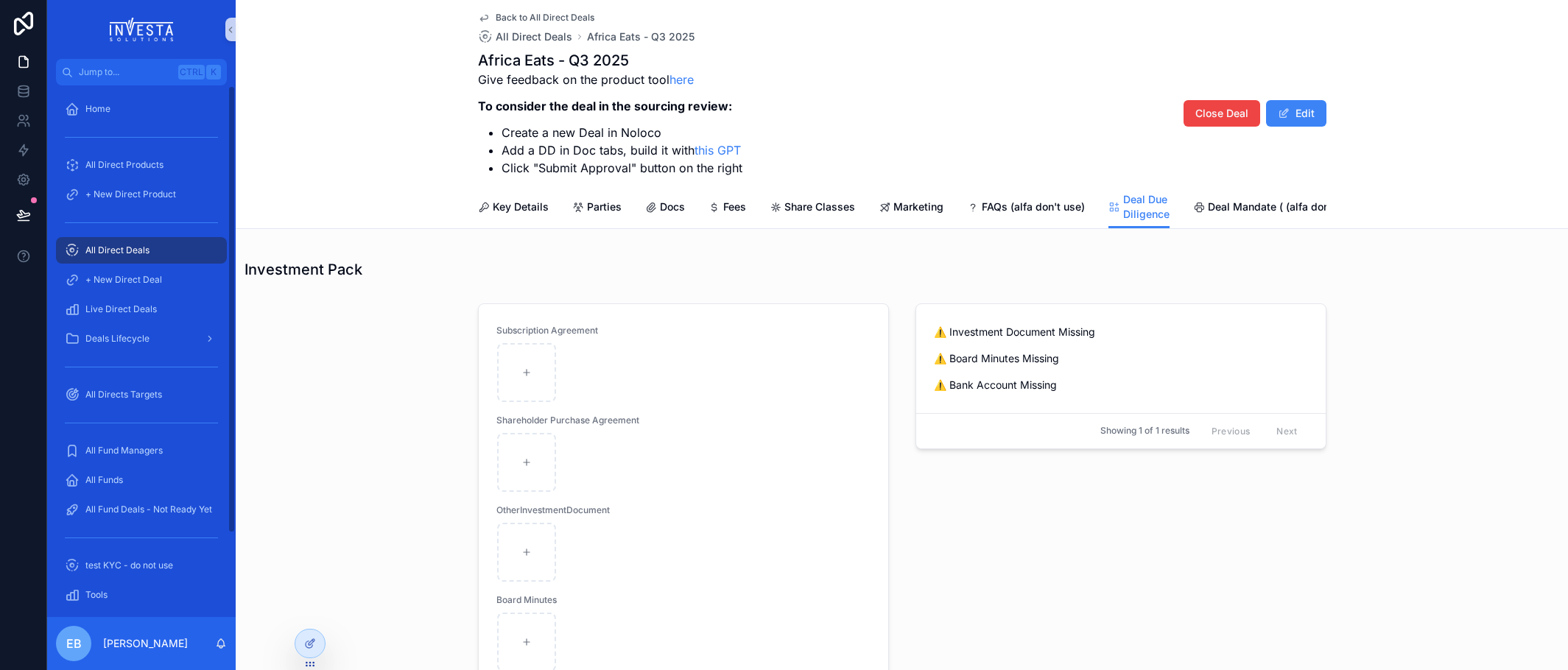
scroll to position [1242, 0]
click at [300, 647] on div at bounding box center [310, 643] width 29 height 28
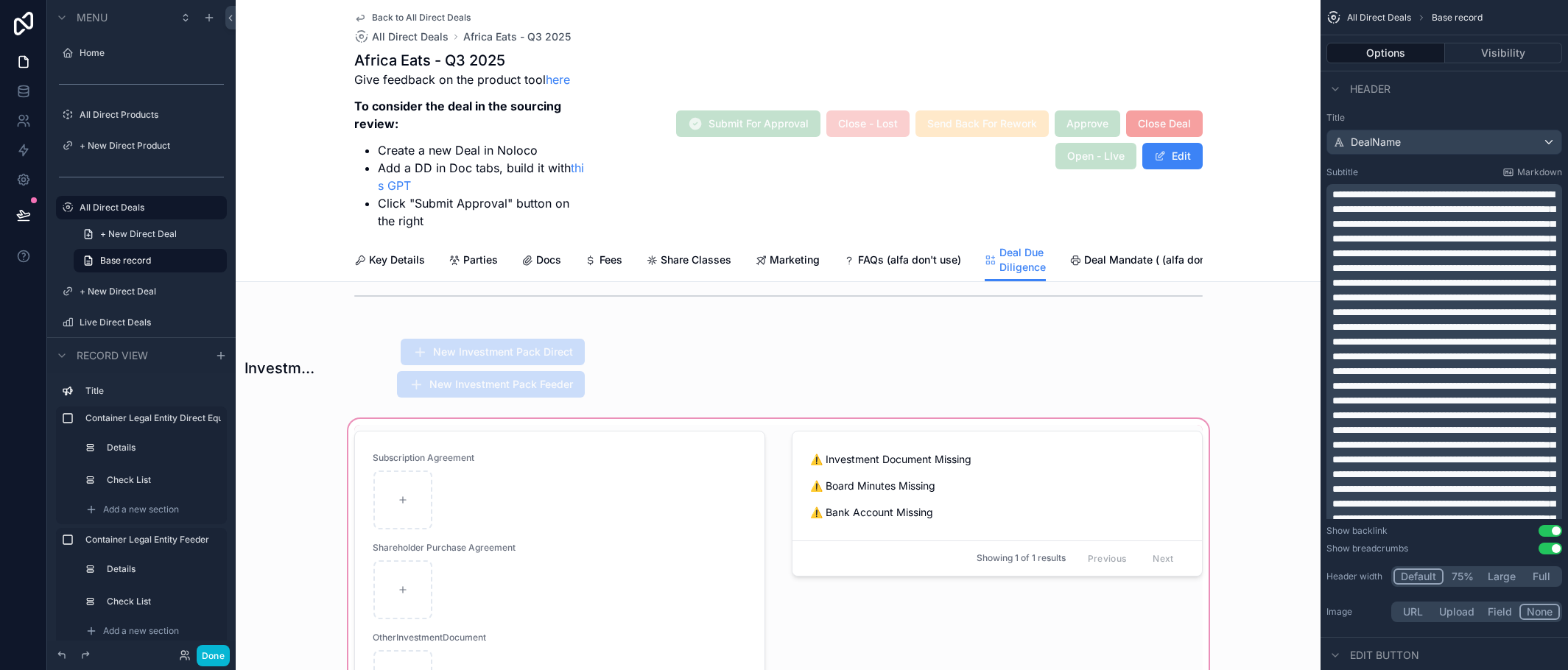
scroll to position [1757, 0]
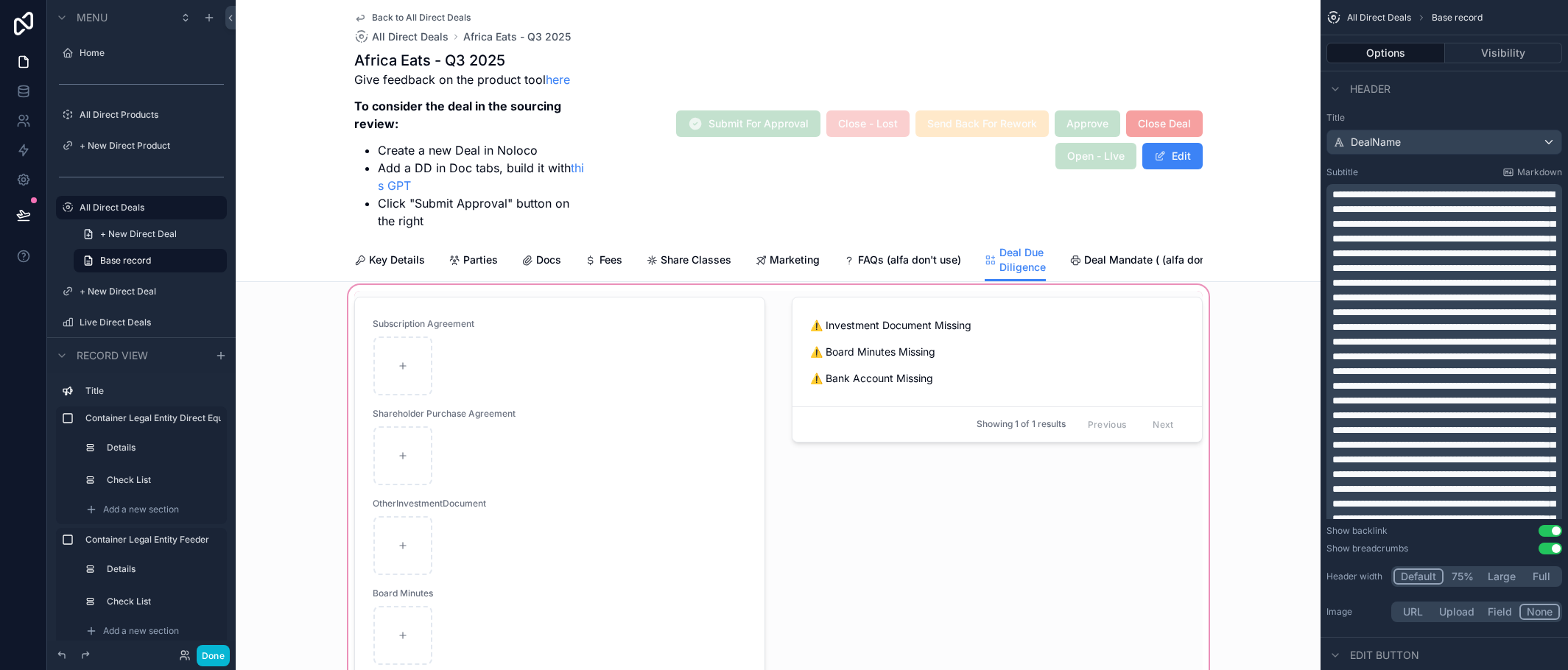
click at [635, 469] on div "scrollable content" at bounding box center [778, 540] width 1085 height 517
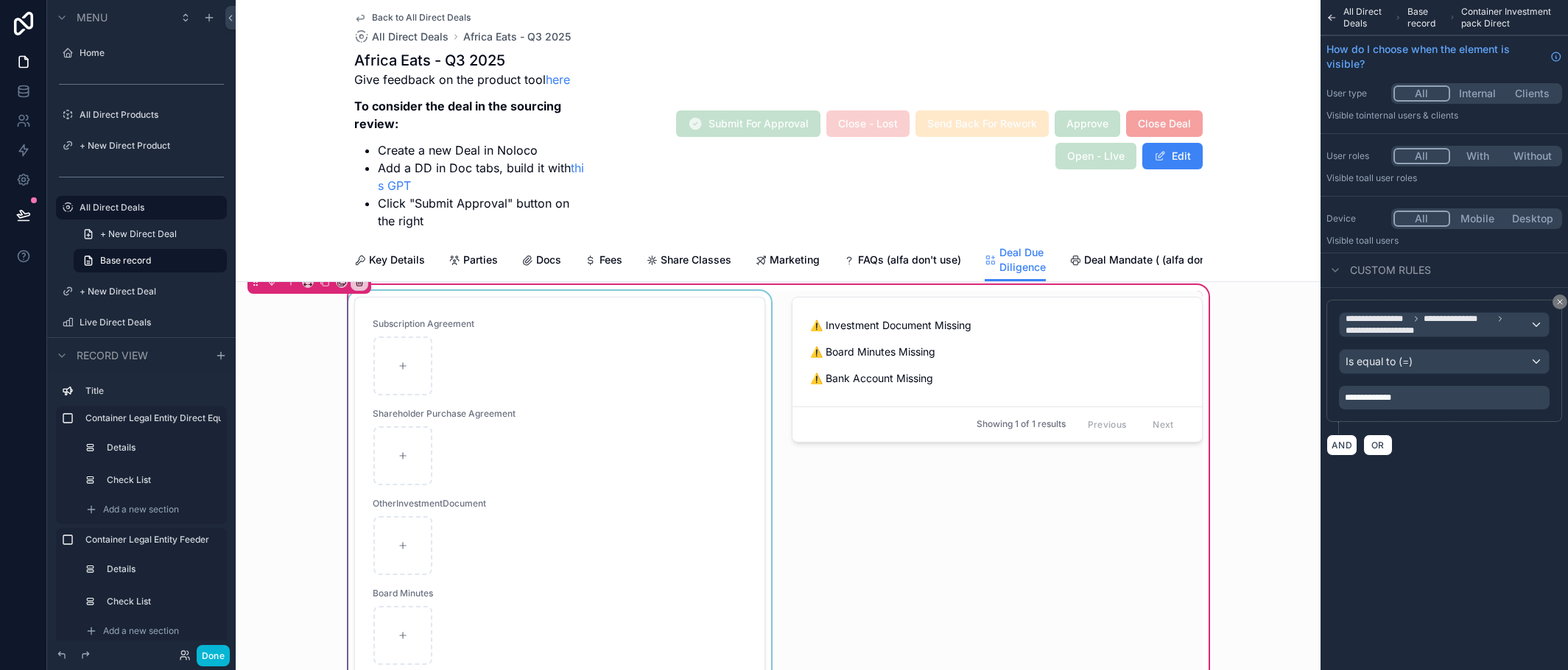
click at [644, 524] on div "scrollable content" at bounding box center [559, 540] width 429 height 499
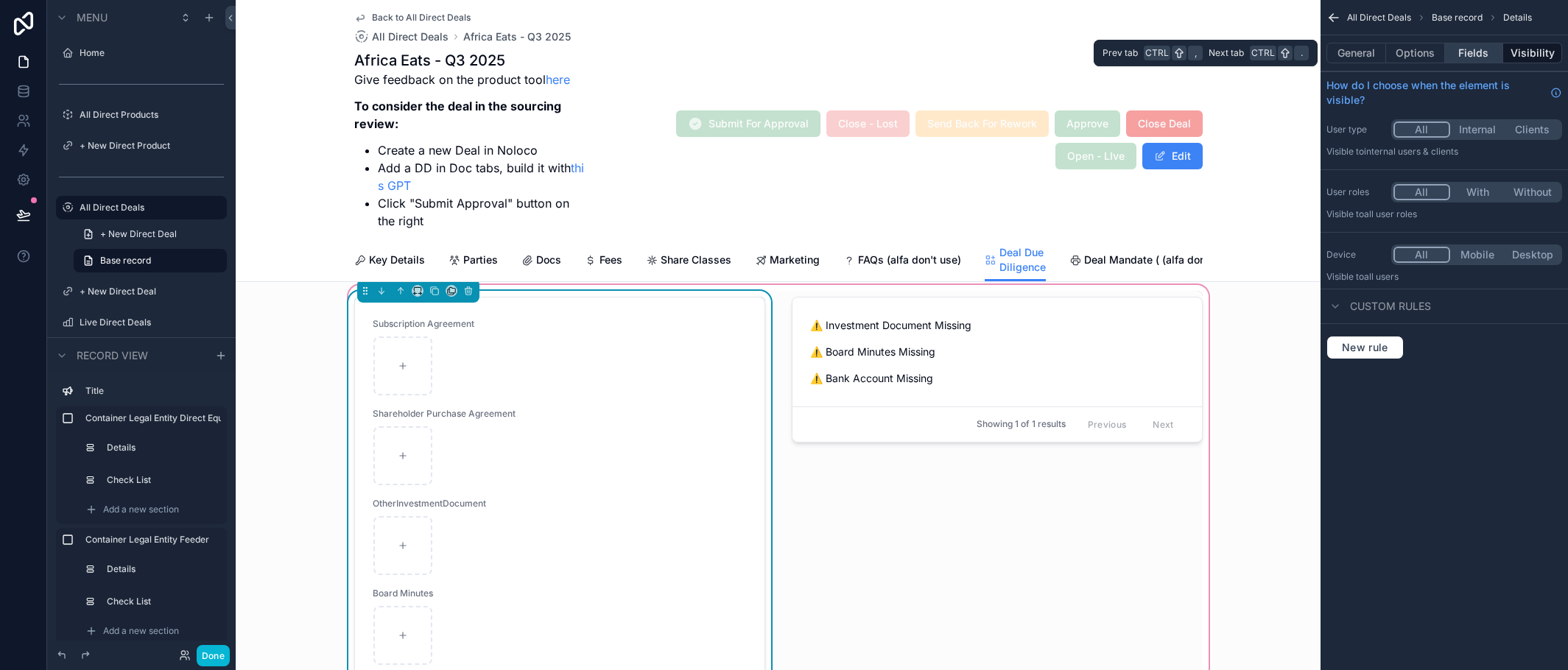
click at [1467, 51] on button "Fields" at bounding box center [1474, 53] width 58 height 20
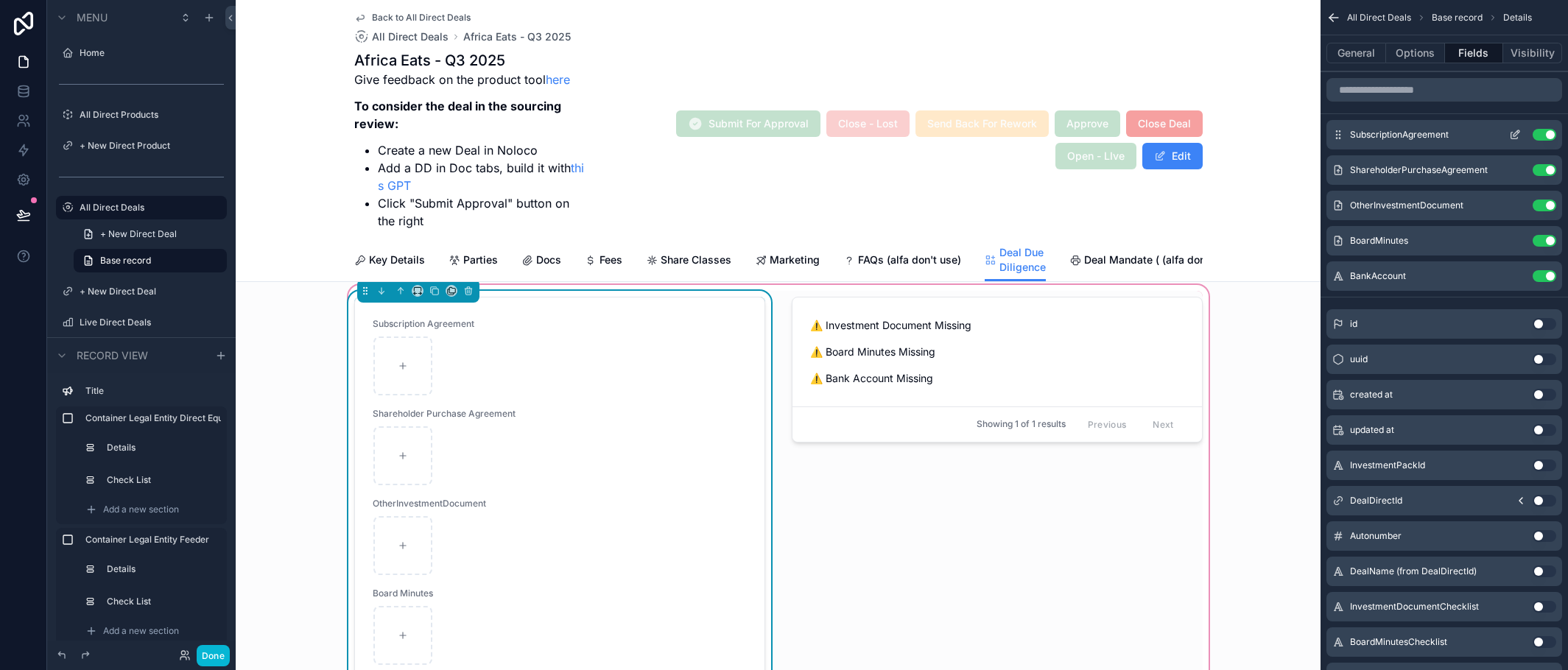
click at [1512, 133] on icon "scrollable content" at bounding box center [1515, 134] width 12 height 12
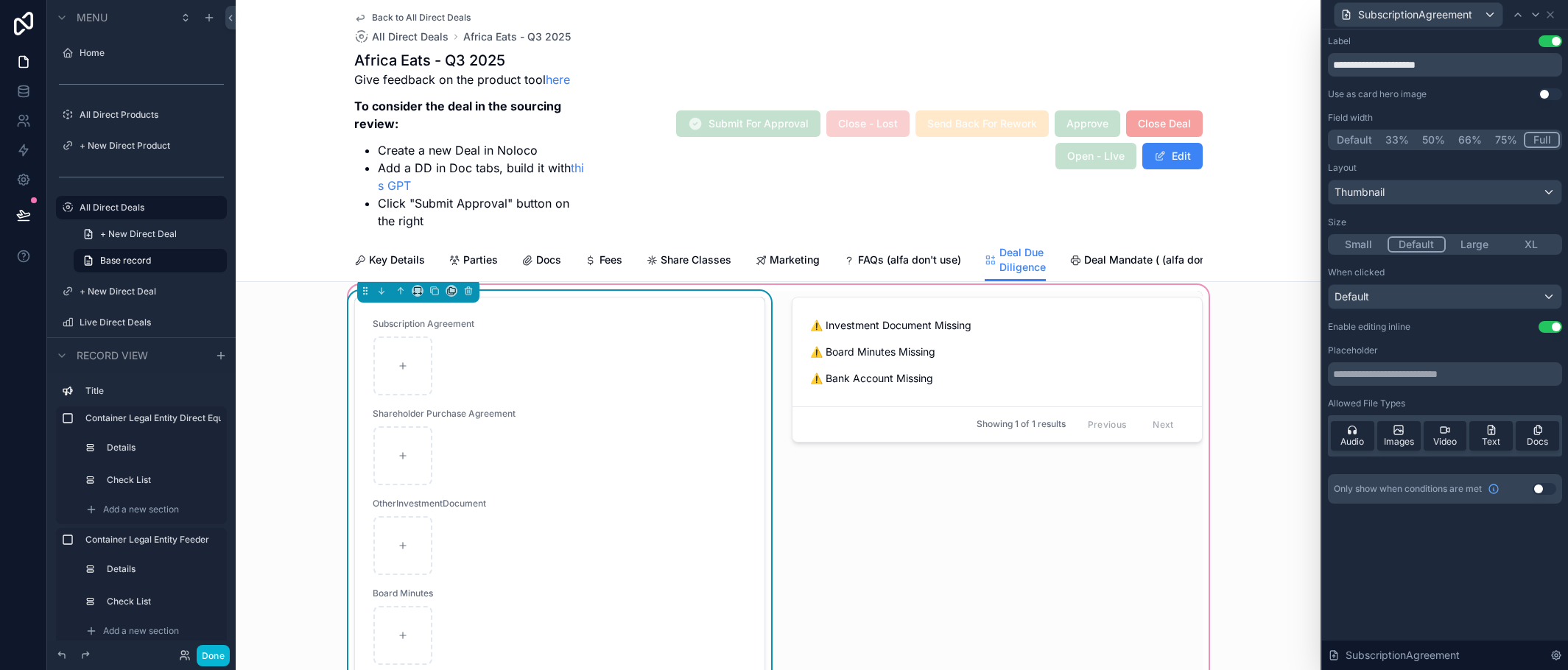
click at [1431, 142] on button "50%" at bounding box center [1434, 139] width 36 height 17
click at [1485, 14] on div "SubscriptionAgreement" at bounding box center [1419, 15] width 168 height 23
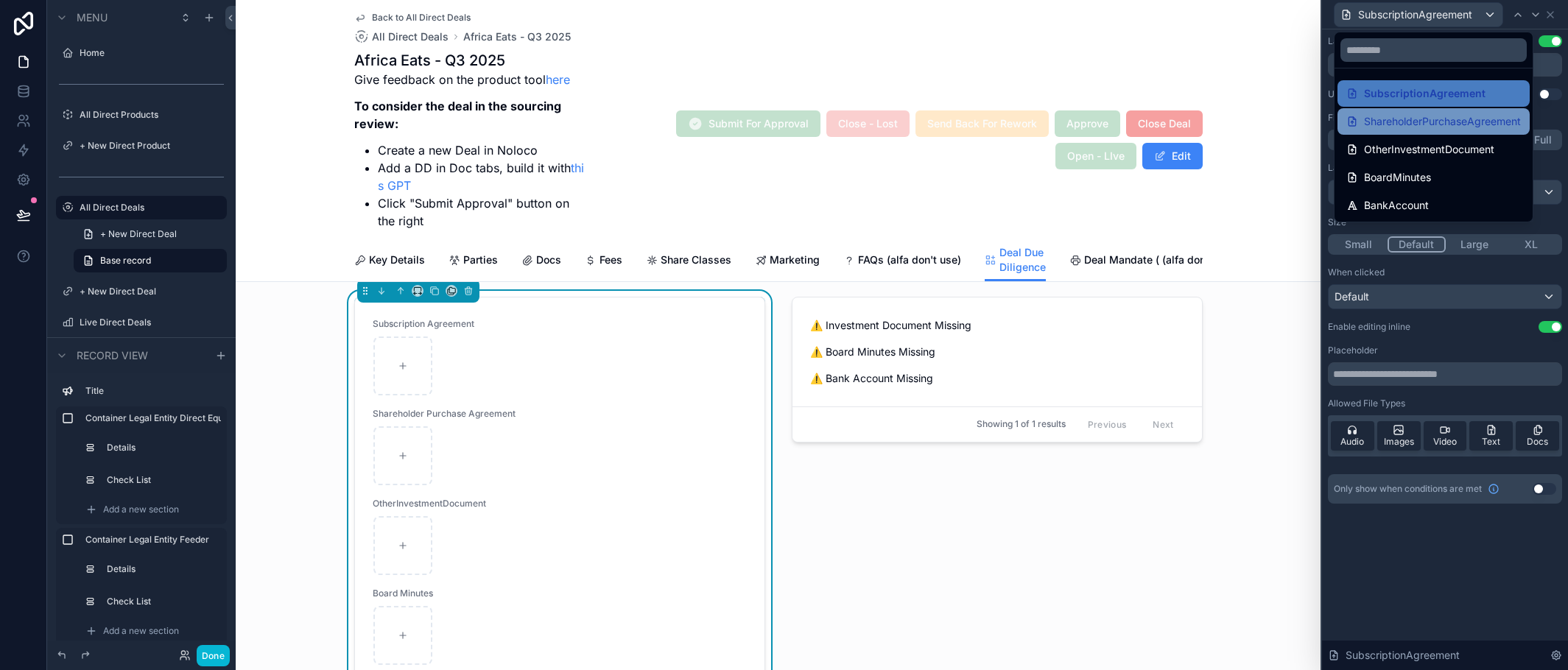
click at [1455, 131] on div "ShareholderPurchaseAgreement" at bounding box center [1434, 121] width 192 height 26
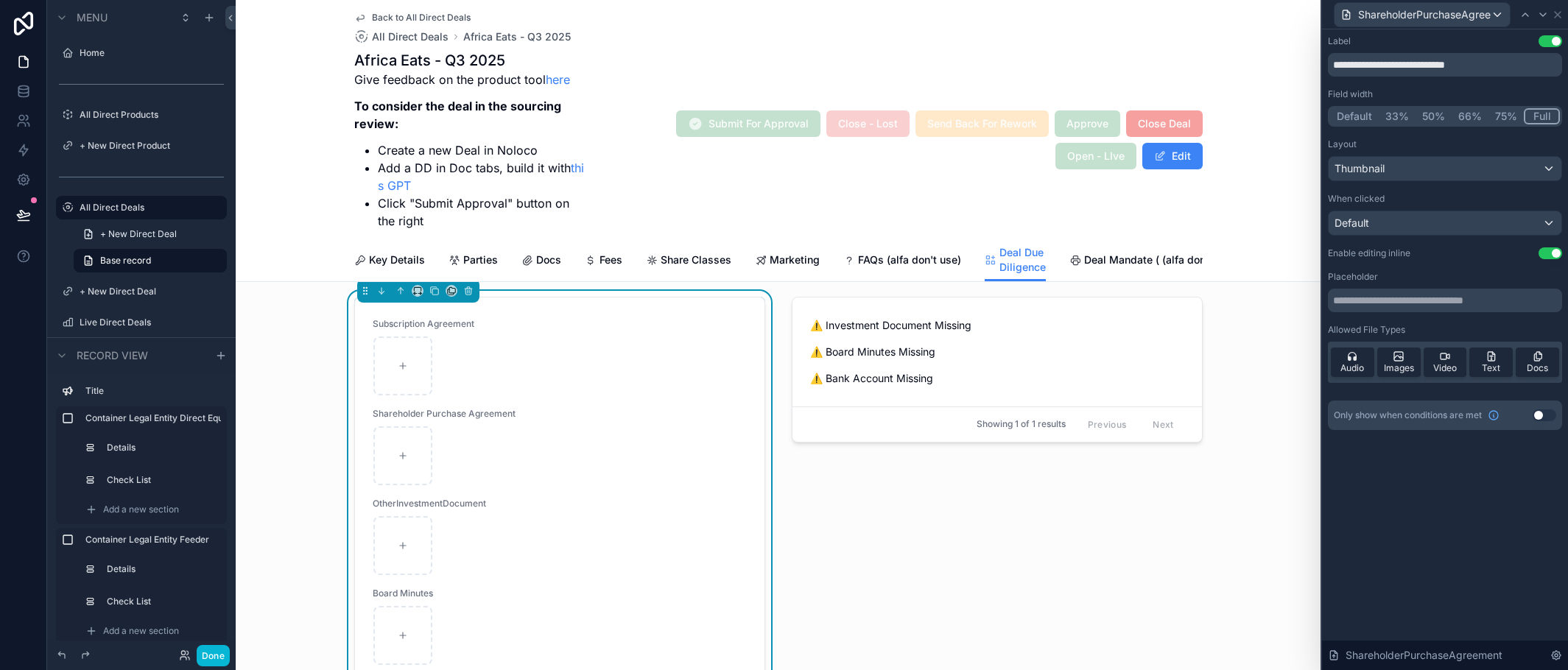
drag, startPoint x: 1433, startPoint y: 110, endPoint x: 1499, endPoint y: 23, distance: 109.2
click at [1434, 110] on button "50%" at bounding box center [1434, 116] width 36 height 17
click at [1502, 17] on div "ShareholderPurchaseAgreement" at bounding box center [1423, 15] width 175 height 23
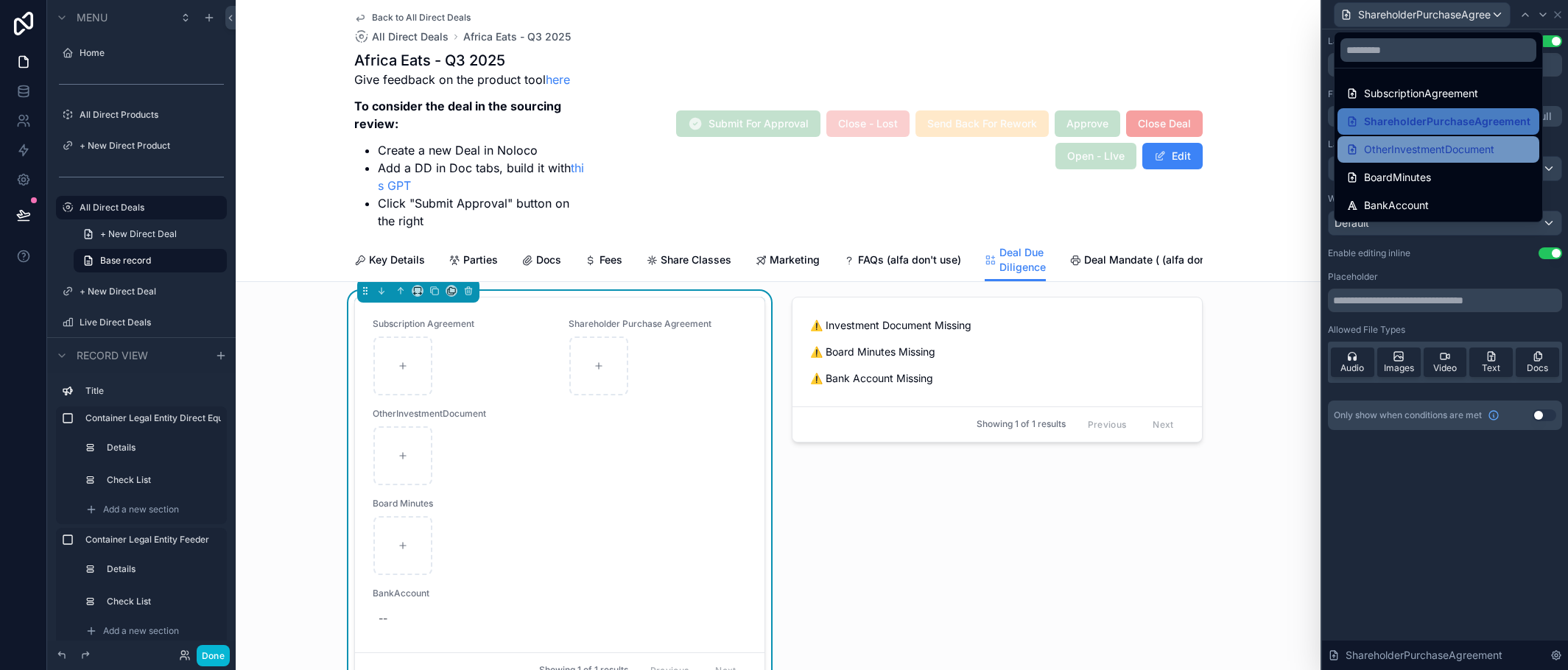
click at [1449, 158] on span "OtherInvestmentDocument" at bounding box center [1430, 149] width 131 height 18
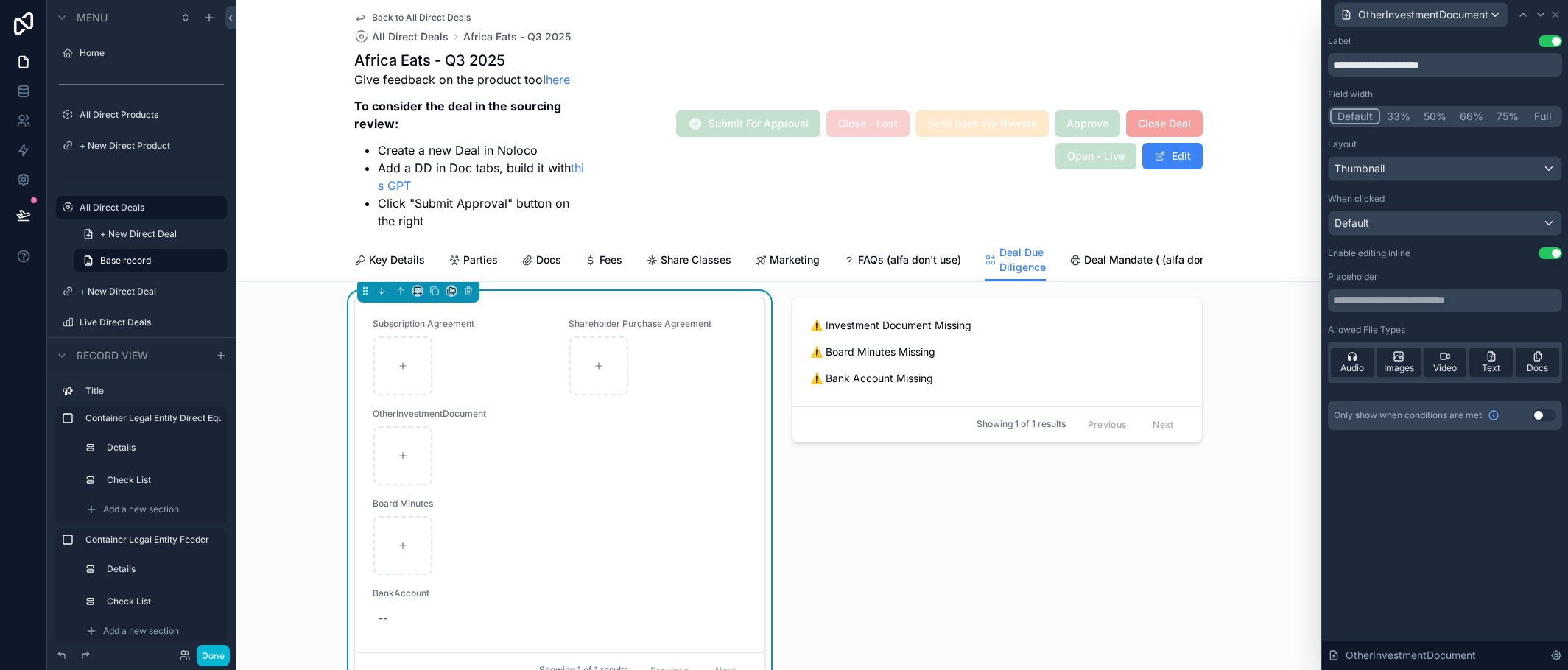
click at [1434, 113] on button "50%" at bounding box center [1434, 116] width 36 height 17
click at [1397, 116] on button "33%" at bounding box center [1397, 116] width 37 height 17
click at [1493, 17] on div "OtherInvestmentDocument" at bounding box center [1422, 15] width 173 height 23
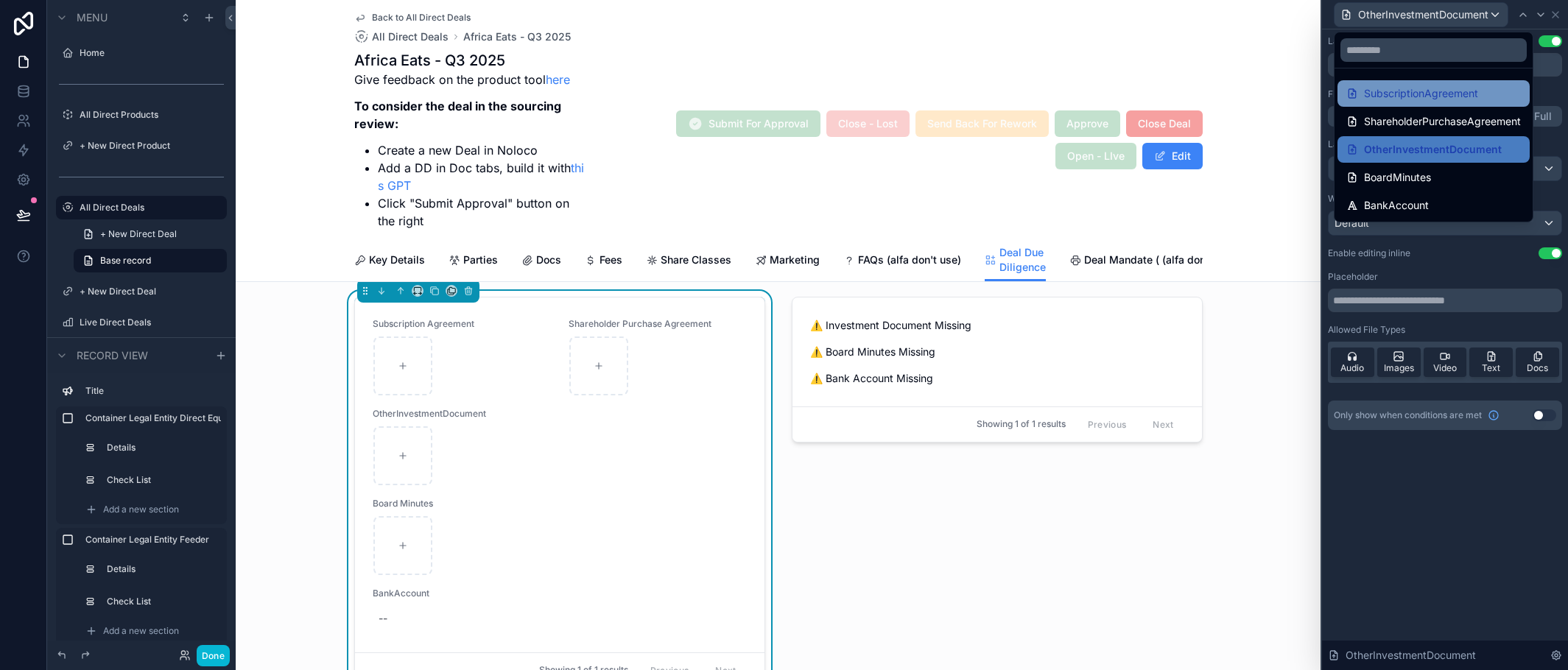
click at [1463, 86] on span "SubscriptionAgreement" at bounding box center [1421, 93] width 114 height 18
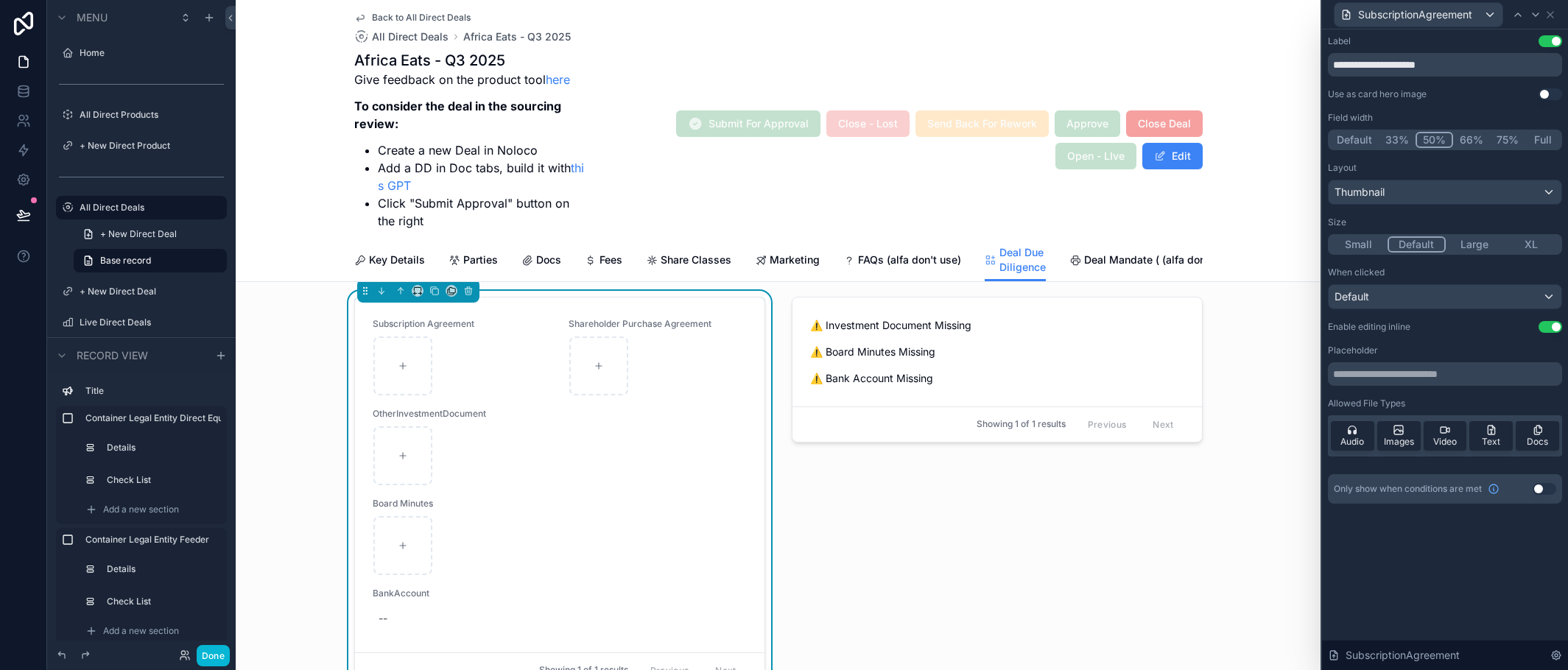
click at [1390, 141] on button "33%" at bounding box center [1397, 139] width 37 height 17
click at [1488, 16] on div "SubscriptionAgreement" at bounding box center [1419, 15] width 168 height 23
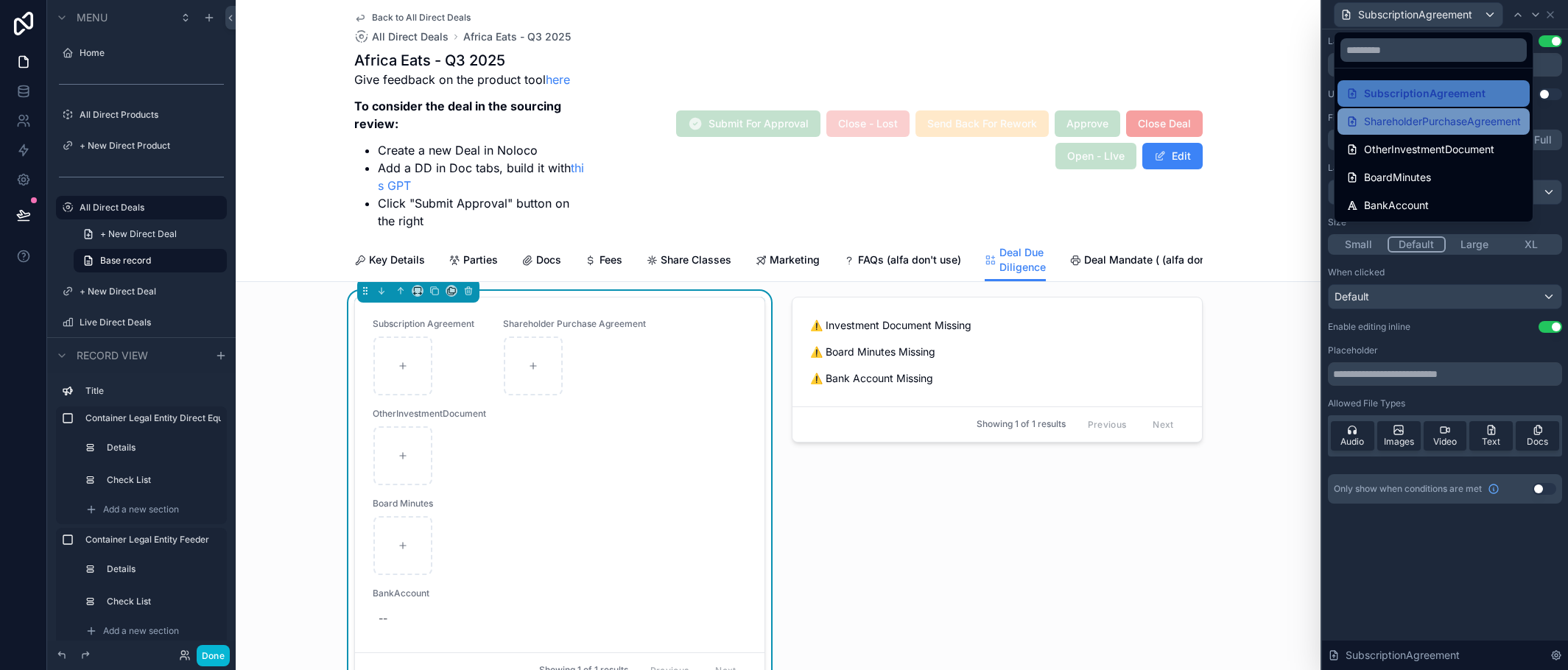
click at [1449, 117] on span "ShareholderPurchaseAgreement" at bounding box center [1442, 122] width 157 height 18
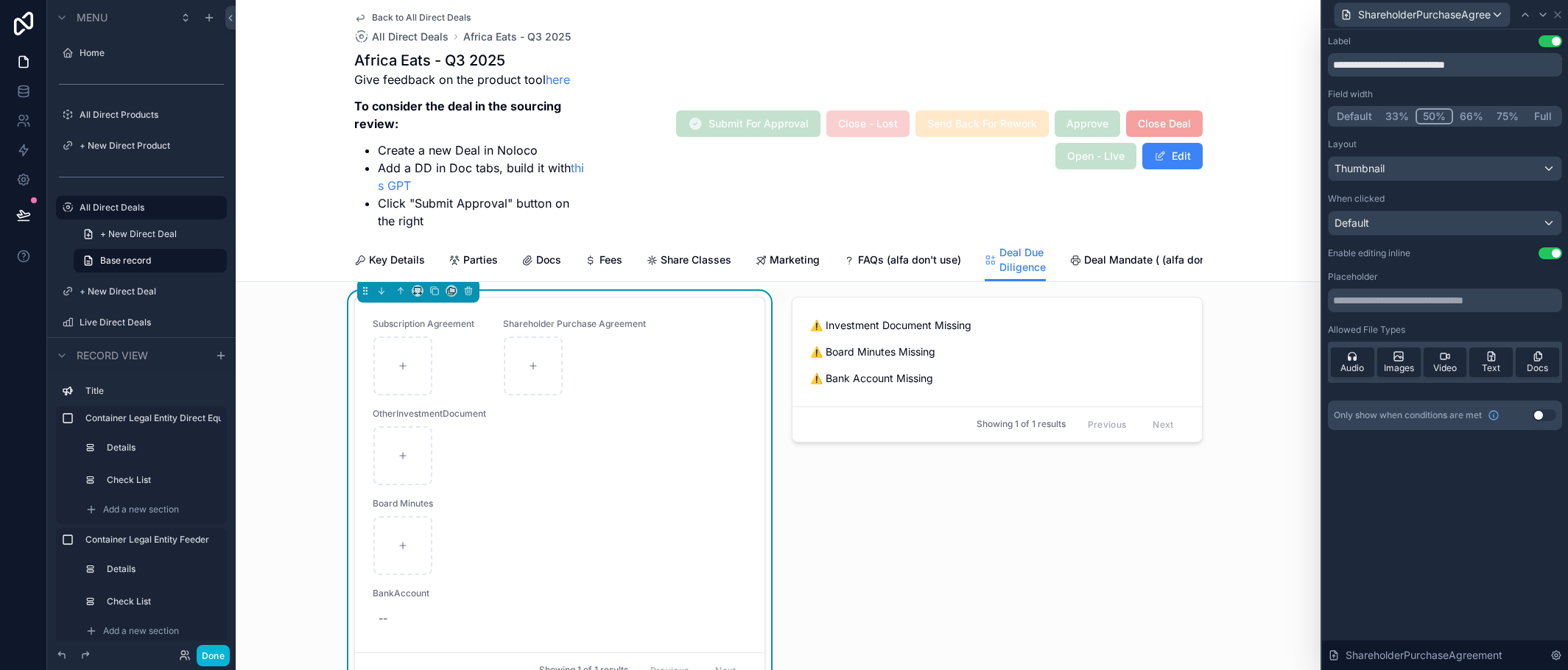
click at [1394, 116] on button "33%" at bounding box center [1397, 116] width 37 height 17
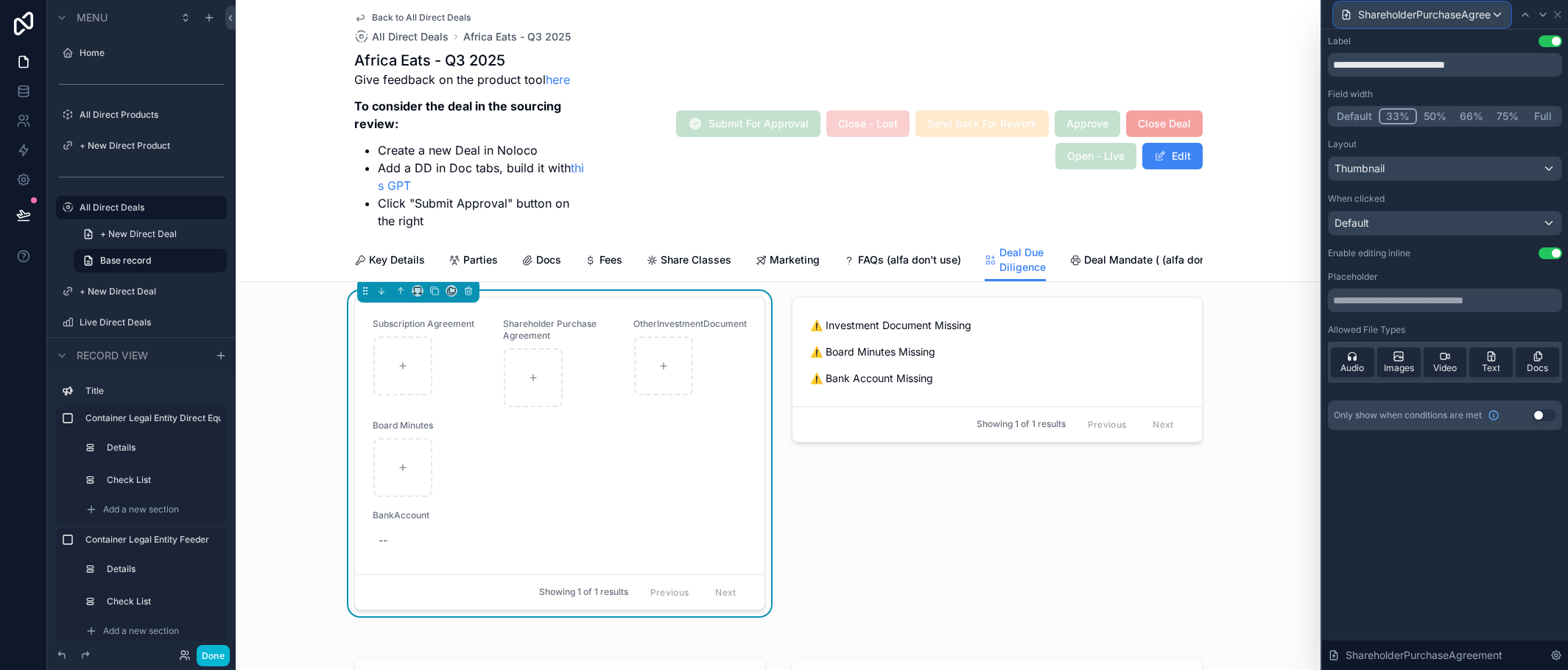
click at [1493, 17] on div "ShareholderPurchaseAgreement" at bounding box center [1423, 15] width 175 height 23
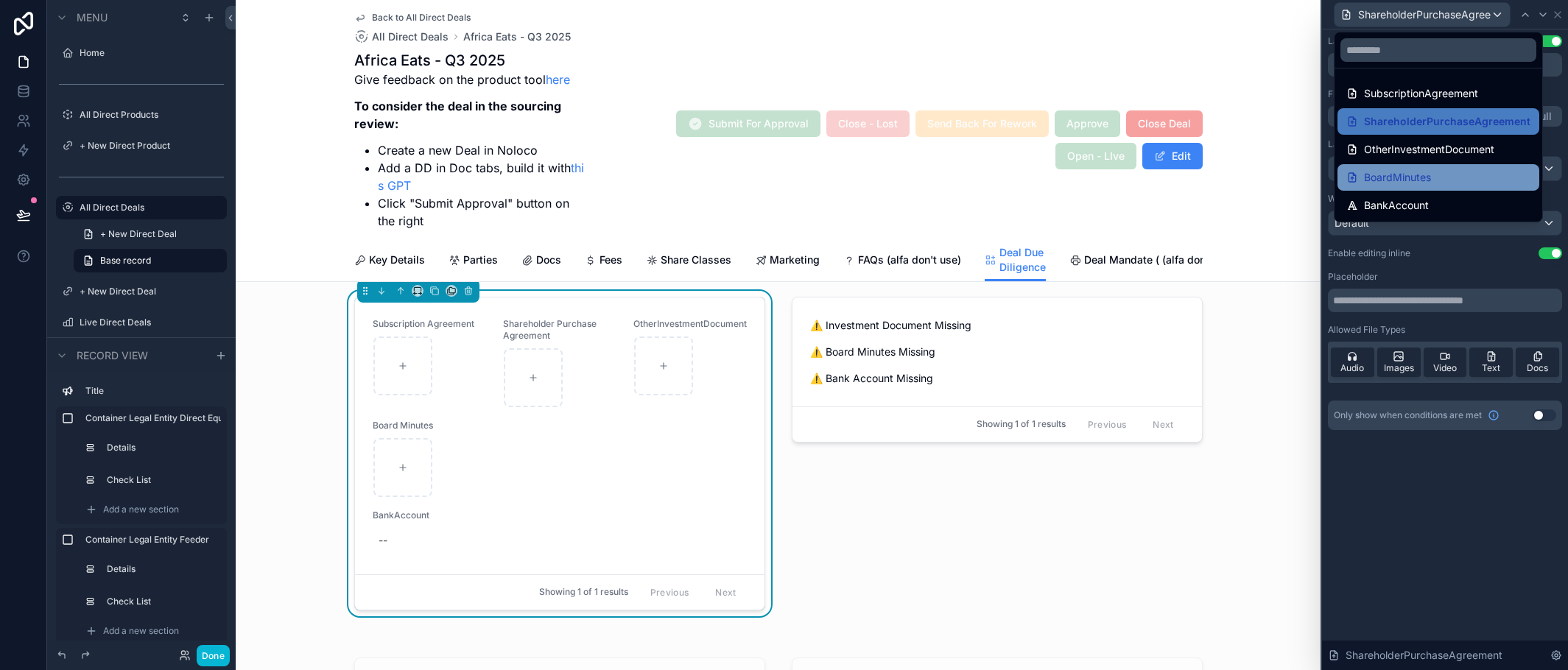
click at [1449, 165] on div "BoardMinutes" at bounding box center [1438, 177] width 202 height 26
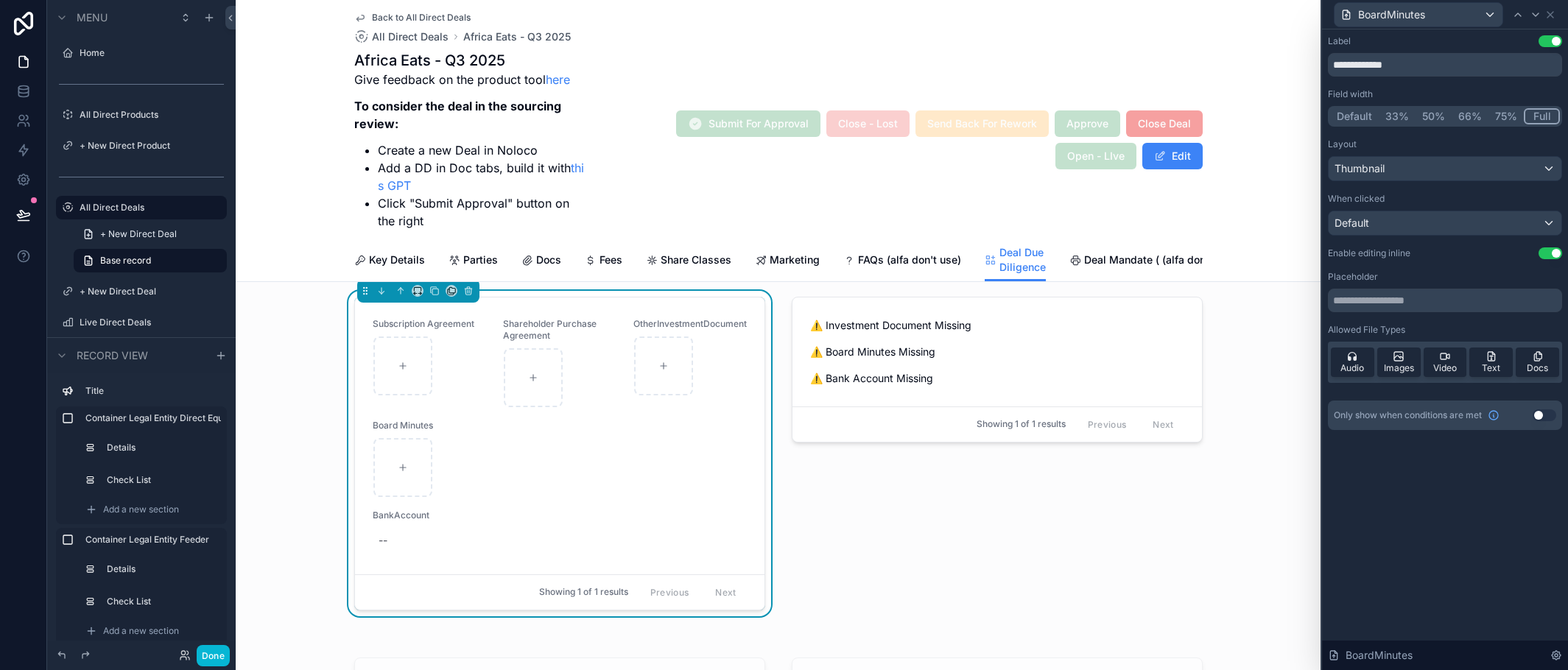
click at [1434, 110] on button "50%" at bounding box center [1434, 116] width 36 height 17
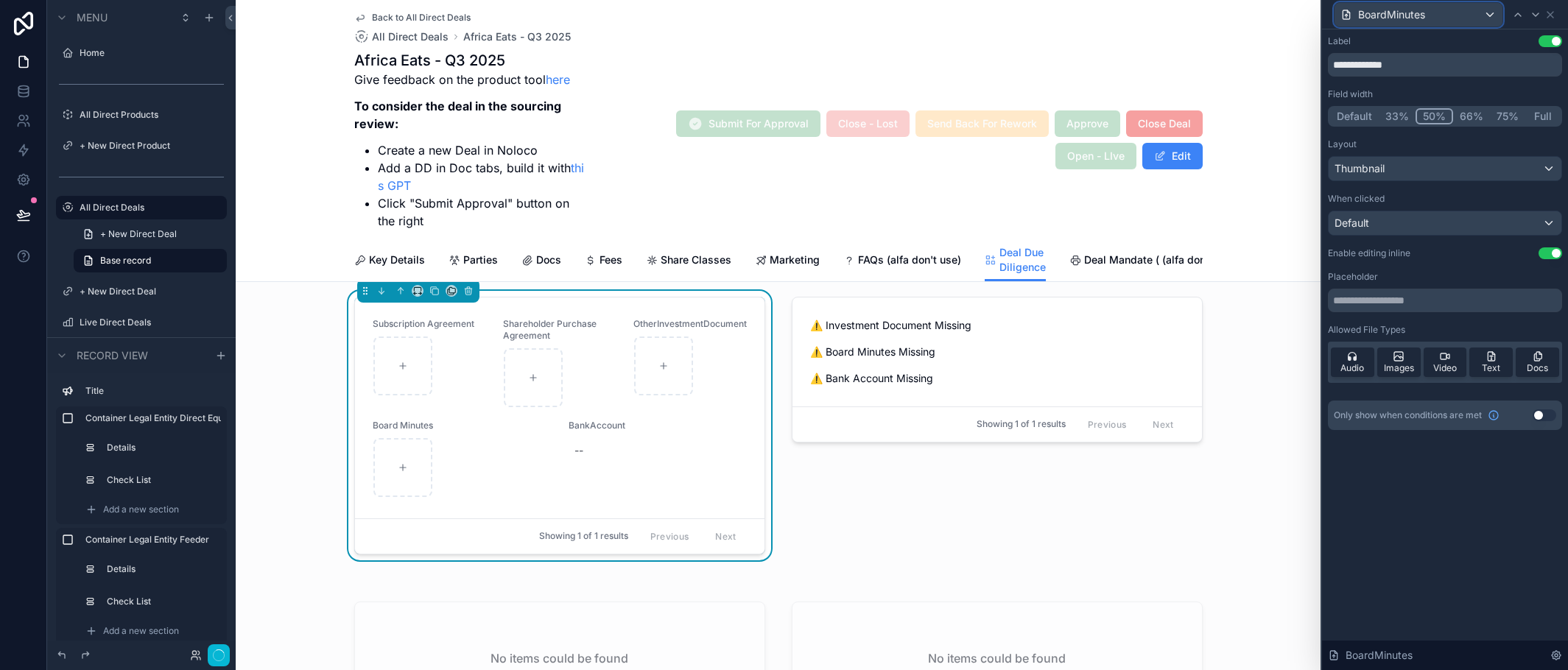
click at [1491, 9] on div "BoardMinutes" at bounding box center [1419, 15] width 168 height 23
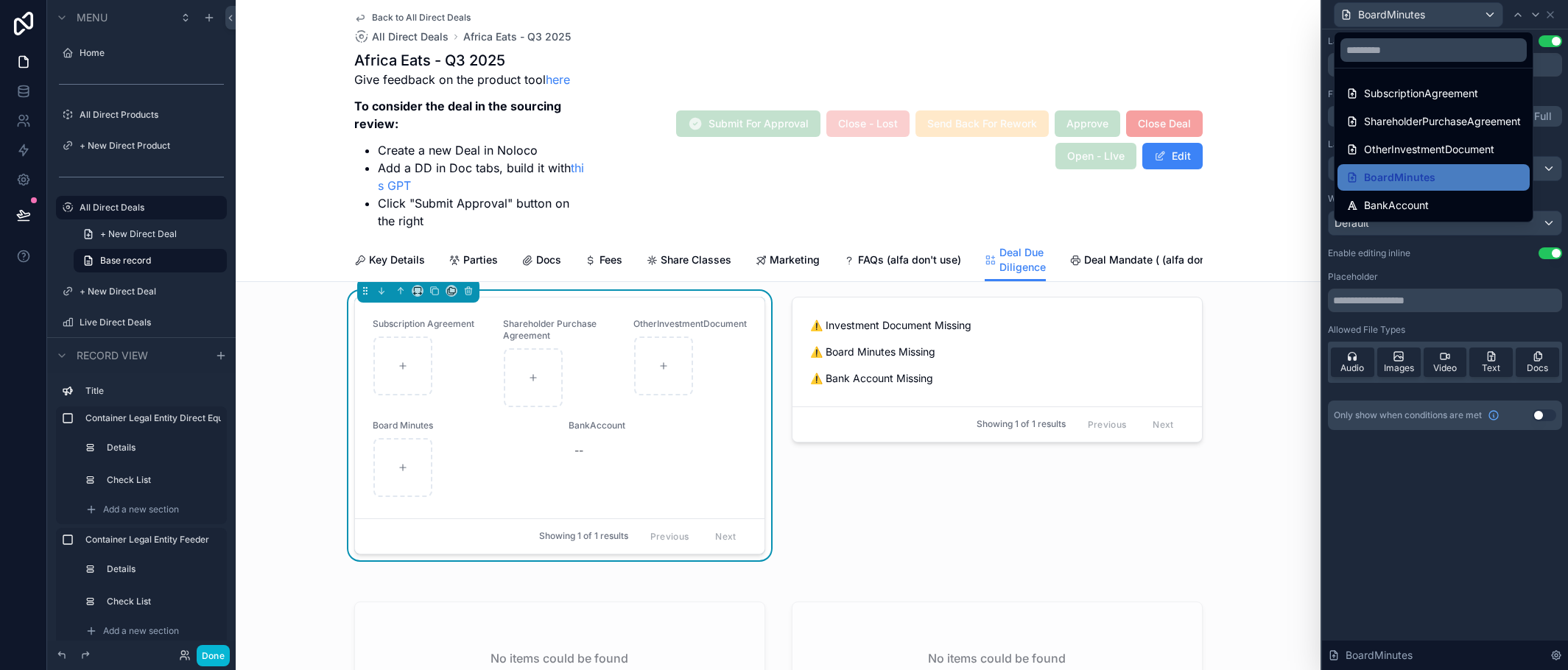
click at [1437, 201] on div "BankAccount" at bounding box center [1434, 205] width 174 height 18
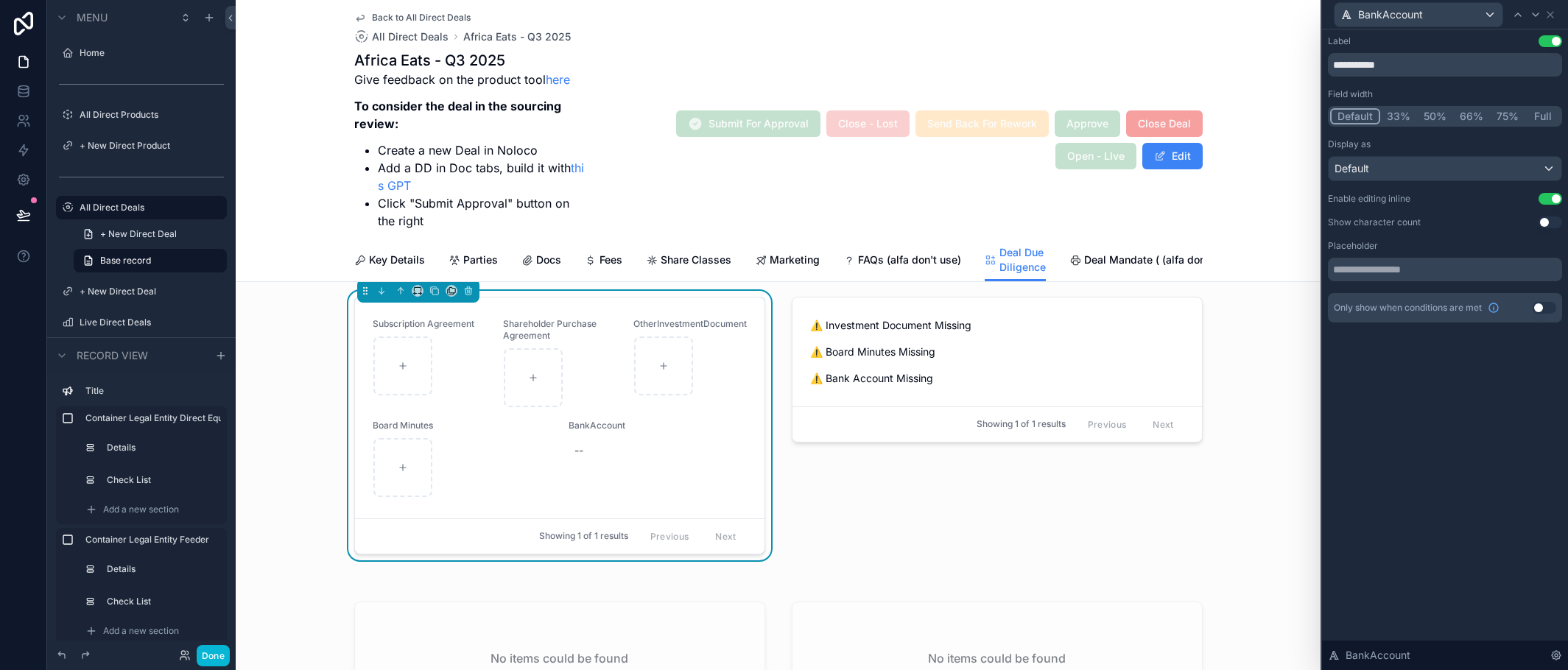
click at [1433, 113] on button "50%" at bounding box center [1434, 116] width 36 height 17
click at [204, 647] on button "Done" at bounding box center [213, 655] width 33 height 21
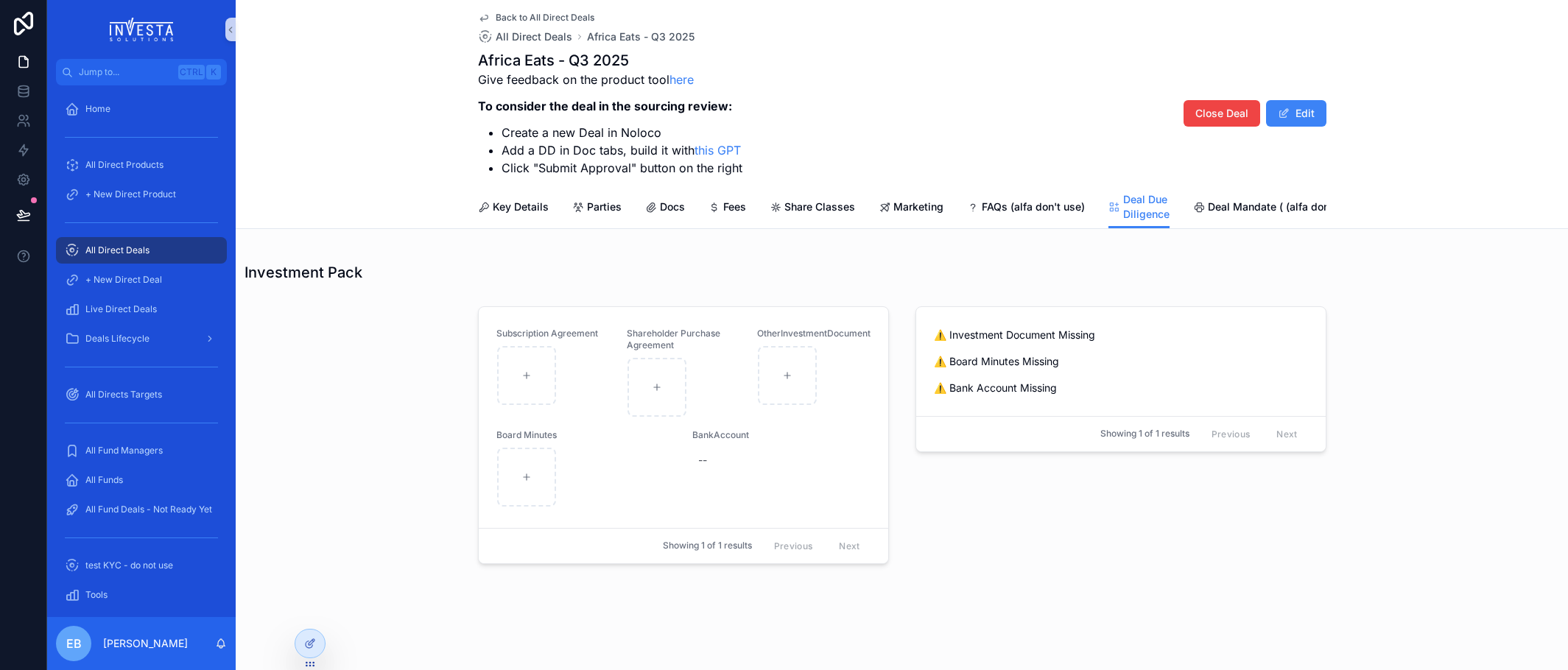
scroll to position [1239, 0]
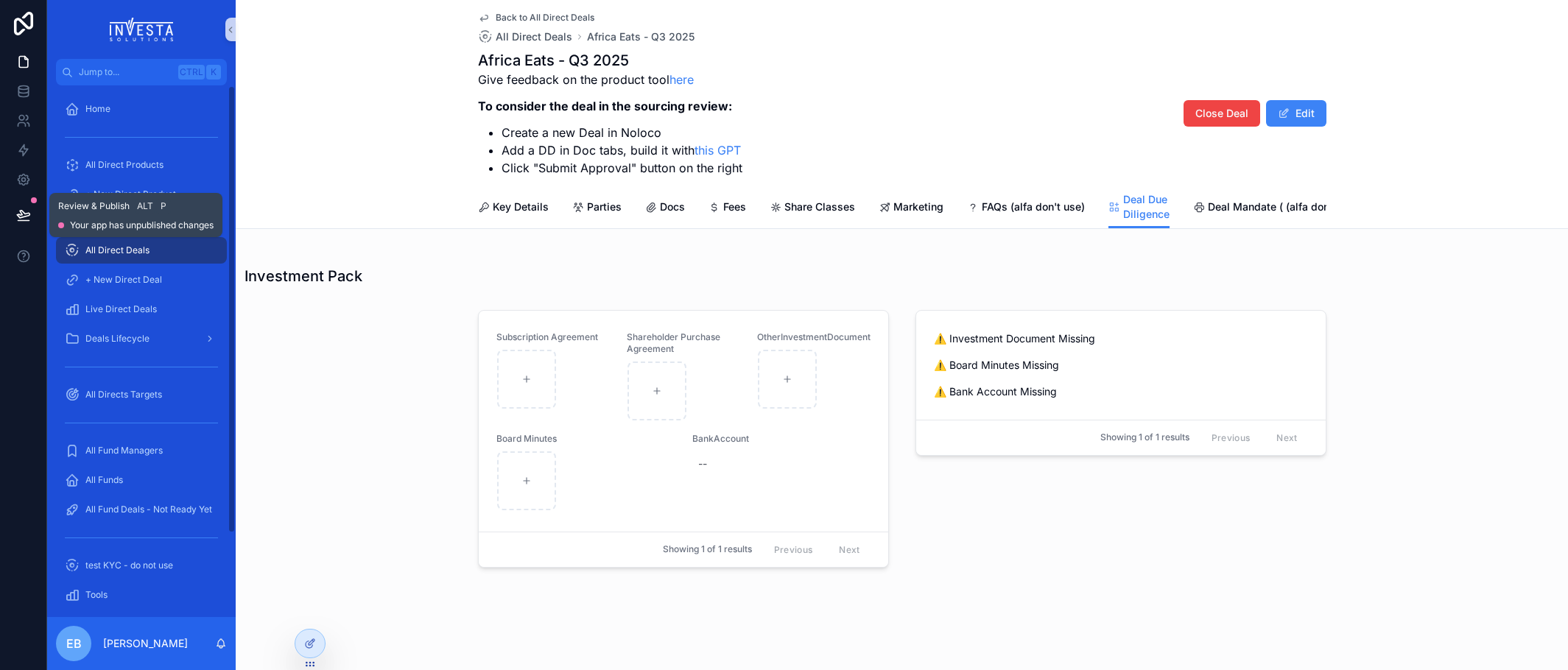
click at [28, 216] on icon at bounding box center [23, 214] width 15 height 15
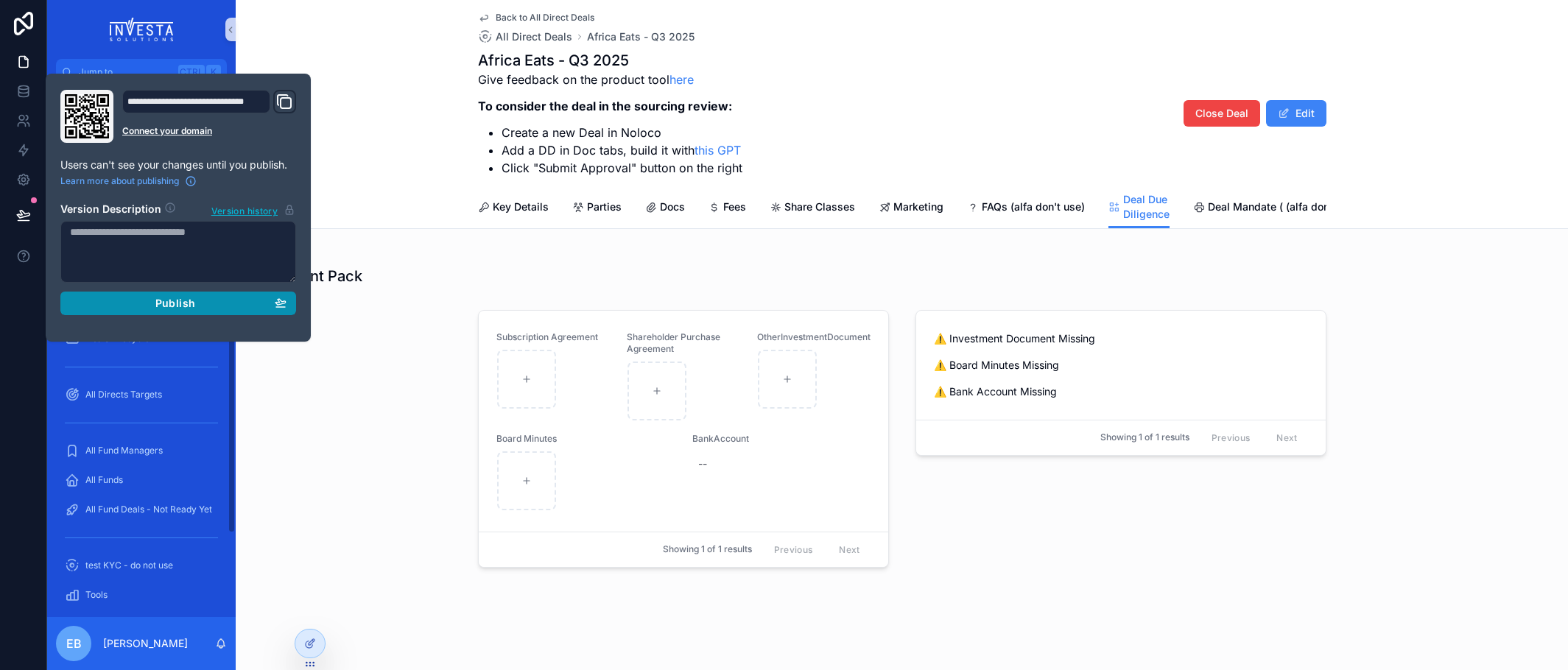
click at [150, 302] on div "Publish" at bounding box center [178, 304] width 216 height 14
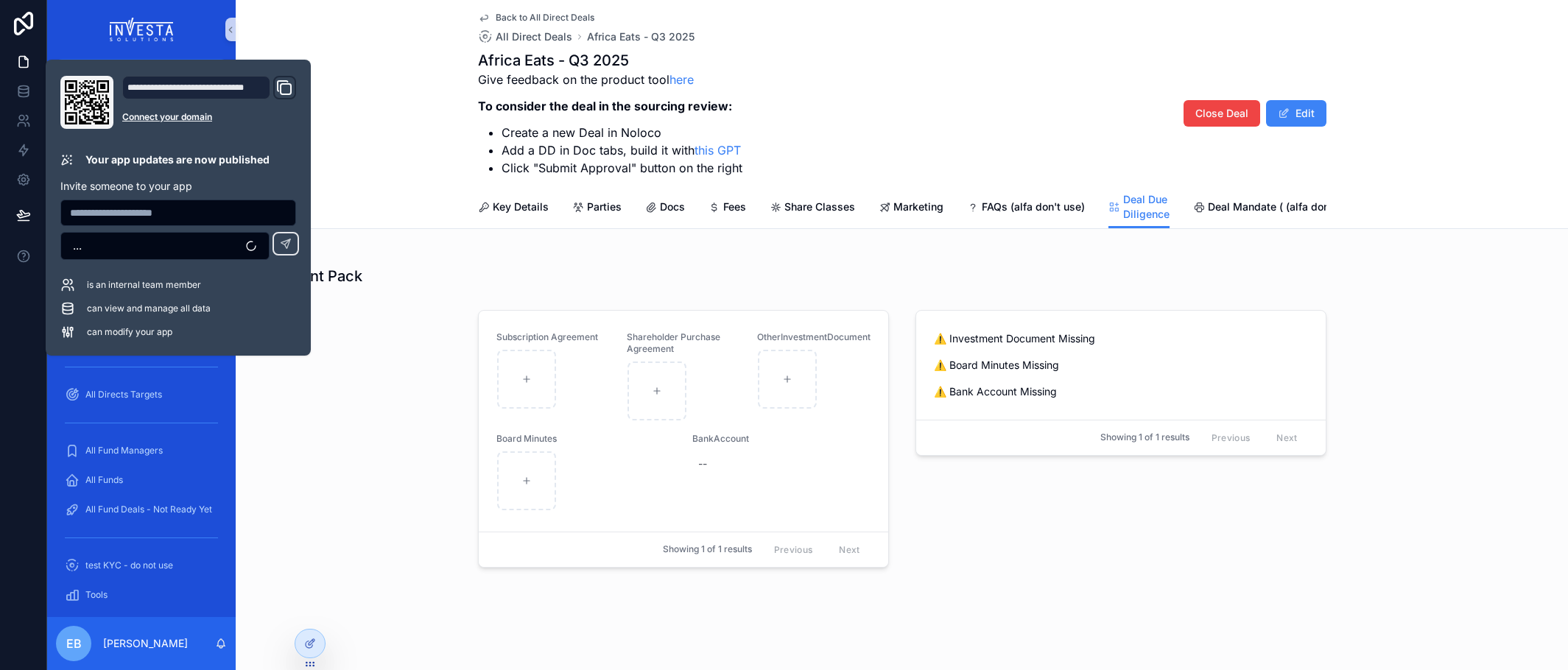
click at [478, 536] on div "Showing 1 of 1 results Previous Next" at bounding box center [683, 549] width 409 height 35
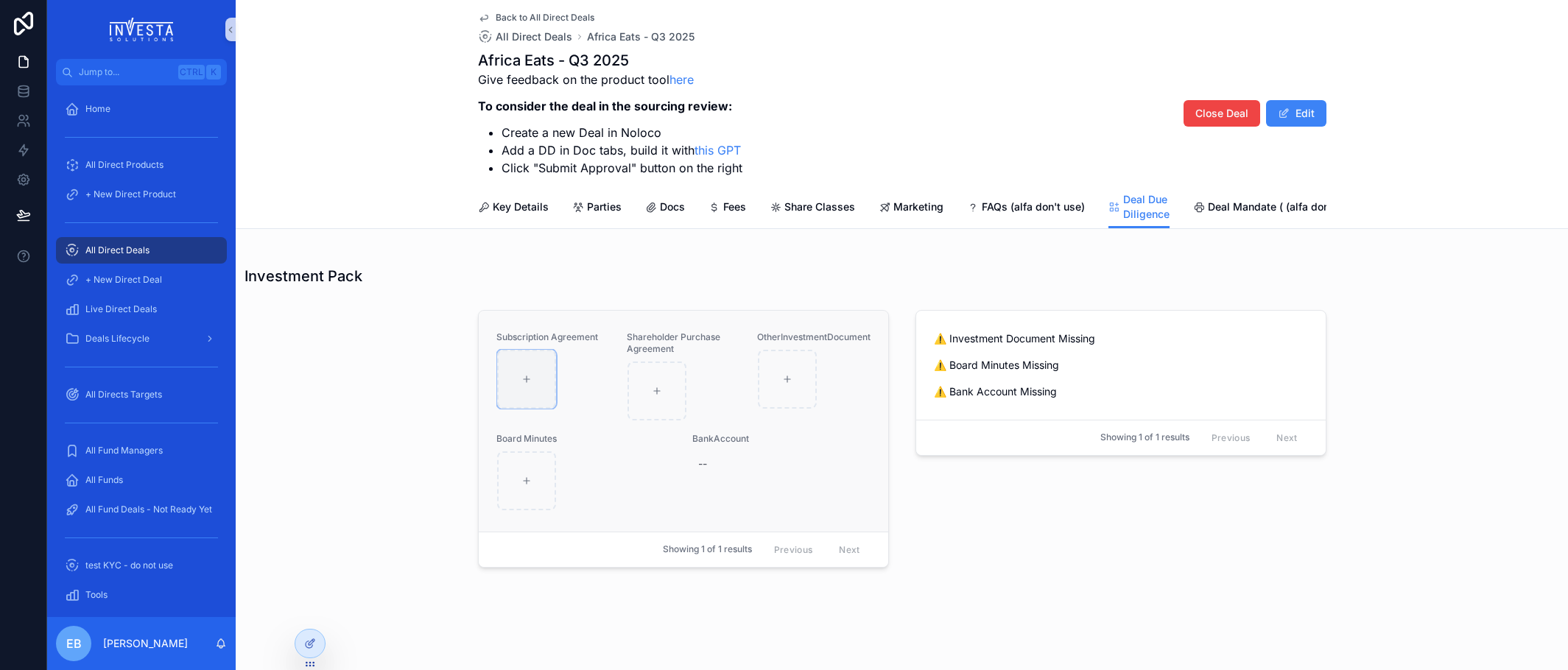
click at [521, 374] on icon "scrollable content" at bounding box center [526, 379] width 11 height 11
type input "**********"
click at [527, 357] on icon "scrollable content" at bounding box center [528, 358] width 3 height 2
click at [527, 361] on icon "scrollable content" at bounding box center [527, 362] width 0 height 3
click at [551, 334] on icon "scrollable content" at bounding box center [554, 332] width 12 height 12
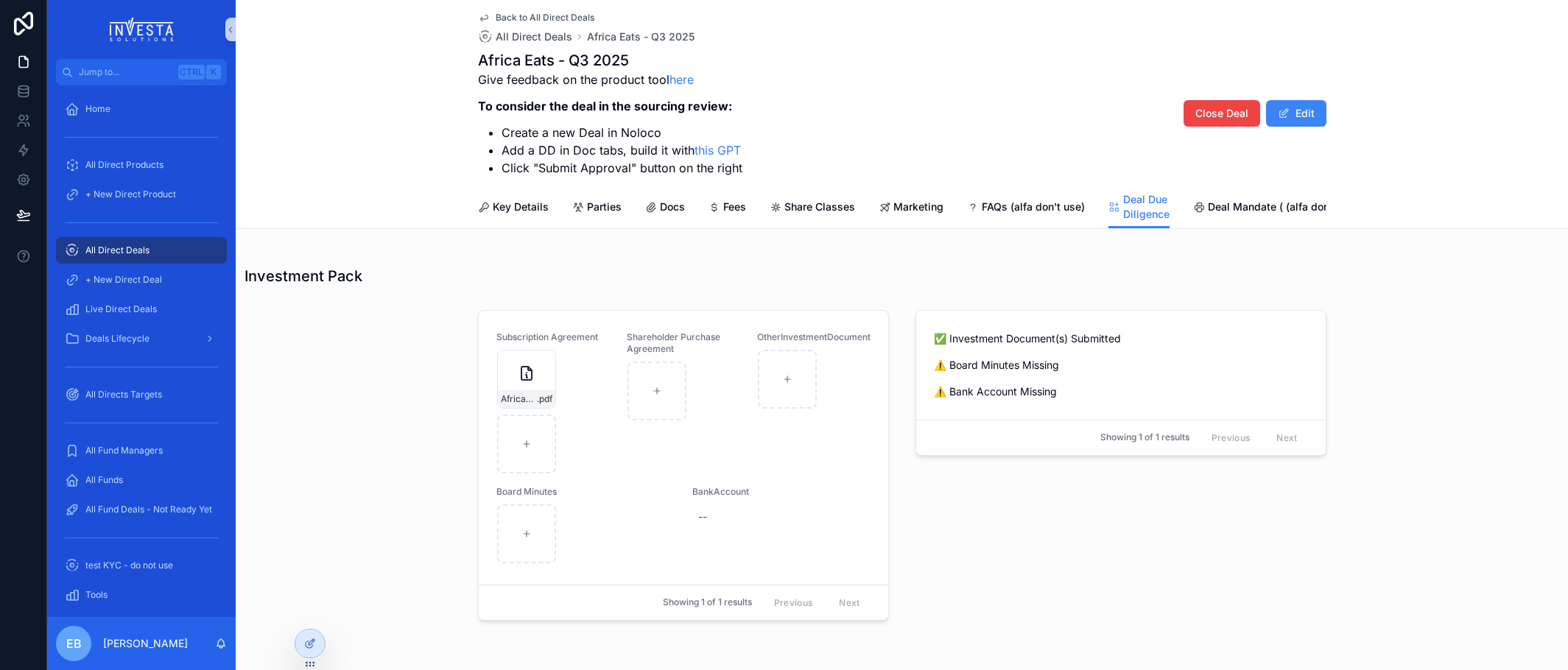
click at [385, 443] on div "Subscription Agreement Africa-Eats-Ltd---Application-Form-(Private-Placement-Se…" at bounding box center [901, 467] width 1332 height 328
click at [649, 203] on icon "scrollable content" at bounding box center [651, 207] width 12 height 12
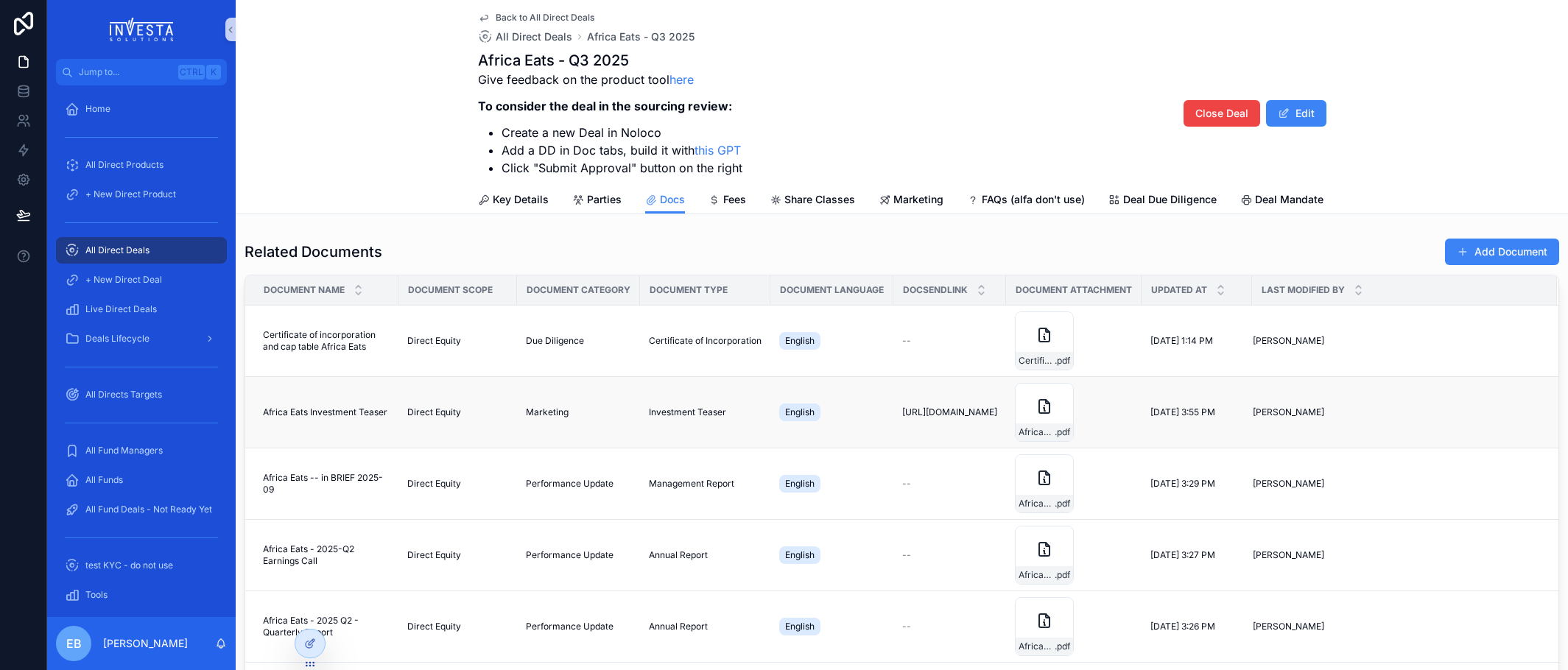
click at [341, 418] on span "Africa Eats Investment Teaser" at bounding box center [325, 412] width 125 height 12
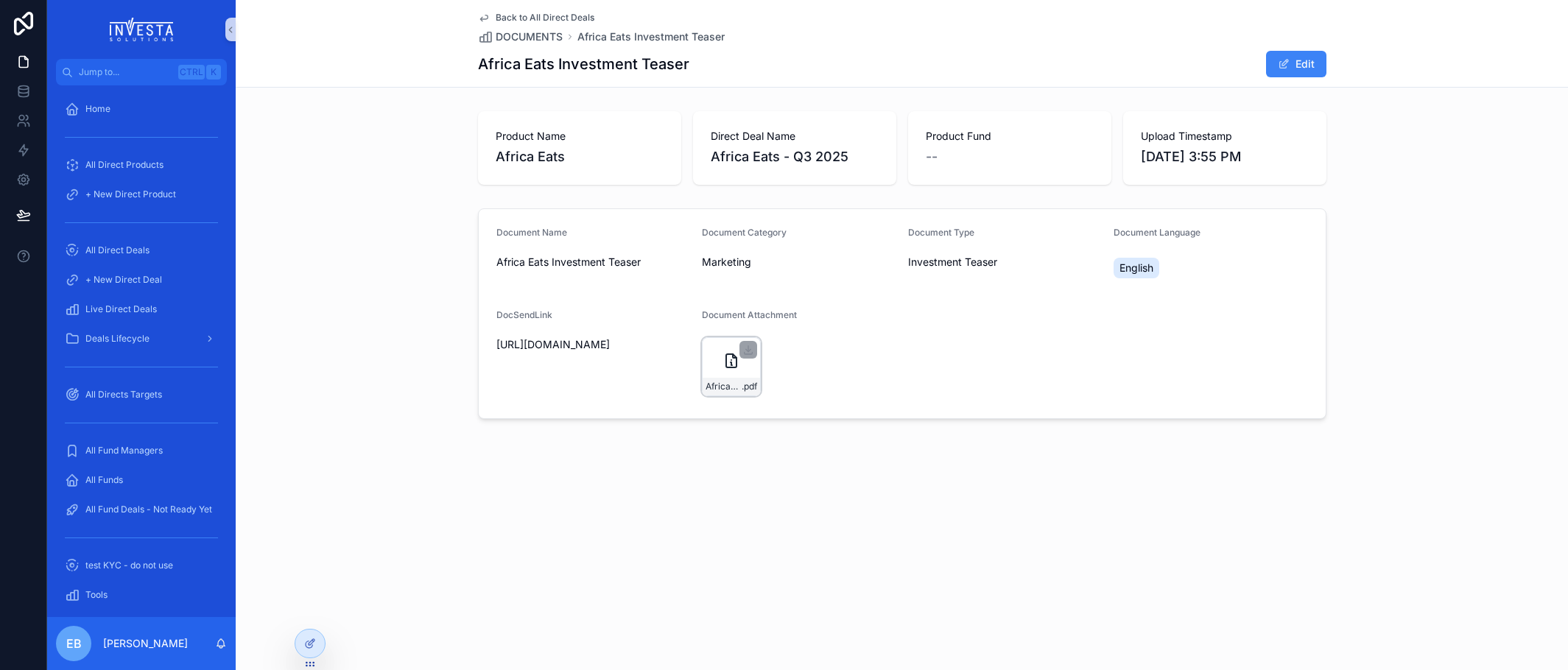
click at [722, 362] on div "Africa-Eats-Investment-Teaser .pdf" at bounding box center [731, 366] width 58 height 58
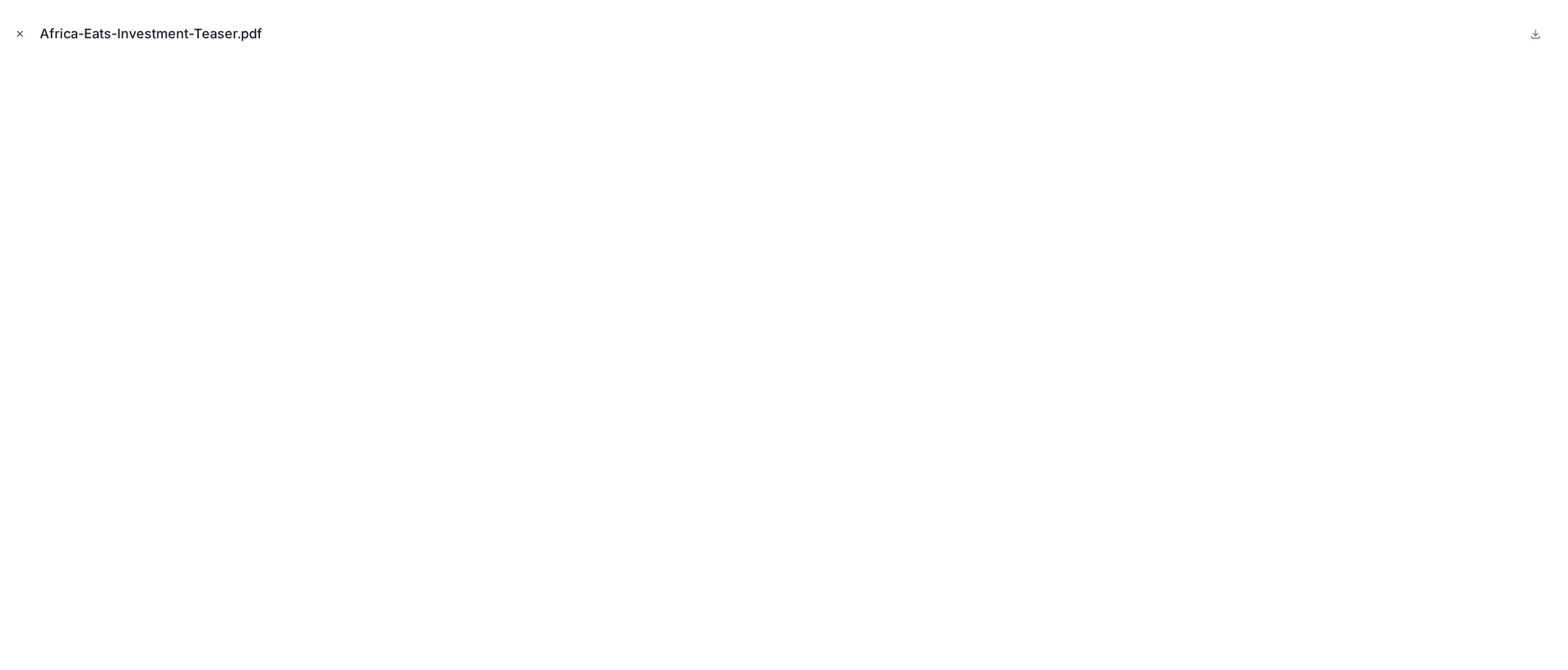
click at [20, 32] on icon "Close modal" at bounding box center [19, 33] width 11 height 11
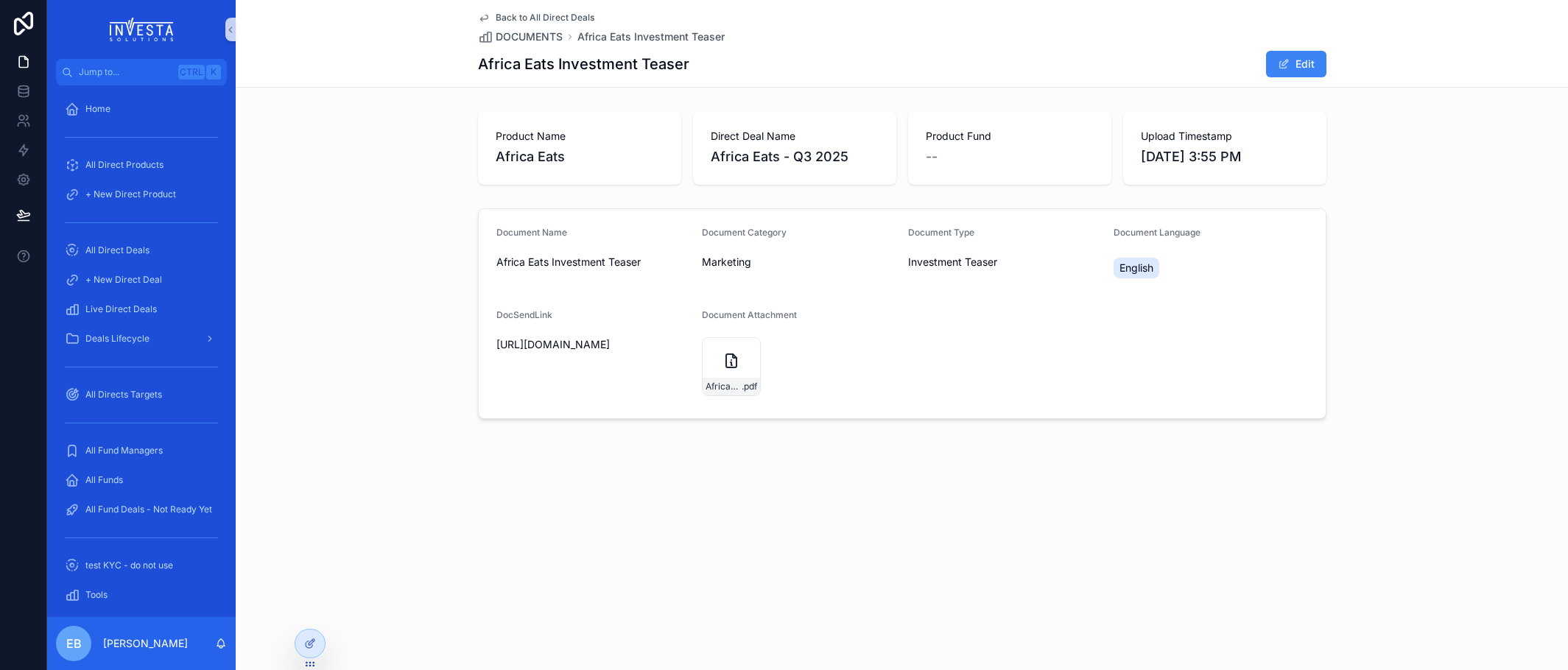
click at [482, 20] on icon "scrollable content" at bounding box center [484, 18] width 12 height 12
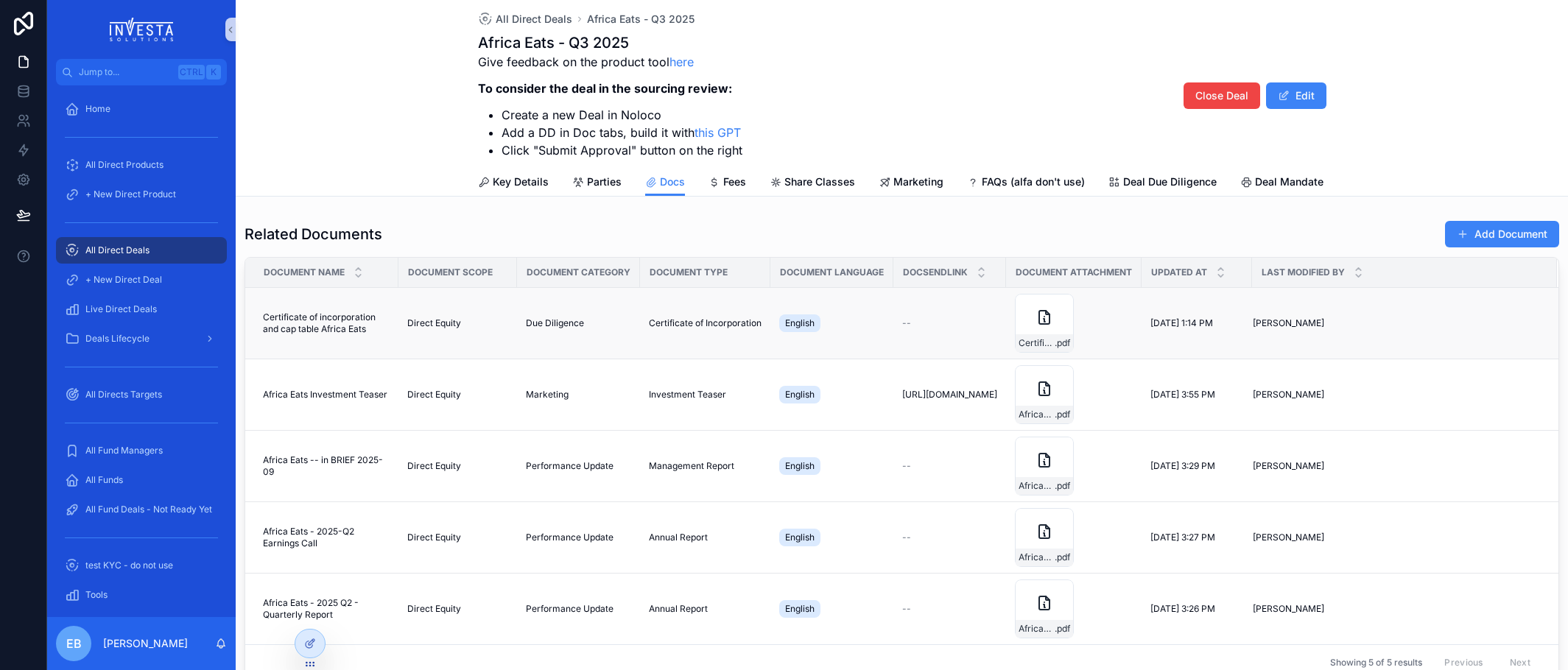
scroll to position [74, 0]
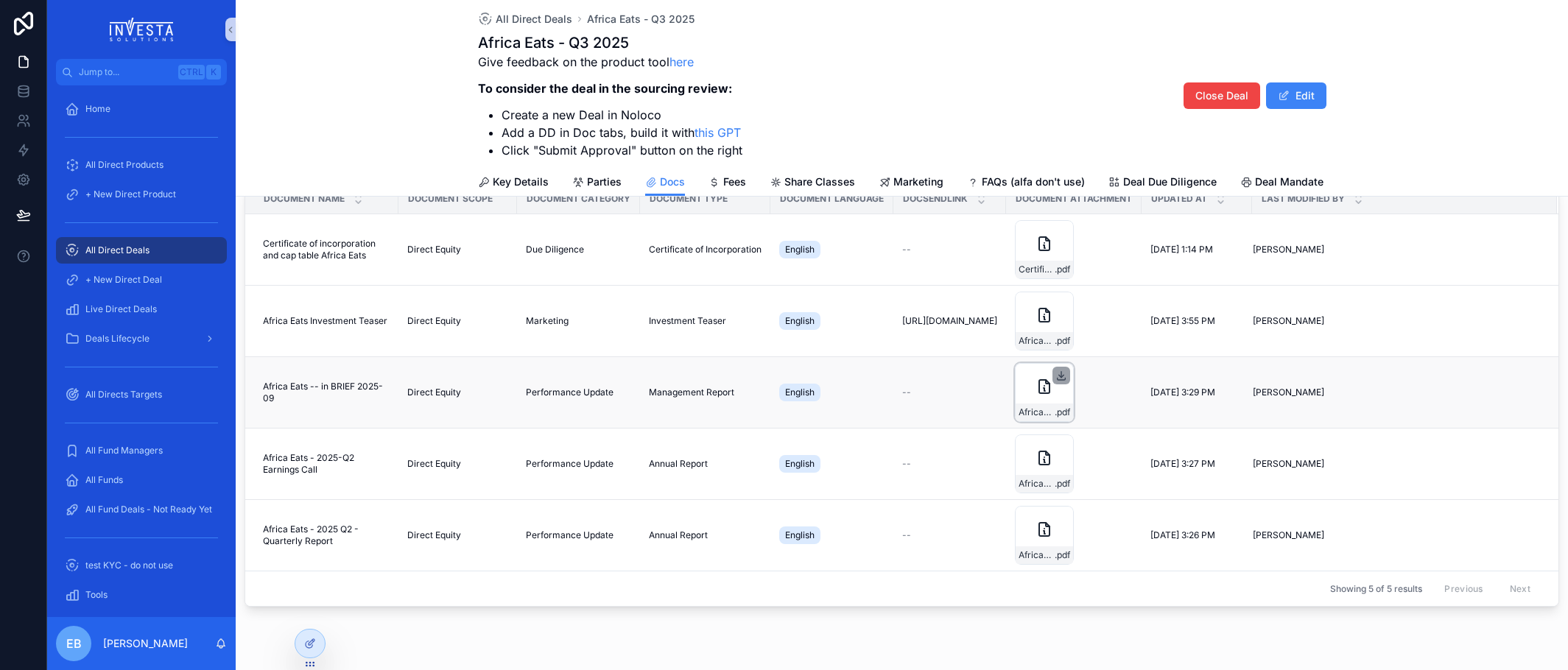
click at [1067, 382] on icon "scrollable content" at bounding box center [1061, 375] width 12 height 12
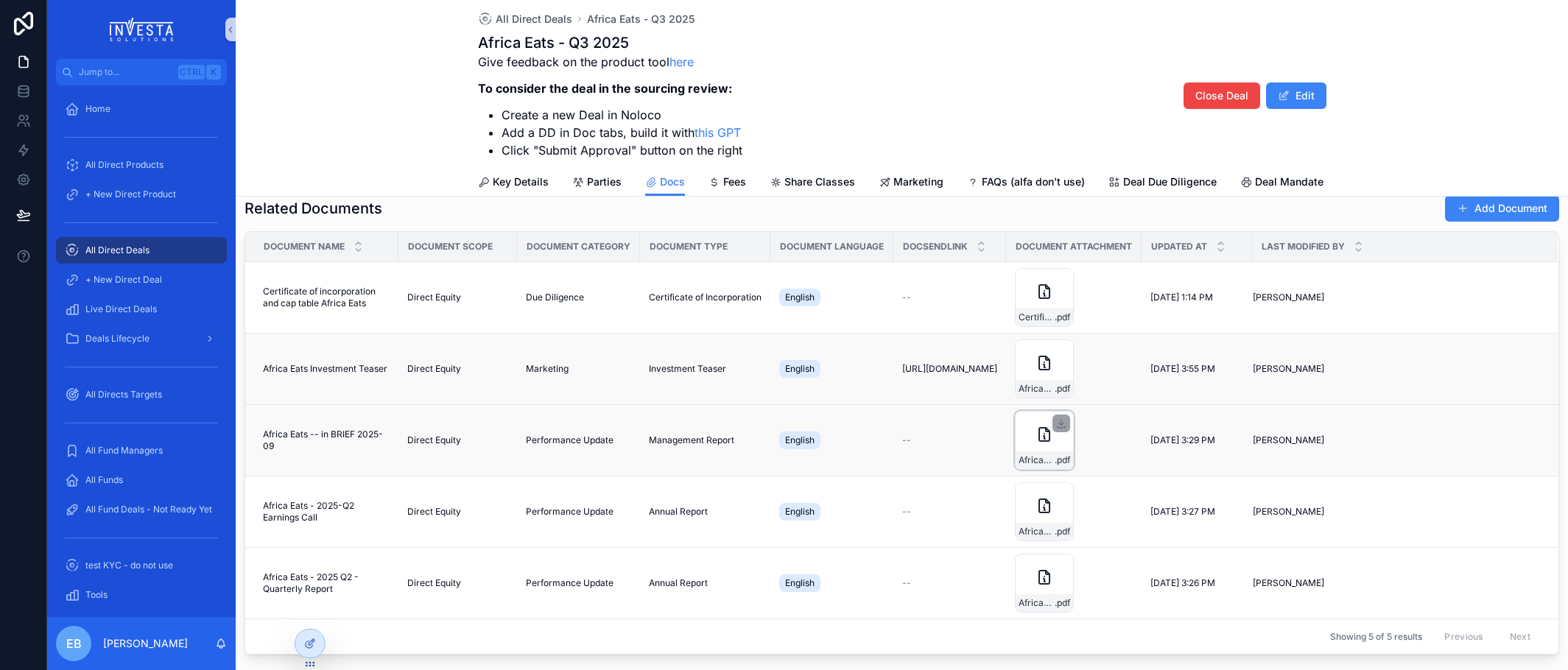
scroll to position [0, 0]
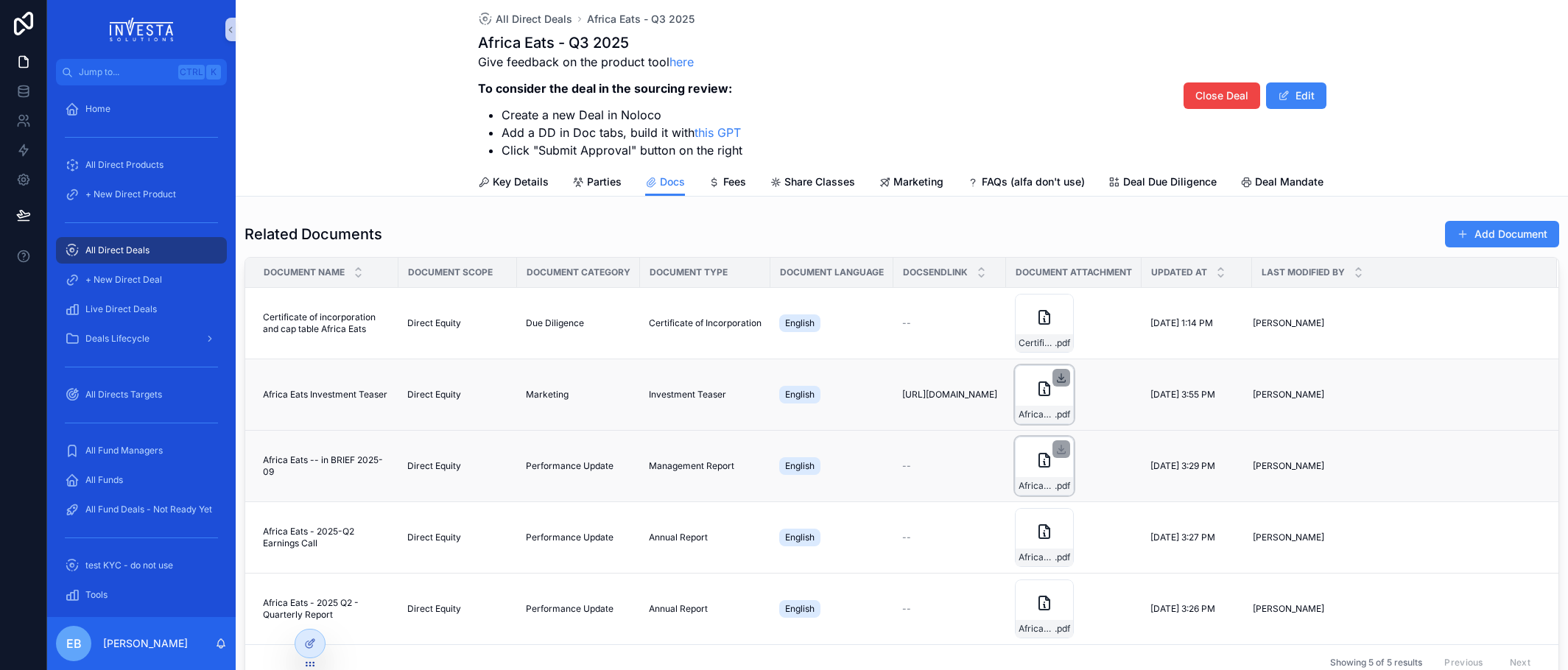
click at [1067, 384] on icon "scrollable content" at bounding box center [1061, 378] width 12 height 12
click at [1129, 187] on span "Deal Due Diligence" at bounding box center [1170, 181] width 94 height 15
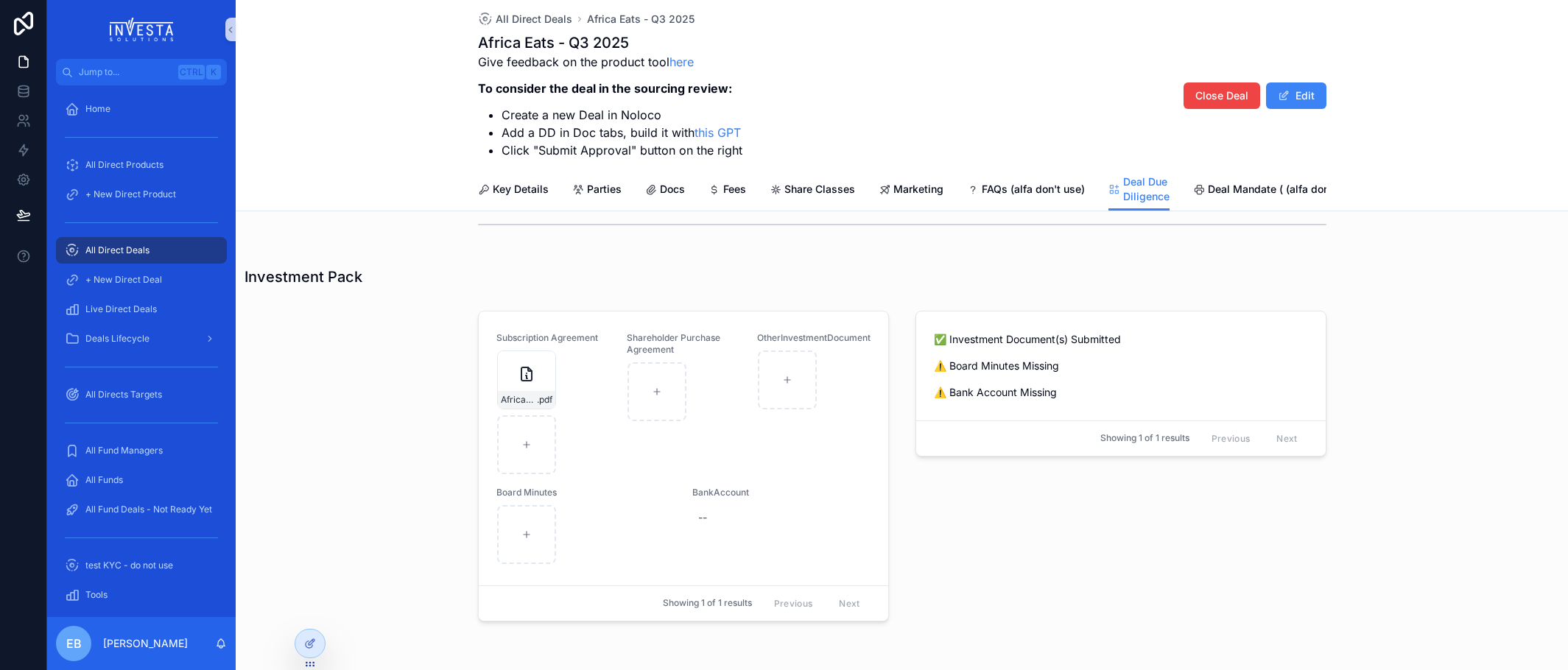
scroll to position [1189, 0]
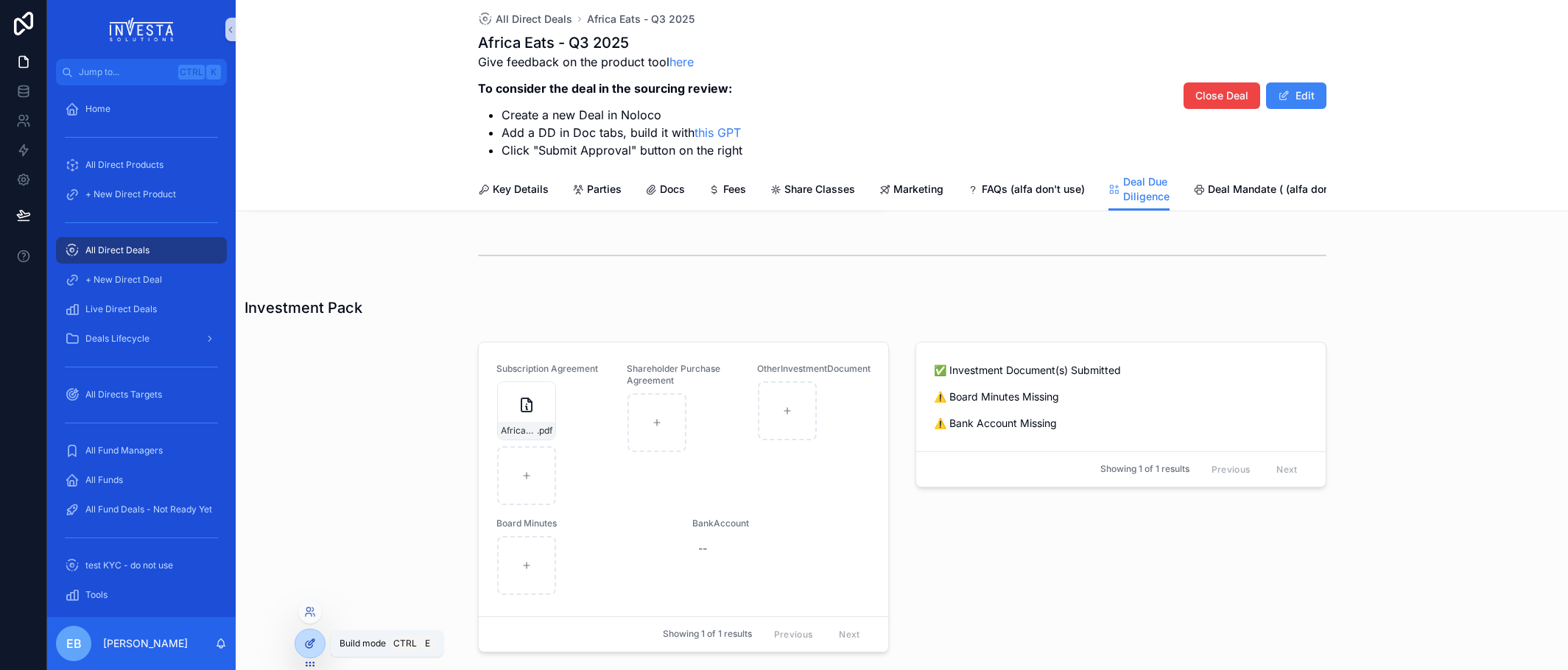
click at [314, 641] on icon at bounding box center [313, 641] width 2 height 2
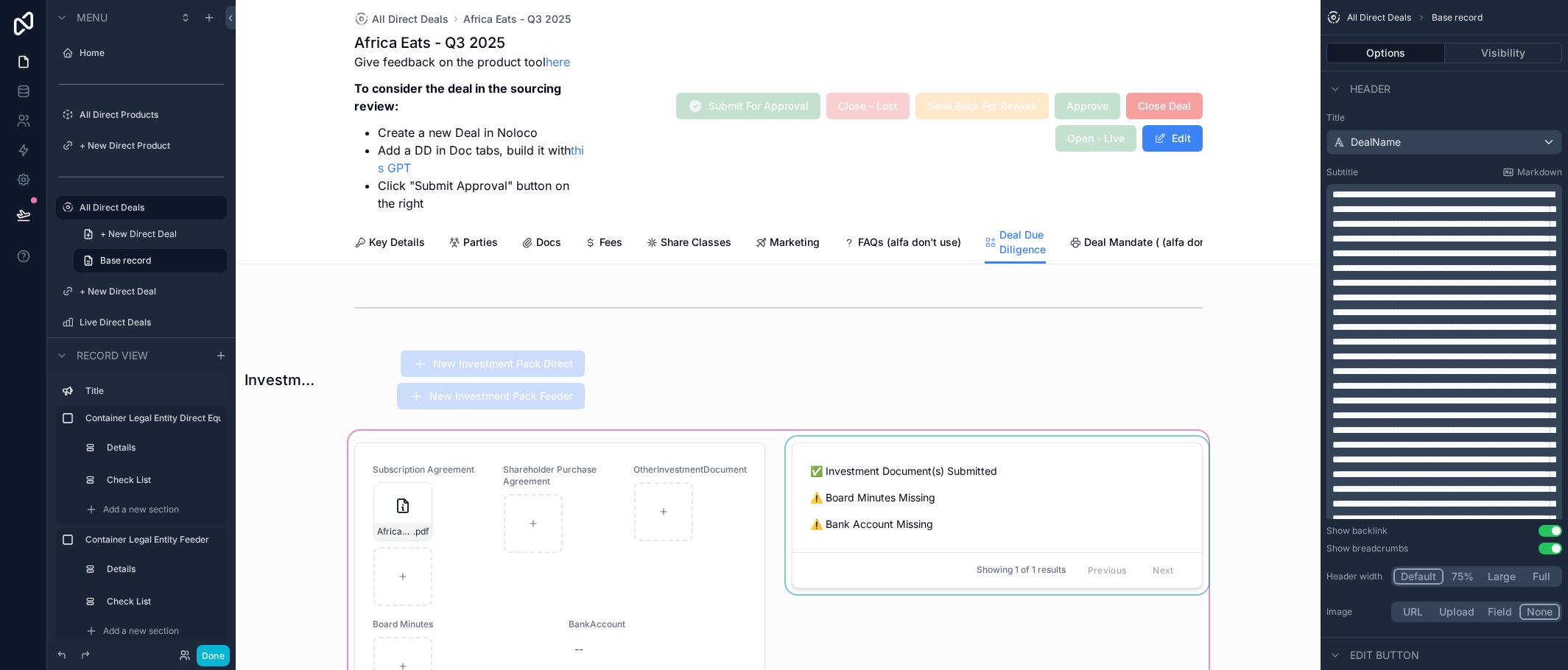
scroll to position [1778, 0]
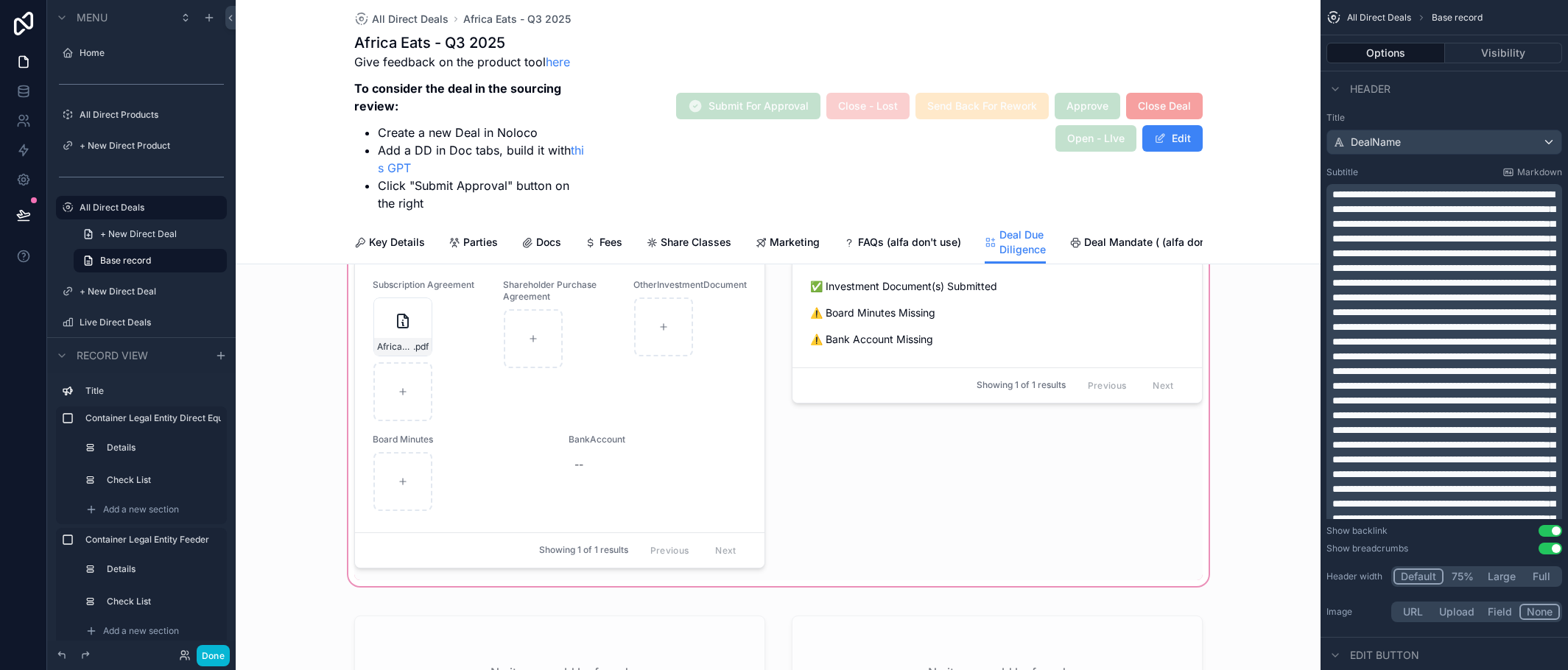
click at [518, 516] on div "scrollable content" at bounding box center [778, 415] width 1085 height 346
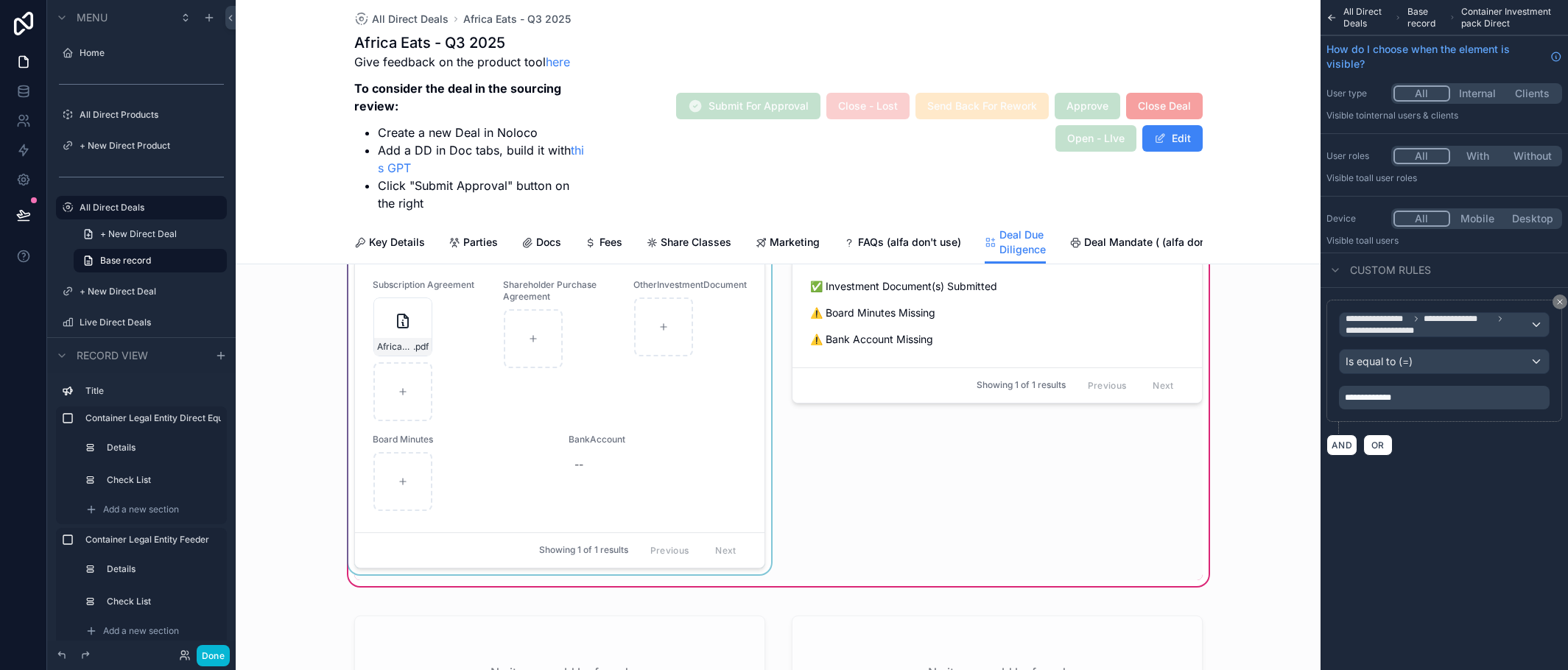
click at [517, 514] on div "scrollable content" at bounding box center [559, 415] width 429 height 328
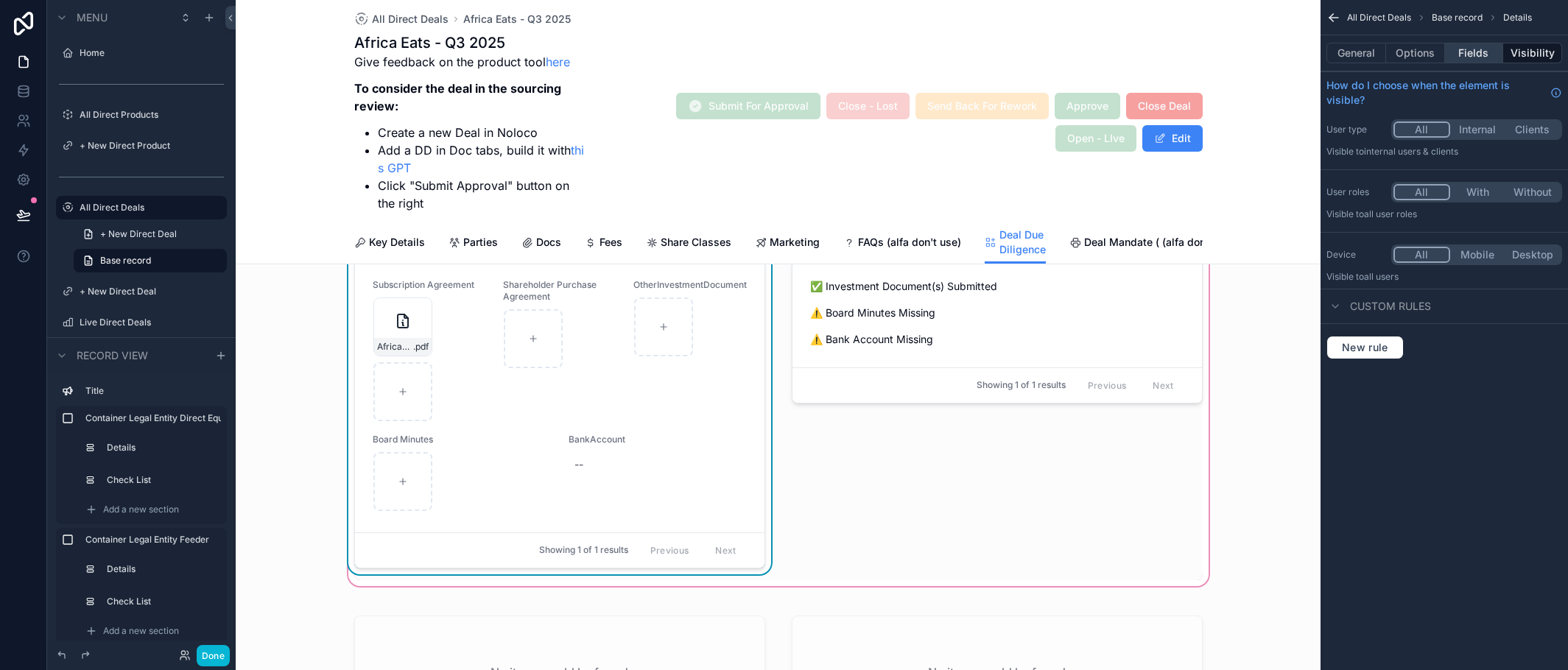
click at [1462, 49] on button "Fields" at bounding box center [1474, 53] width 58 height 20
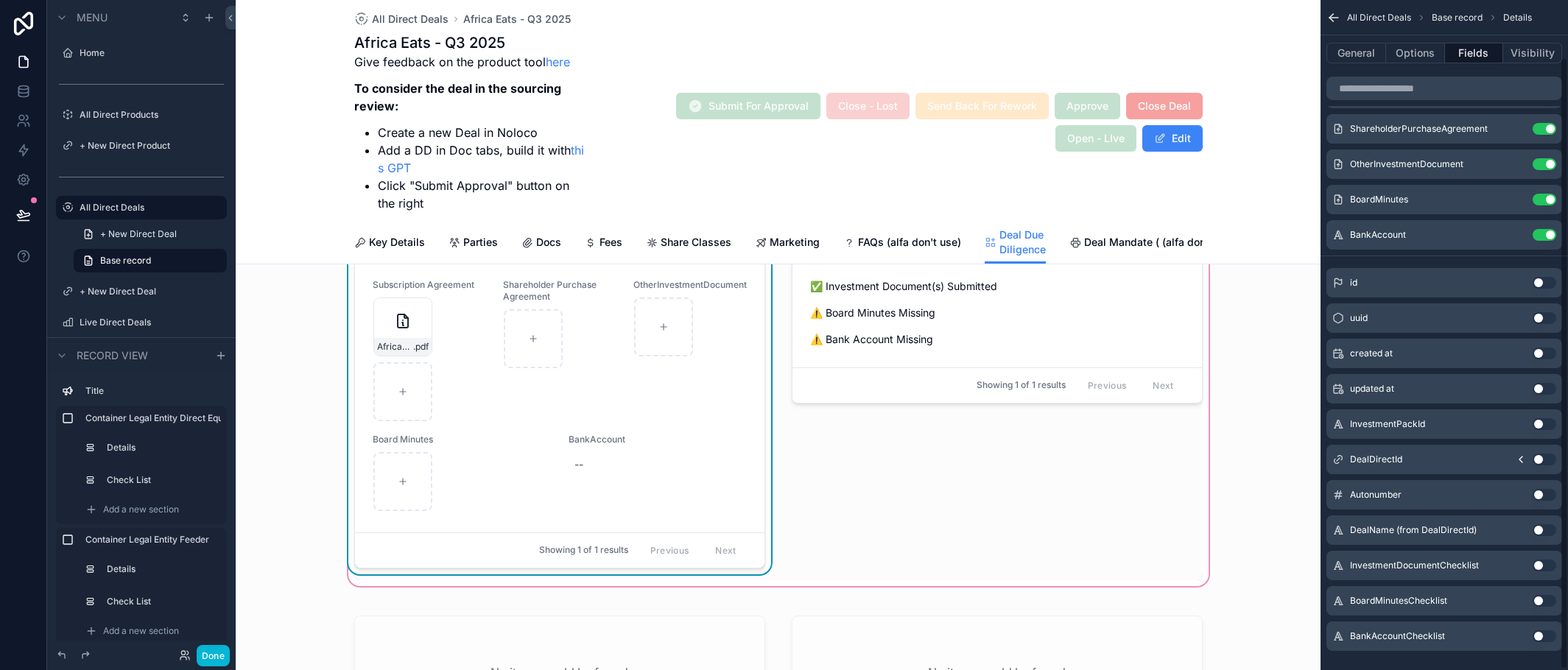
scroll to position [63, 0]
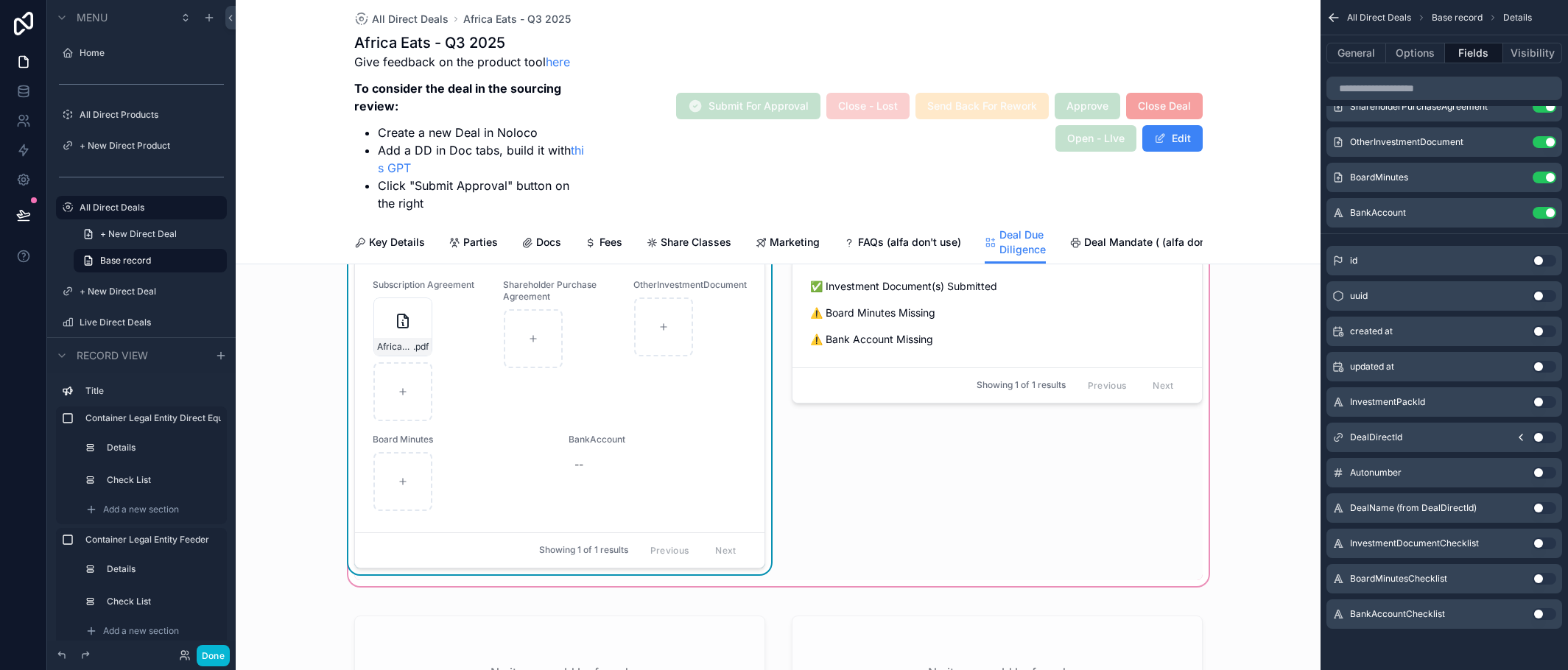
click at [231, 649] on div "Done" at bounding box center [140, 655] width 188 height 29
click at [219, 649] on button "Done" at bounding box center [213, 655] width 33 height 21
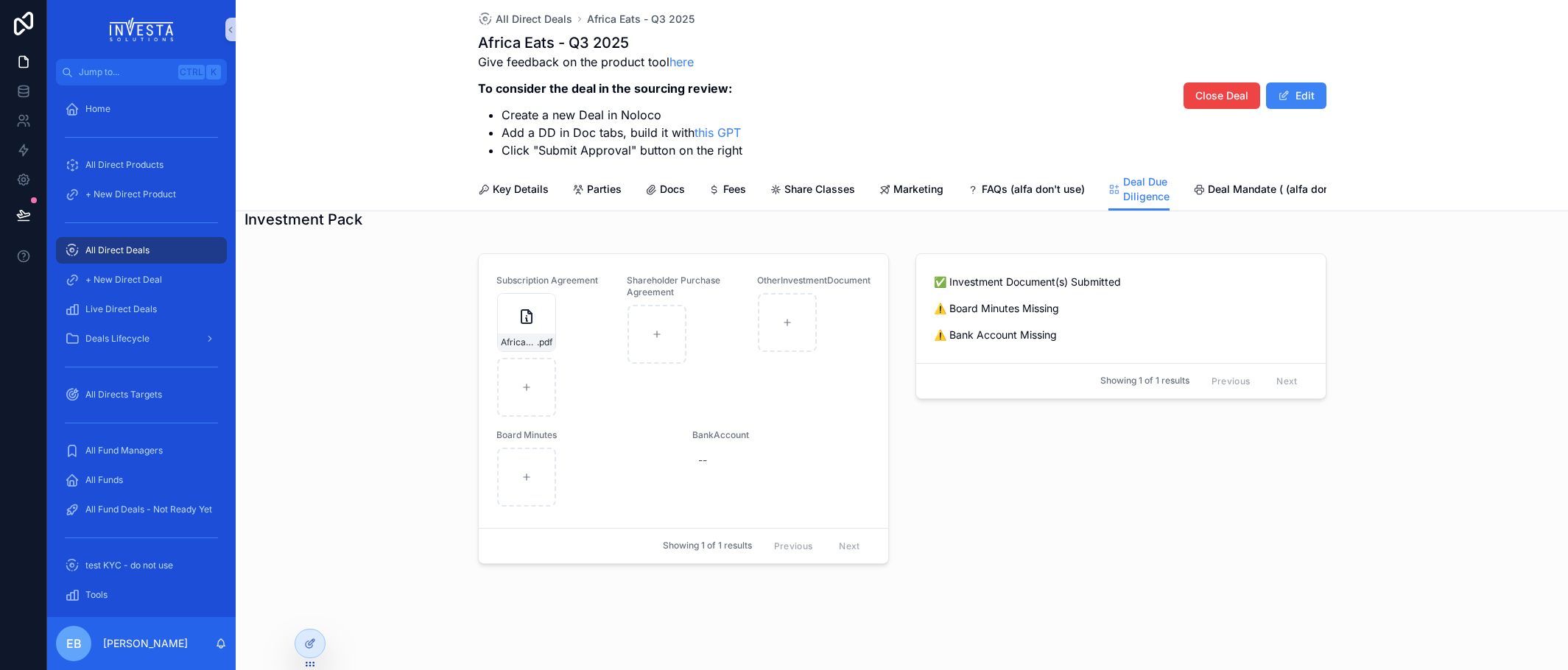
scroll to position [1274, 0]
click at [28, 205] on button at bounding box center [23, 215] width 32 height 41
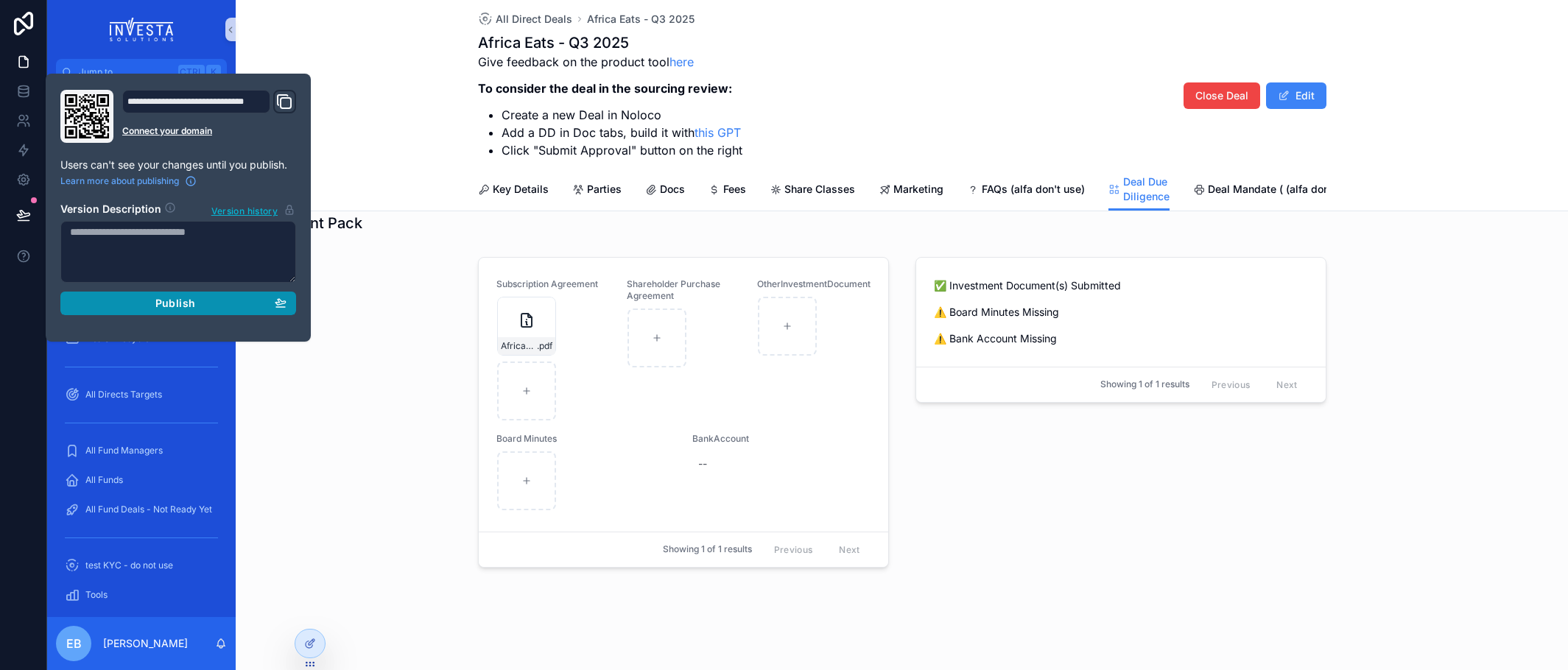
click at [179, 306] on span "Publish" at bounding box center [174, 304] width 40 height 14
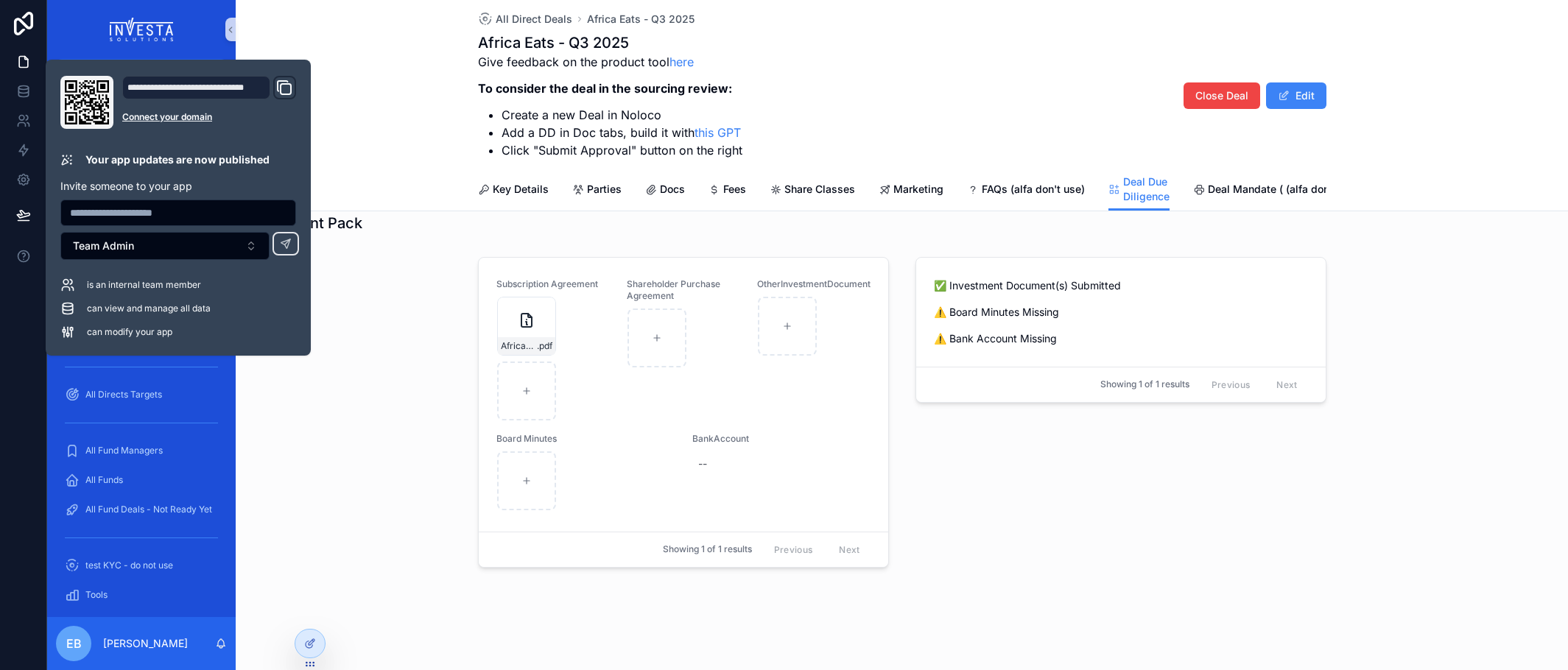
click at [961, 425] on div "✅ Investment Document(s) Submitted ⚠️ Board Minutes Missing ⚠️ Bank Account Mis…" at bounding box center [1121, 415] width 429 height 328
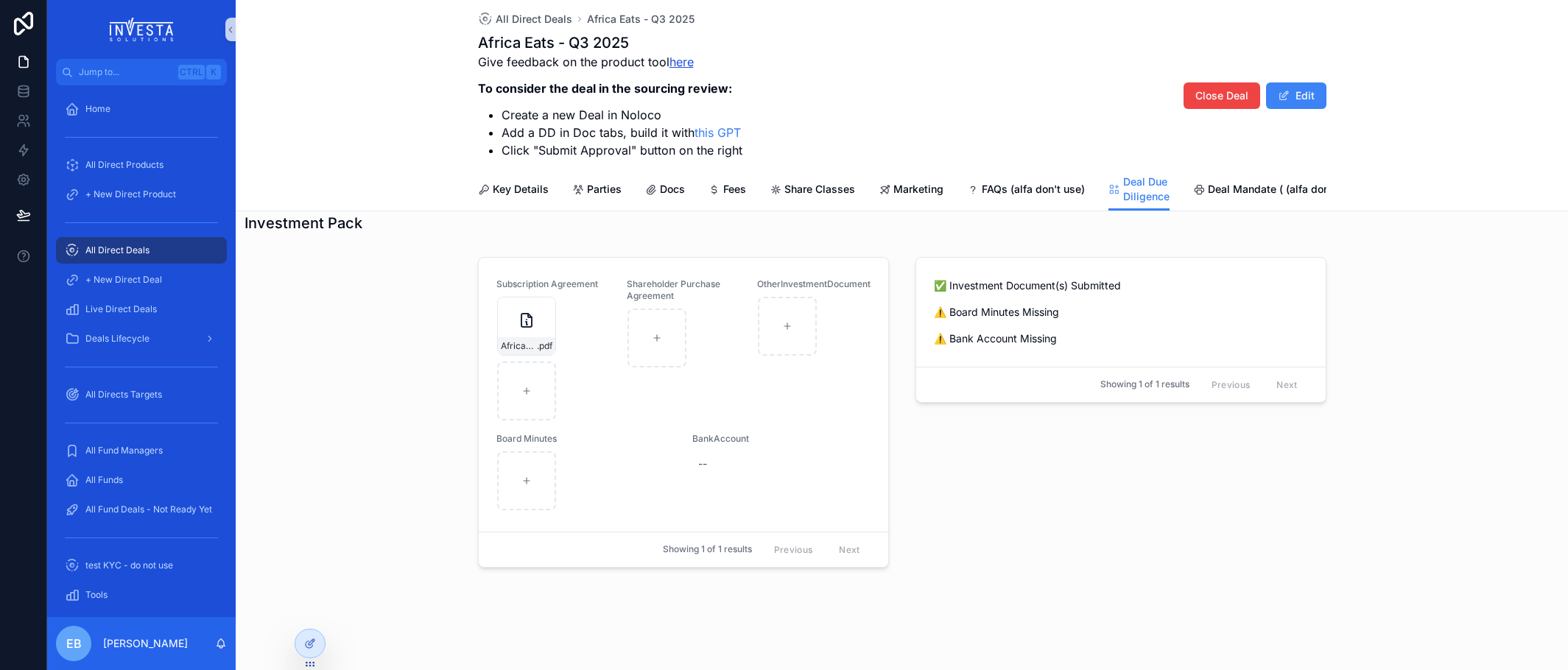
click at [672, 65] on link "here" at bounding box center [681, 61] width 24 height 15
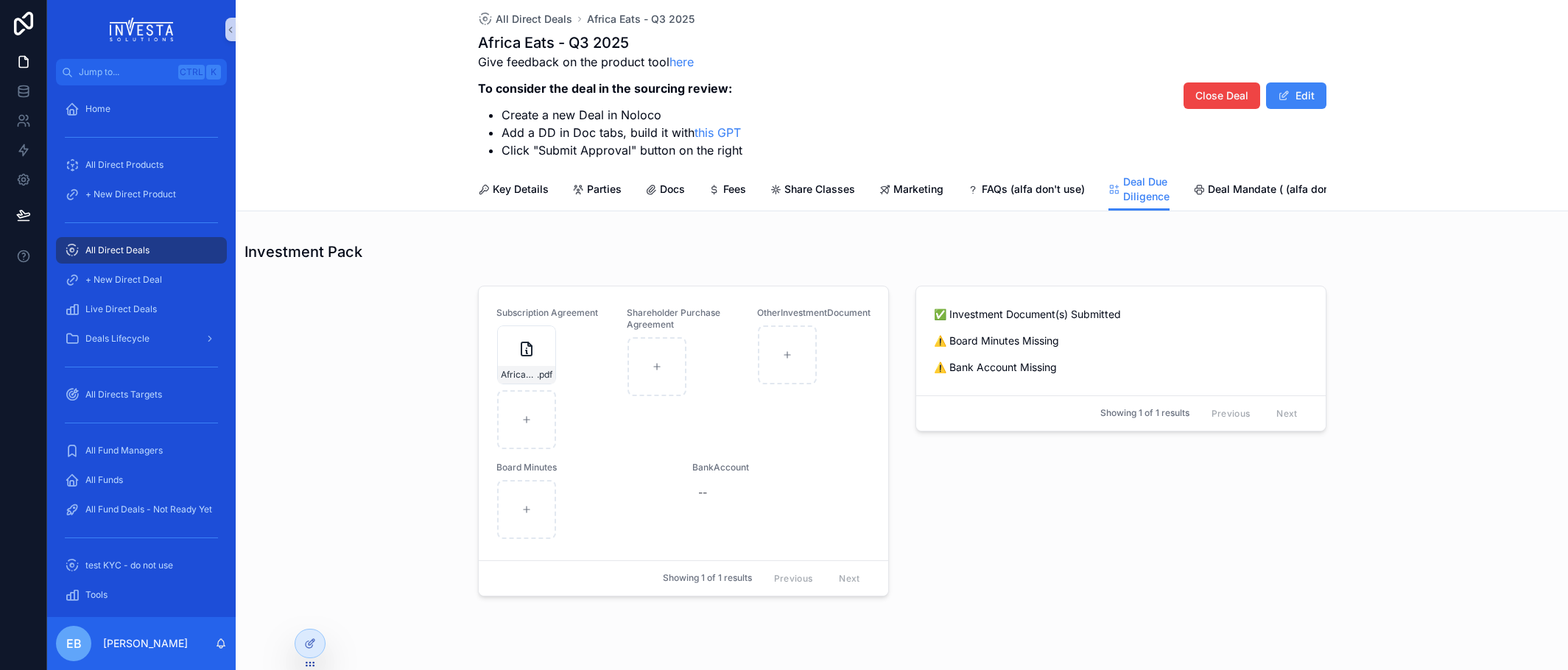
scroll to position [1244, 0]
